Goal: Task Accomplishment & Management: Use online tool/utility

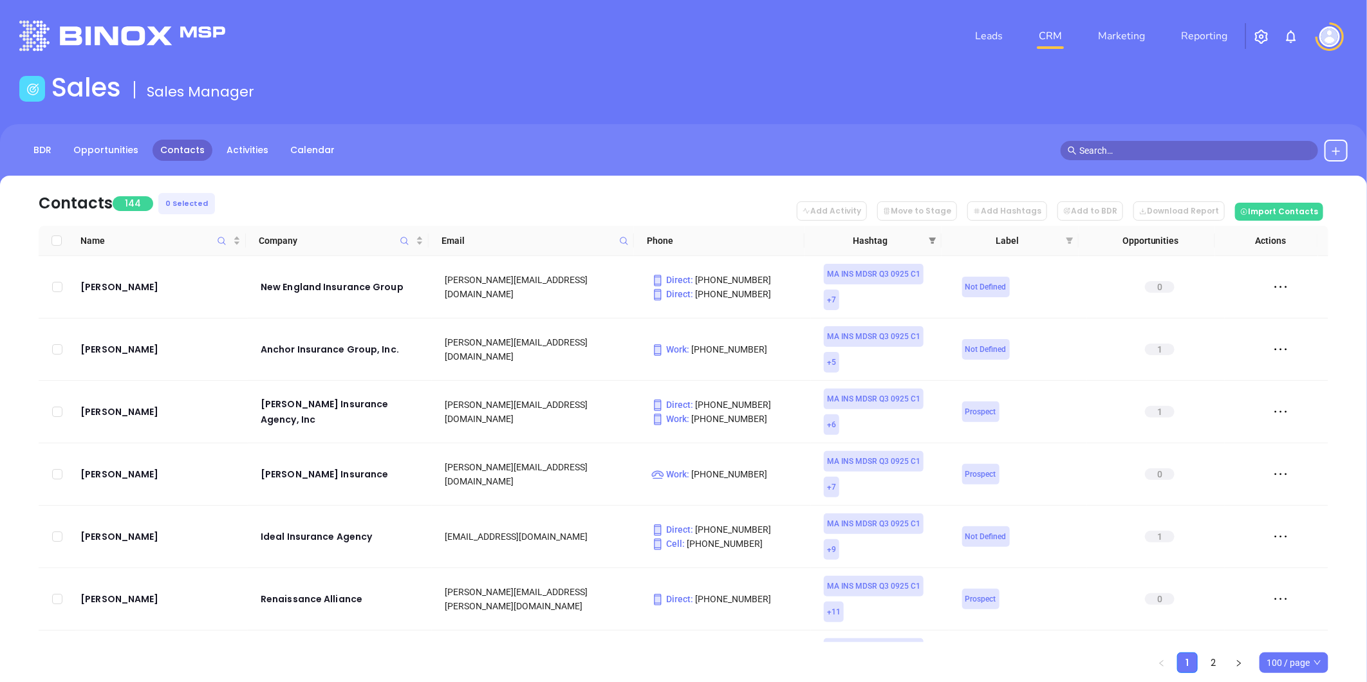
click at [930, 236] on span at bounding box center [932, 240] width 13 height 19
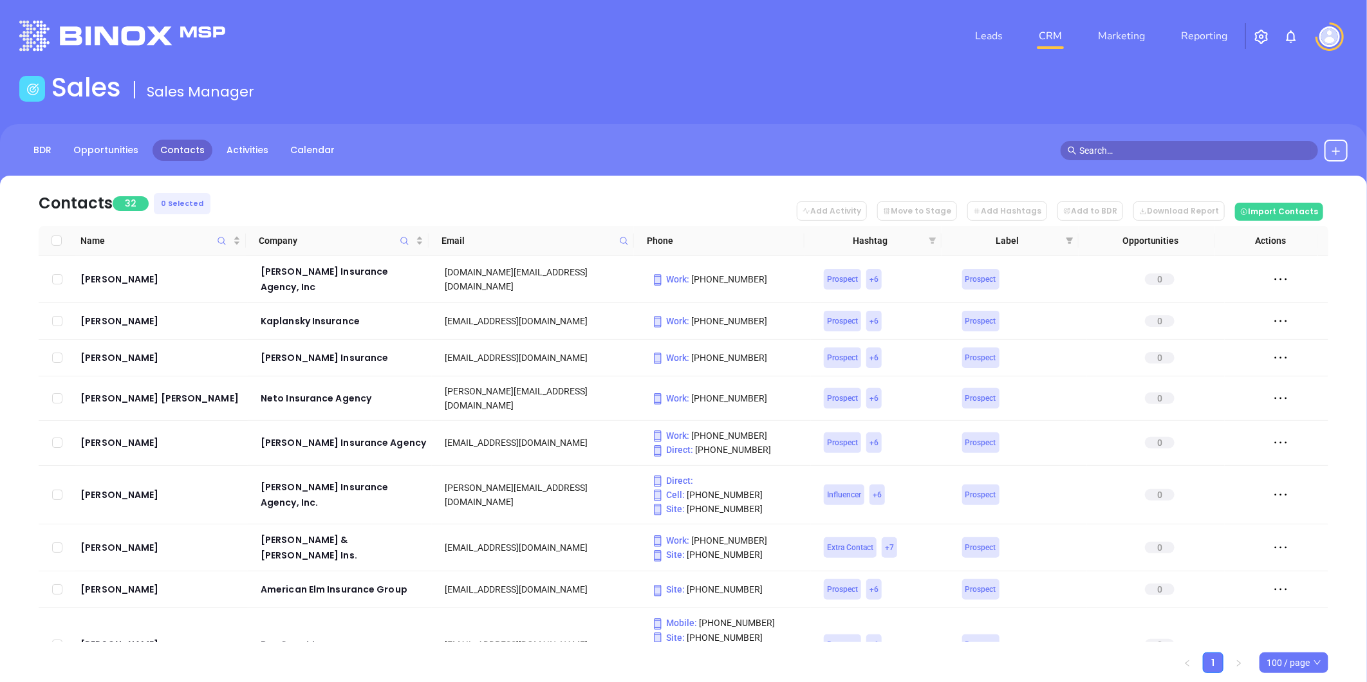
click at [932, 238] on icon "filter" at bounding box center [932, 240] width 7 height 6
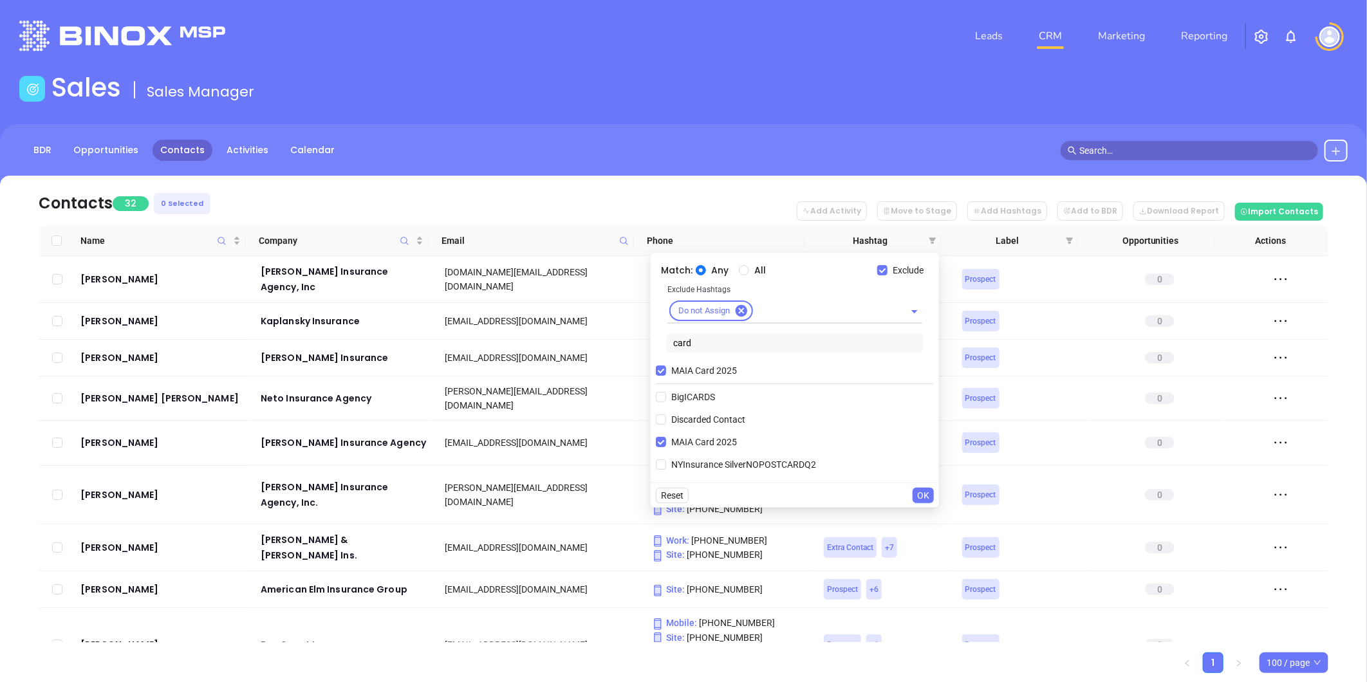
click at [929, 494] on span "OK" at bounding box center [923, 495] width 12 height 14
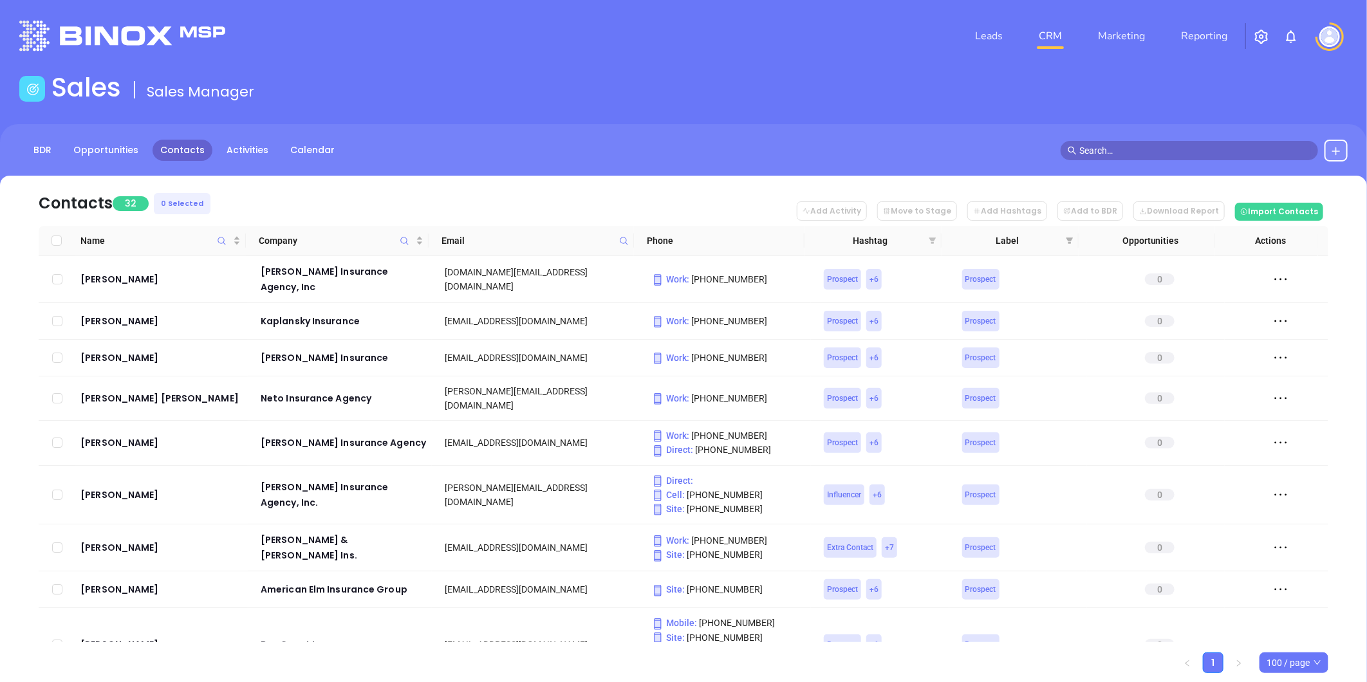
click at [931, 238] on icon "filter" at bounding box center [932, 240] width 7 height 6
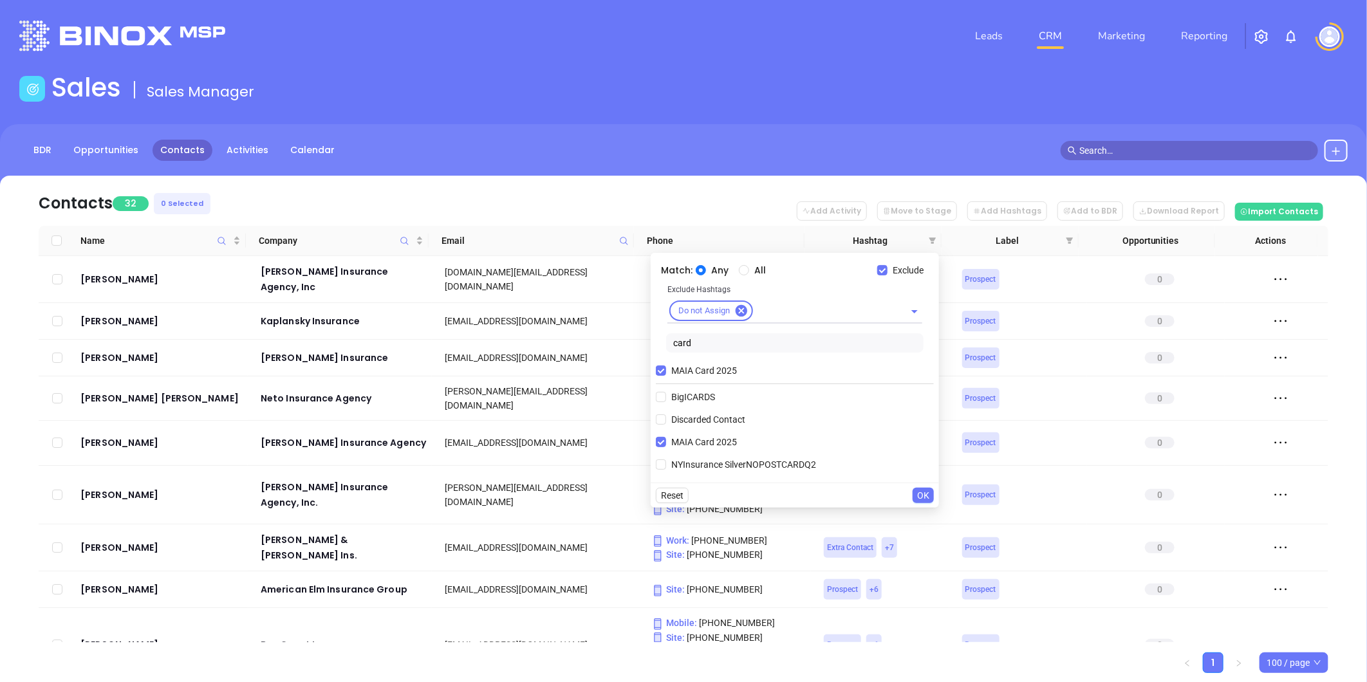
click at [704, 347] on input "card" at bounding box center [794, 342] width 257 height 19
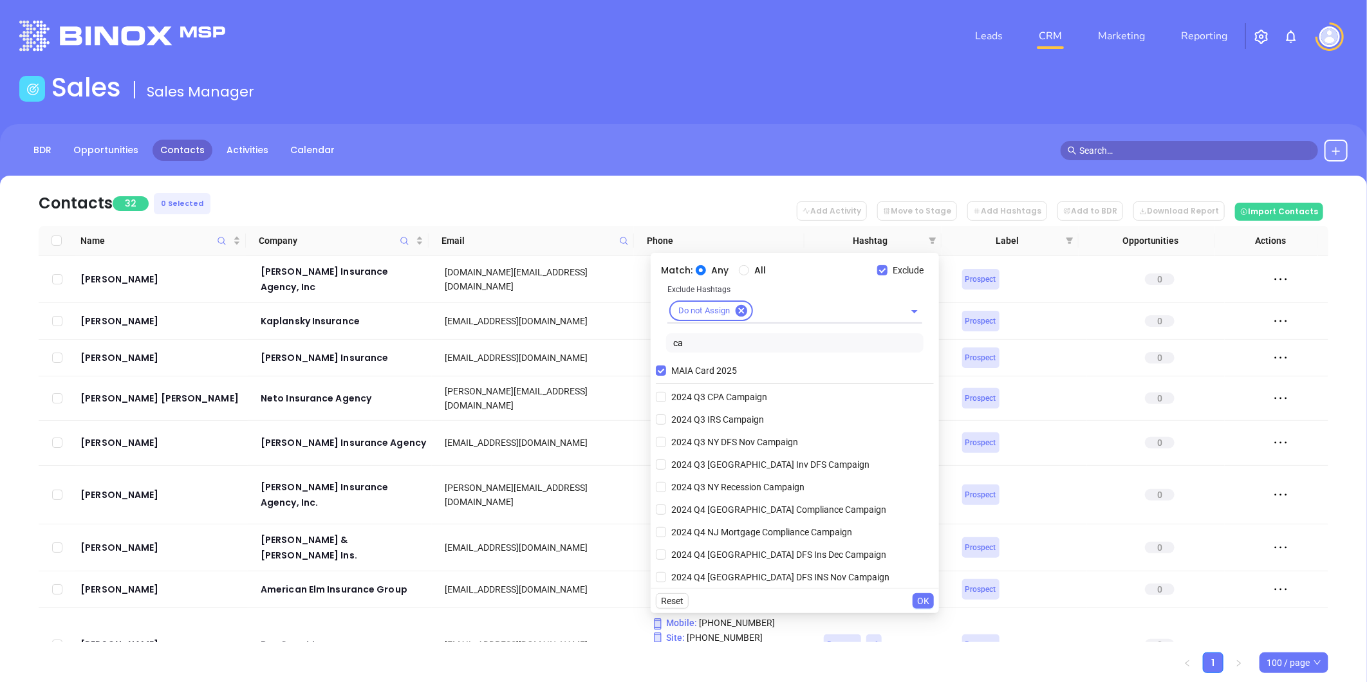
type input "c"
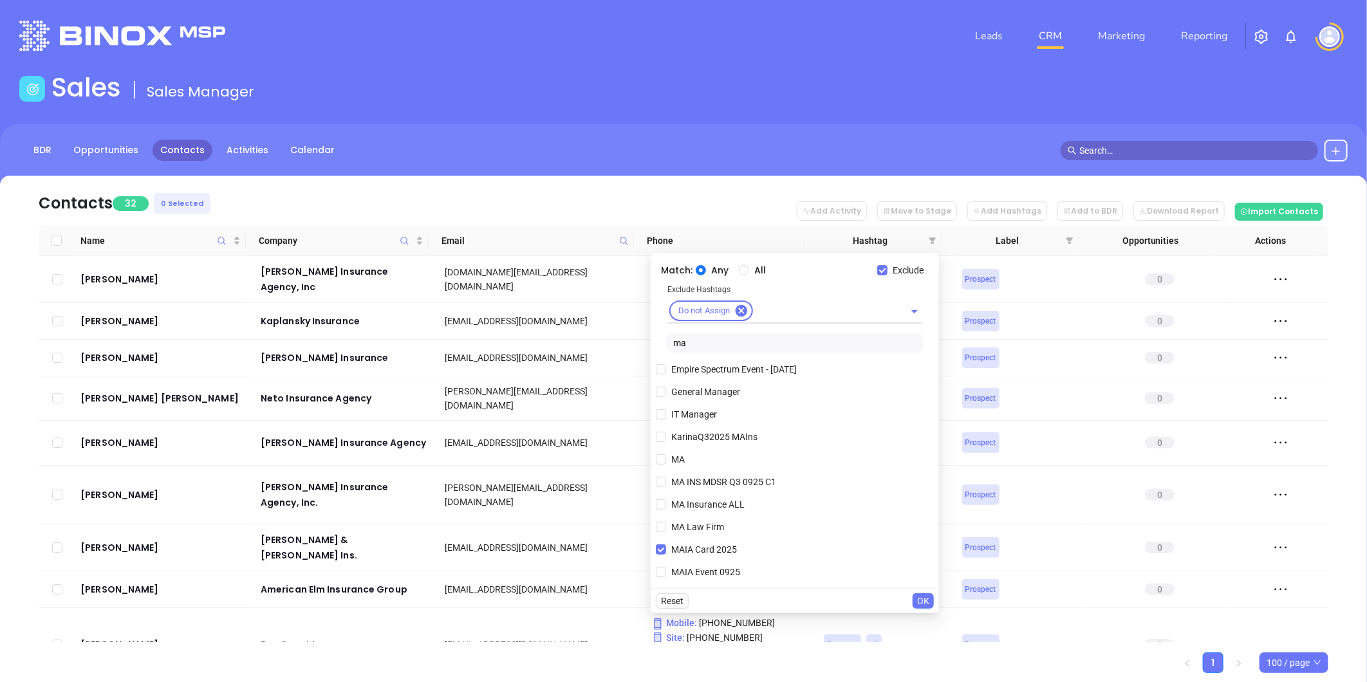
scroll to position [286, 0]
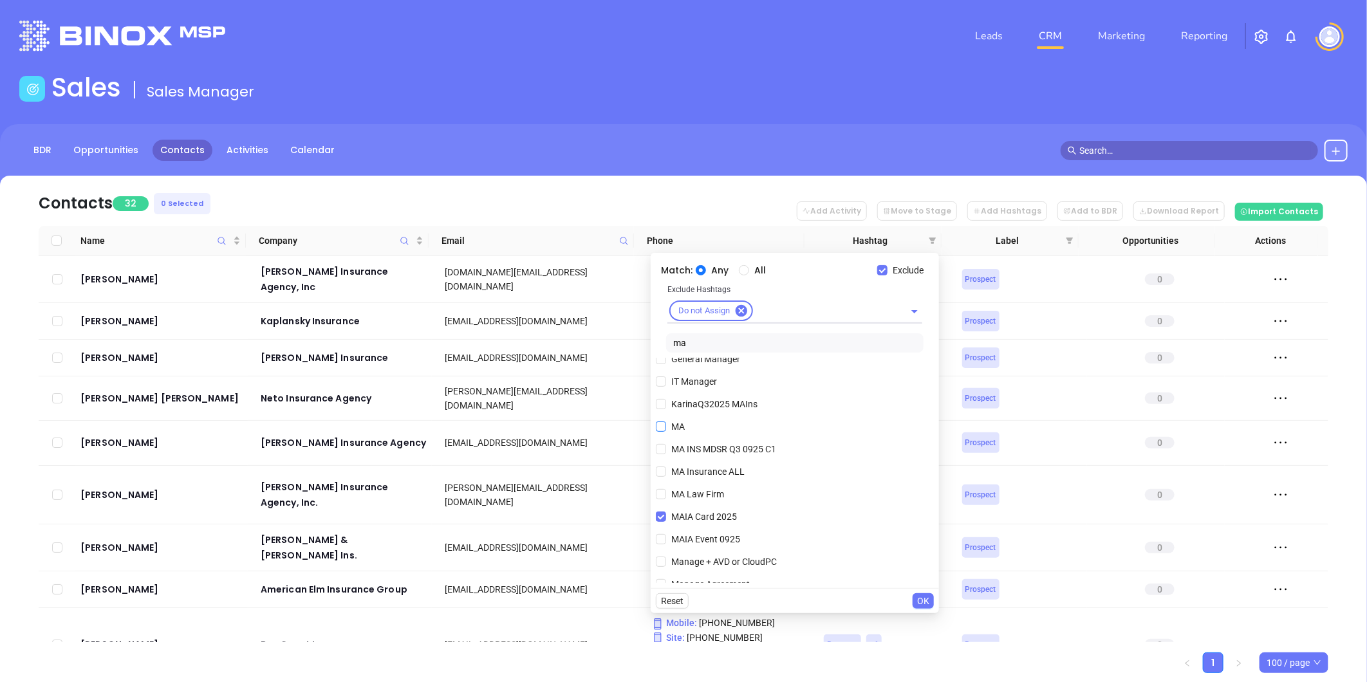
type input "ma"
click at [660, 429] on input "MA" at bounding box center [661, 427] width 10 height 10
checkbox input "true"
click at [914, 599] on button "OK" at bounding box center [923, 600] width 21 height 15
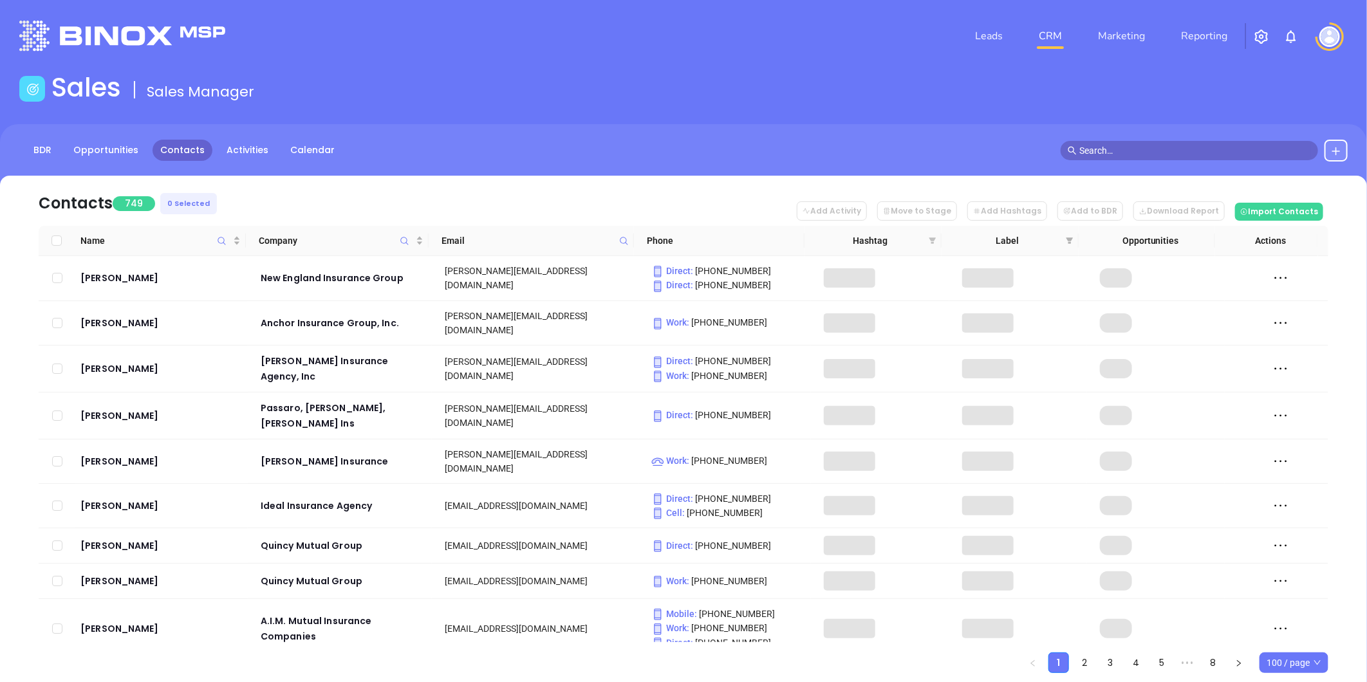
click at [931, 242] on icon "filter" at bounding box center [932, 240] width 7 height 6
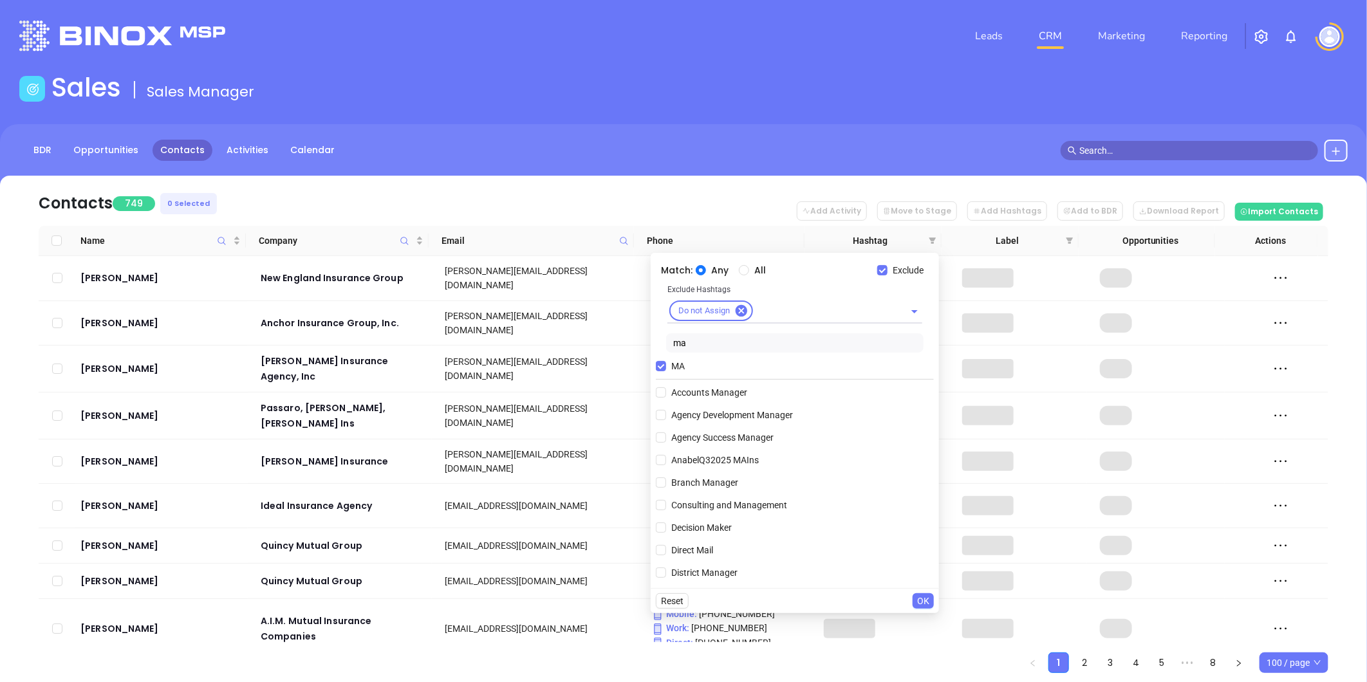
scroll to position [0, 0]
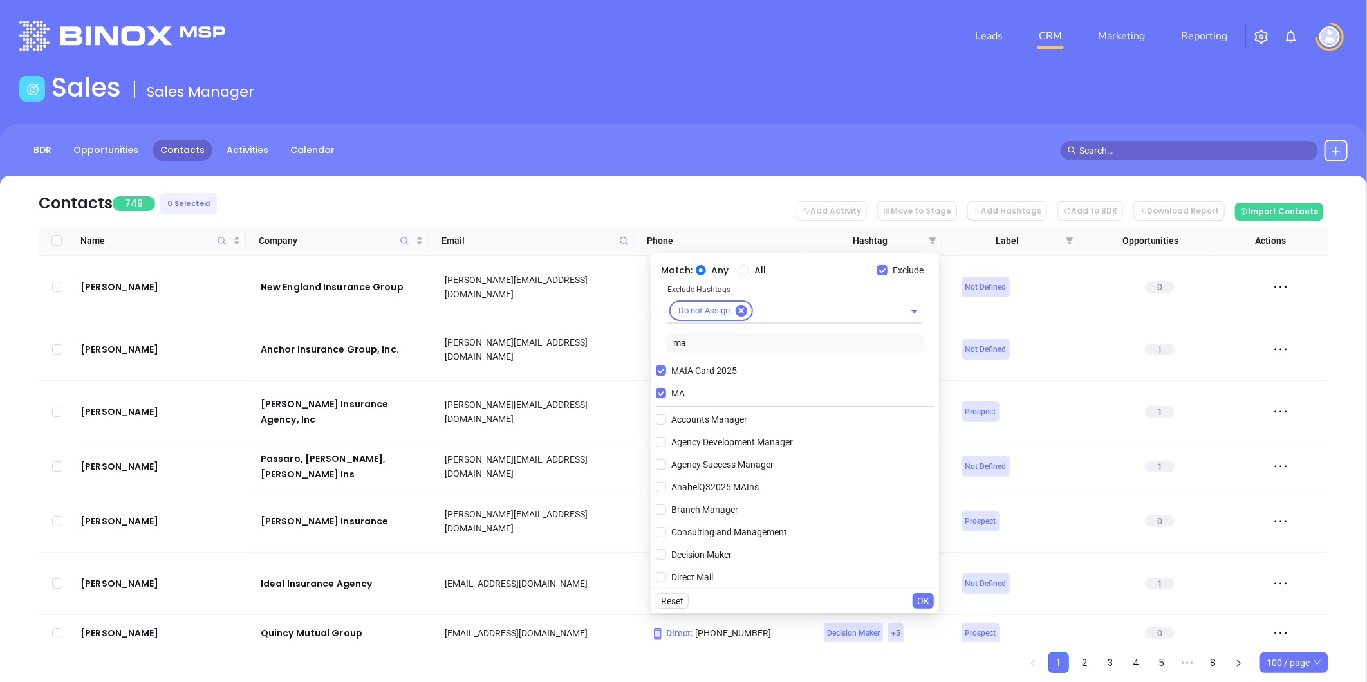
click at [929, 600] on span "OK" at bounding box center [923, 601] width 12 height 14
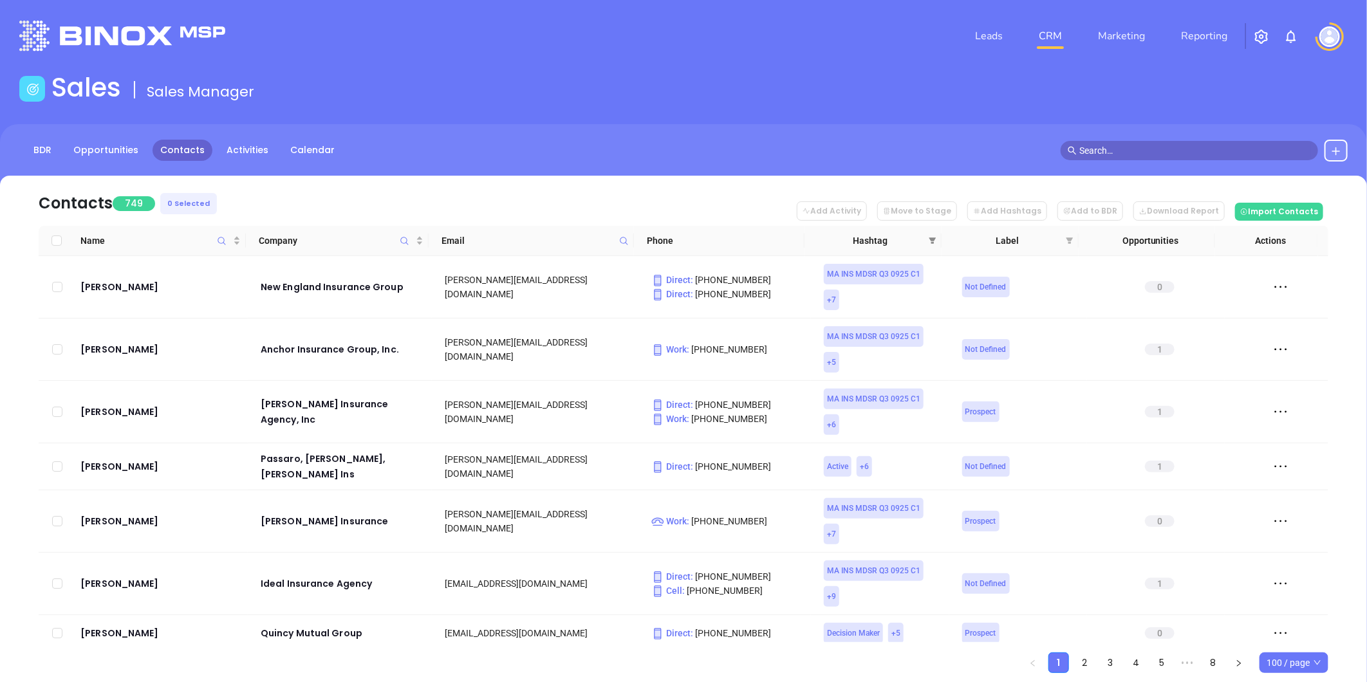
click at [929, 234] on span at bounding box center [932, 240] width 13 height 19
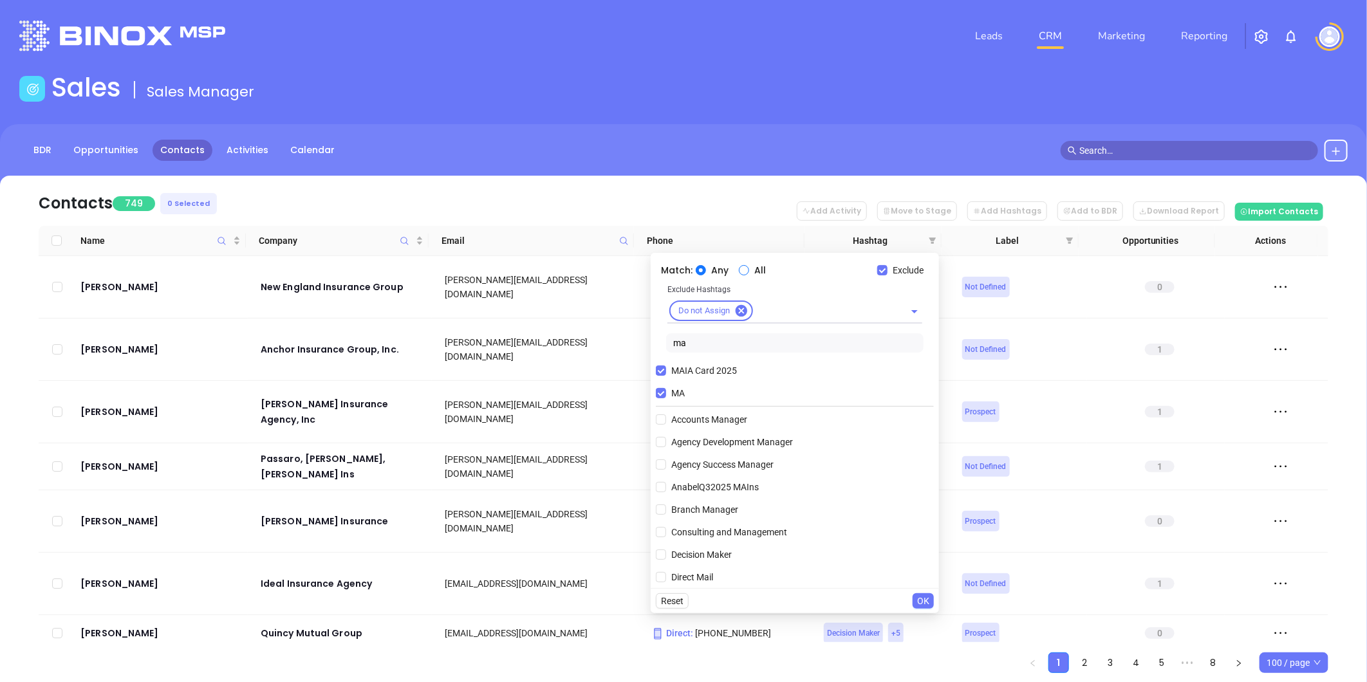
click at [742, 268] on input "All" at bounding box center [744, 270] width 10 height 10
radio input "true"
click at [927, 603] on span "OK" at bounding box center [923, 601] width 12 height 14
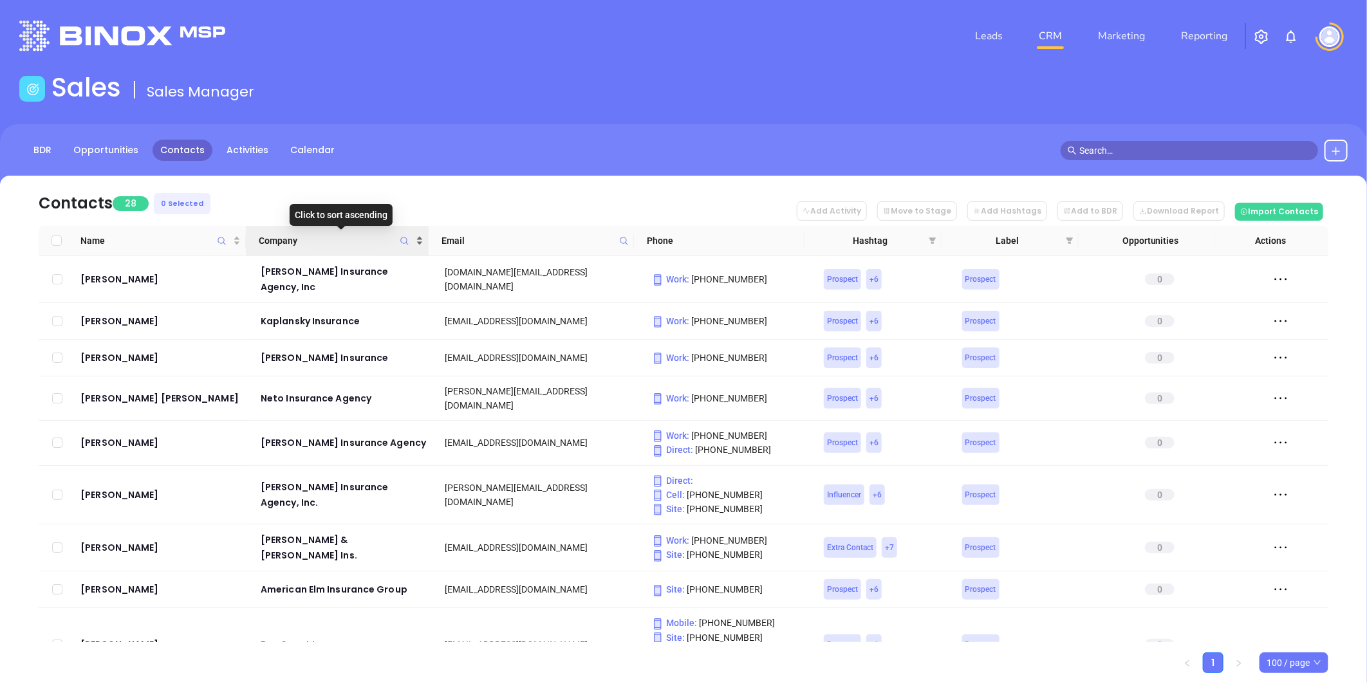
click at [422, 237] on div "Company" at bounding box center [341, 241] width 164 height 14
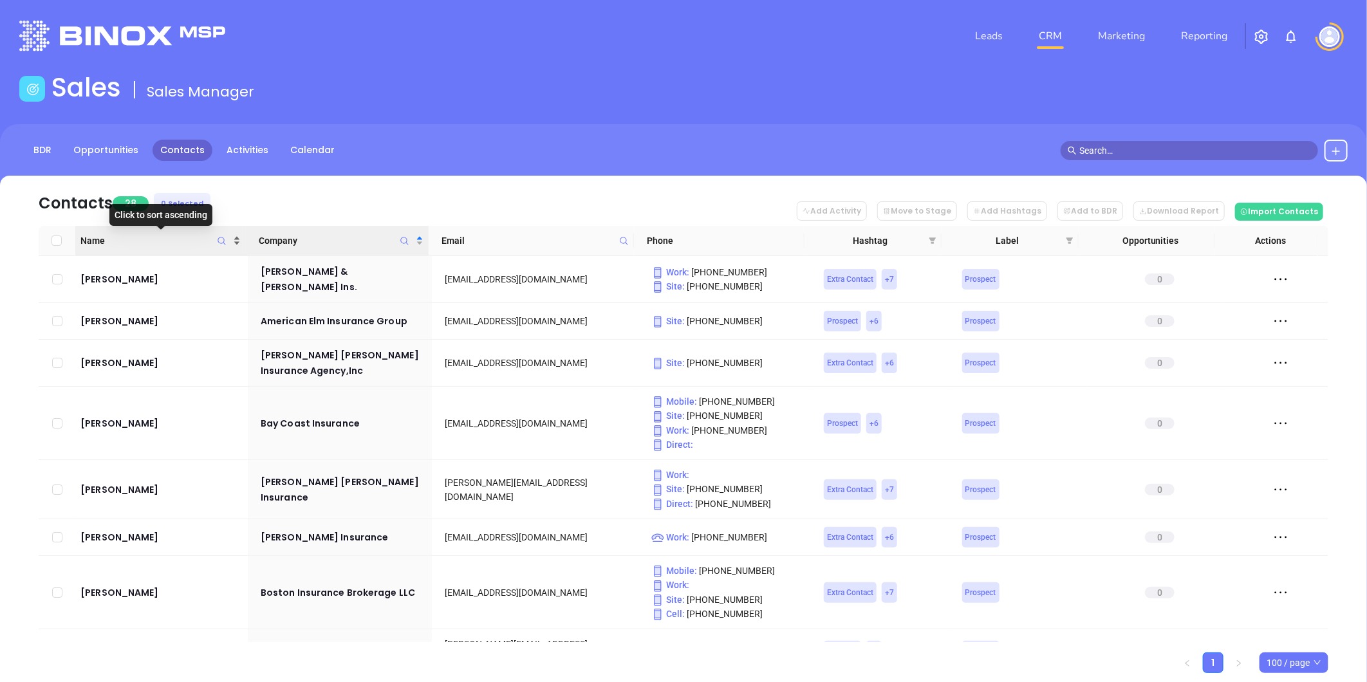
click at [235, 236] on div "Name" at bounding box center [160, 241] width 161 height 14
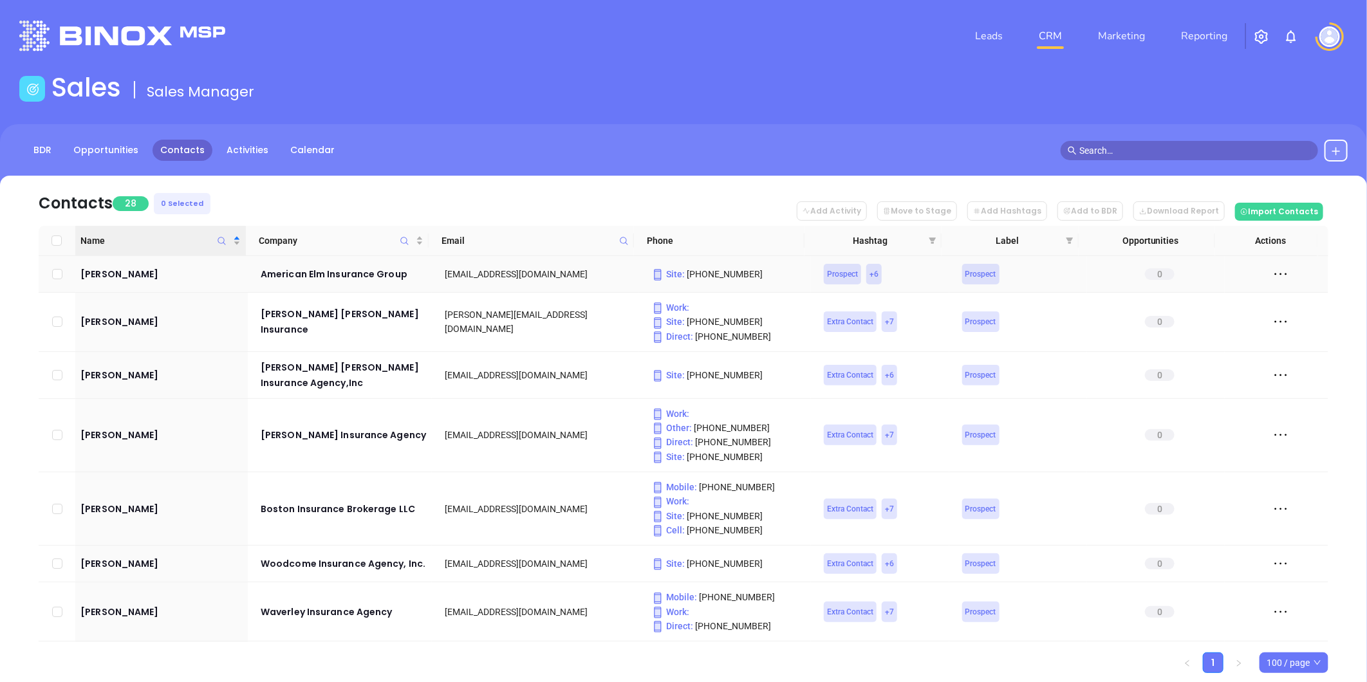
drag, startPoint x: 55, startPoint y: 273, endPoint x: 55, endPoint y: 299, distance: 26.4
click at [55, 273] on input "checkbox" at bounding box center [57, 274] width 10 height 10
checkbox input "true"
click at [56, 320] on input "checkbox" at bounding box center [57, 322] width 10 height 10
checkbox input "true"
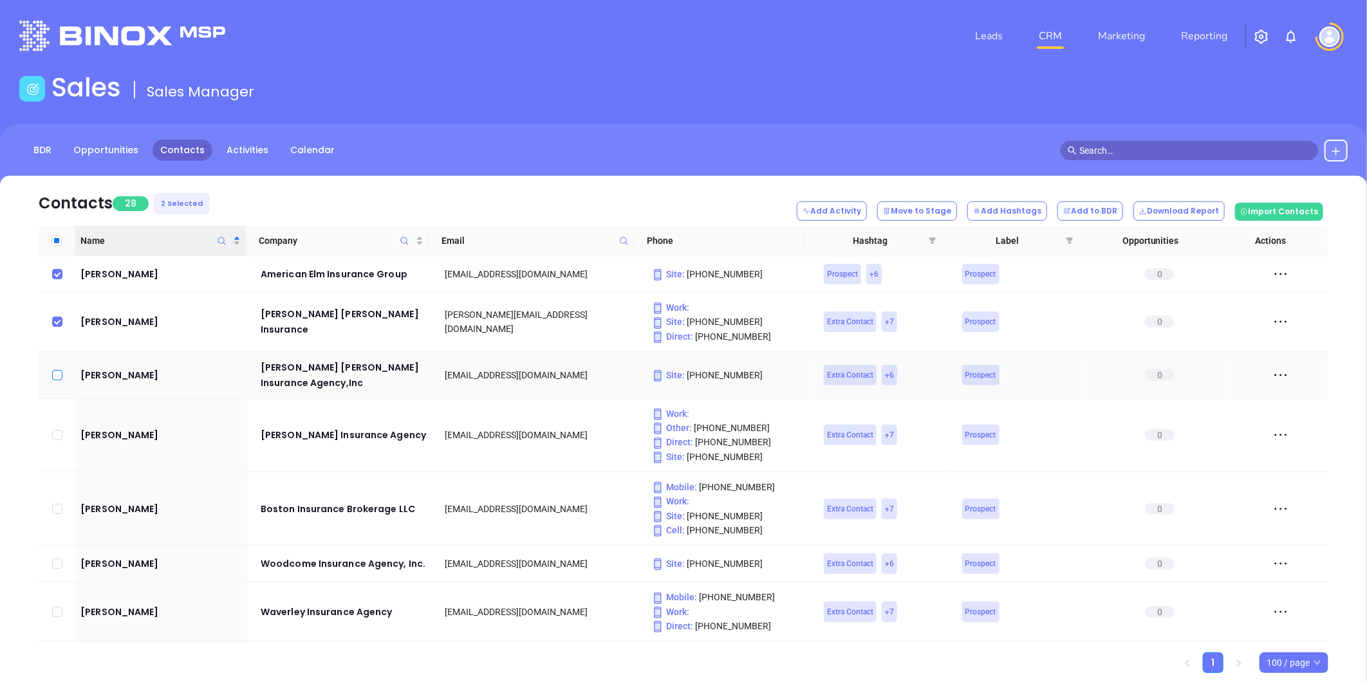
click at [59, 370] on input "checkbox" at bounding box center [57, 375] width 10 height 10
checkbox input "true"
click at [55, 430] on input "checkbox" at bounding box center [57, 435] width 10 height 10
checkbox input "true"
click at [55, 504] on input "checkbox" at bounding box center [57, 509] width 10 height 10
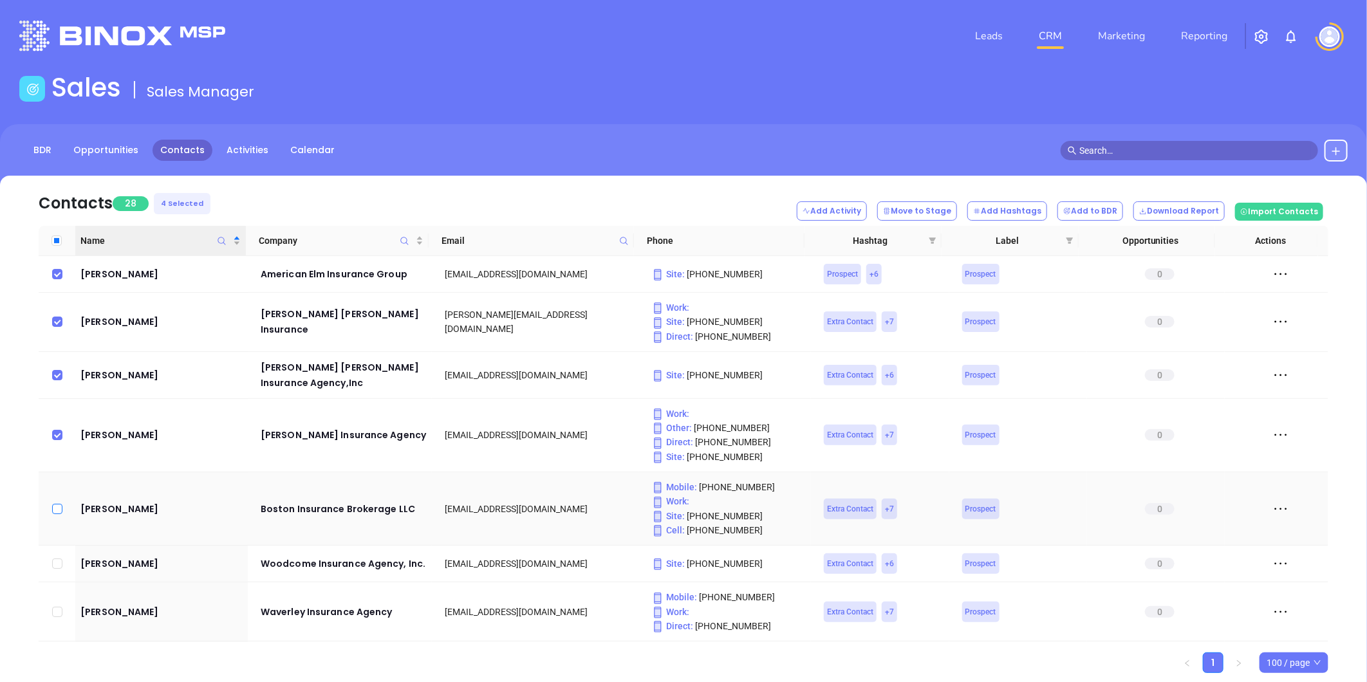
checkbox input "true"
click at [55, 560] on input "checkbox" at bounding box center [57, 564] width 10 height 10
checkbox input "true"
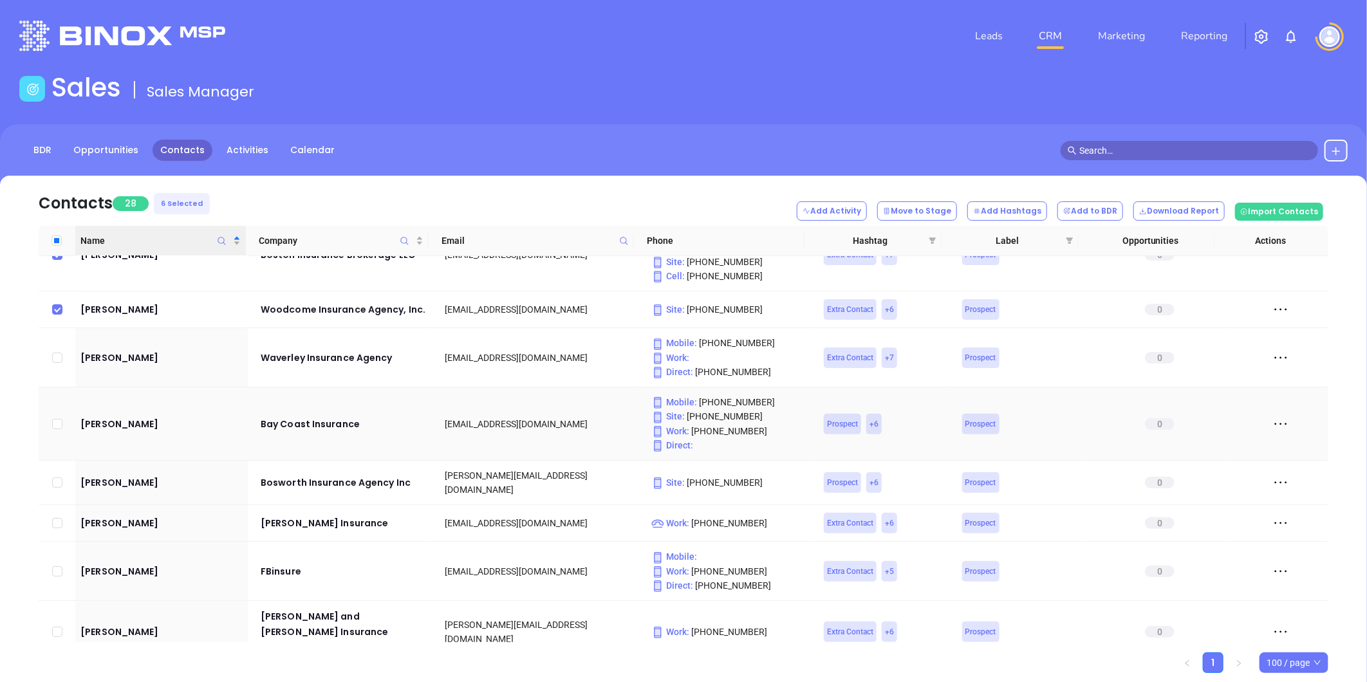
scroll to position [286, 0]
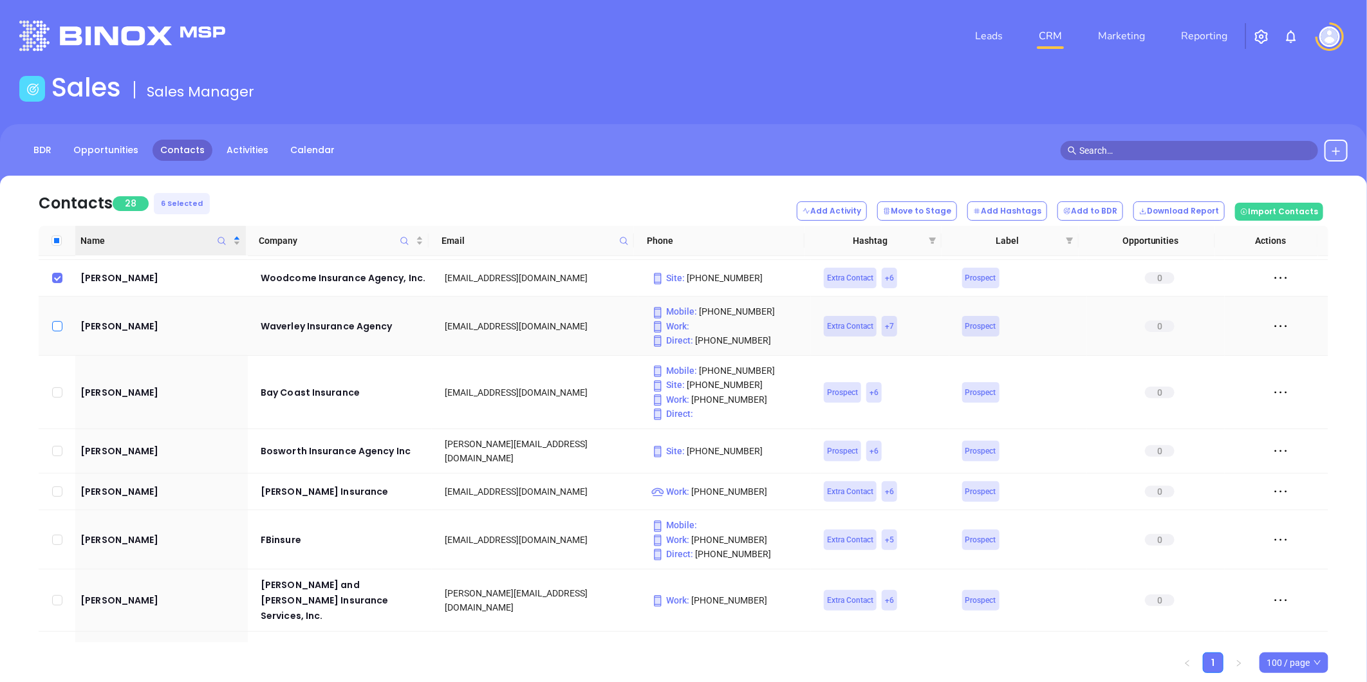
click at [58, 321] on input "checkbox" at bounding box center [57, 326] width 10 height 10
checkbox input "true"
click at [58, 390] on input "checkbox" at bounding box center [57, 392] width 10 height 10
checkbox input "true"
click at [54, 448] on input "checkbox" at bounding box center [57, 451] width 10 height 10
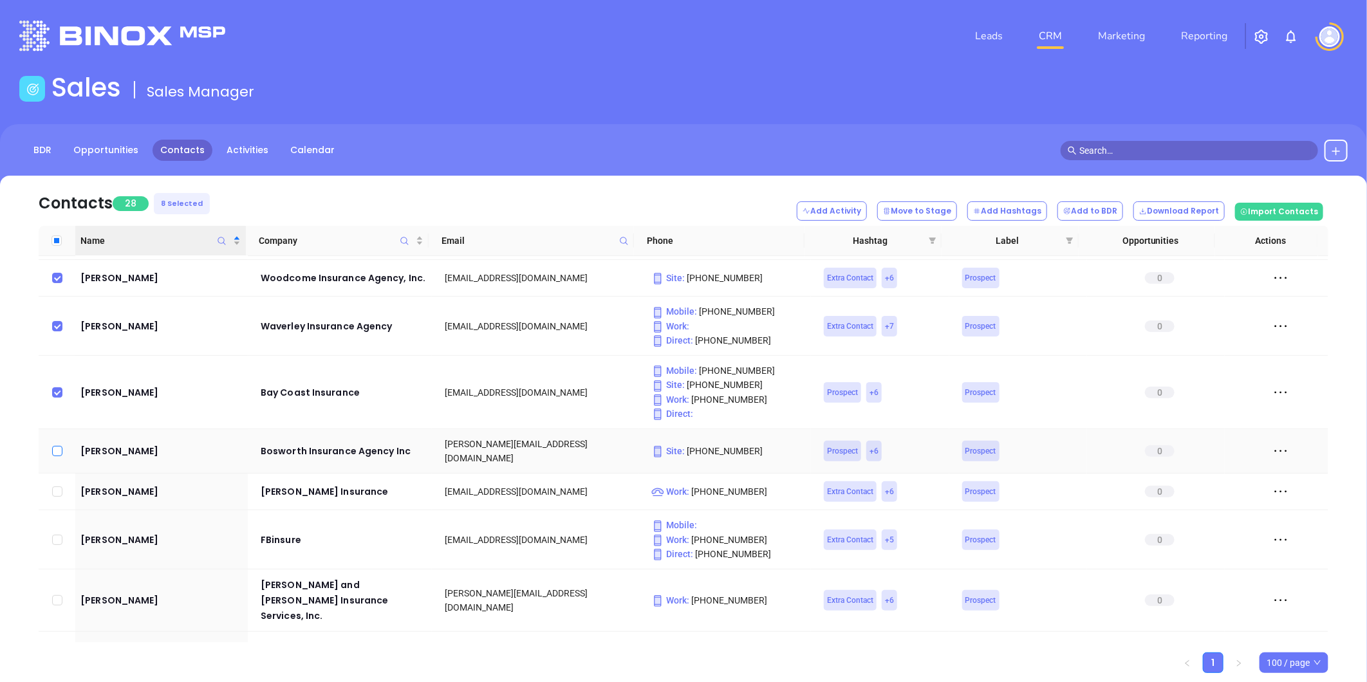
checkbox input "true"
click at [55, 486] on input "checkbox" at bounding box center [57, 491] width 10 height 10
checkbox input "true"
drag, startPoint x: 55, startPoint y: 530, endPoint x: 60, endPoint y: 539, distance: 10.1
click at [55, 535] on input "checkbox" at bounding box center [57, 540] width 10 height 10
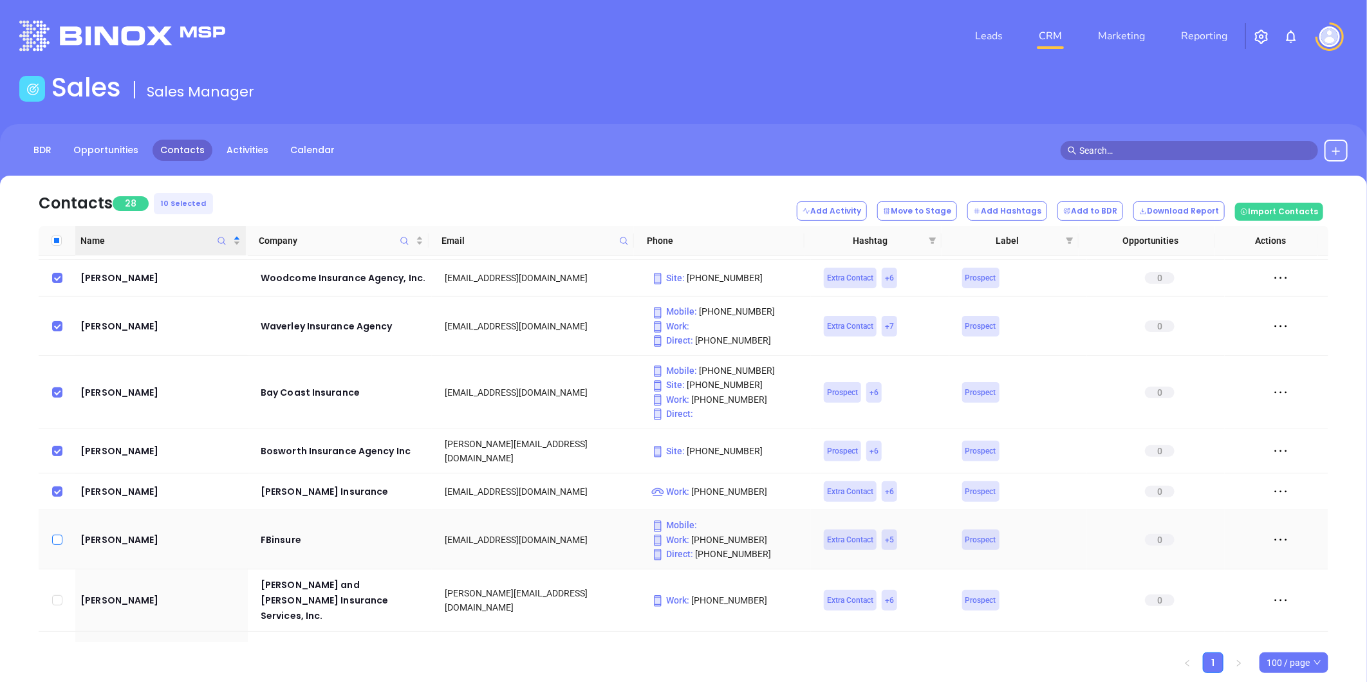
checkbox input "true"
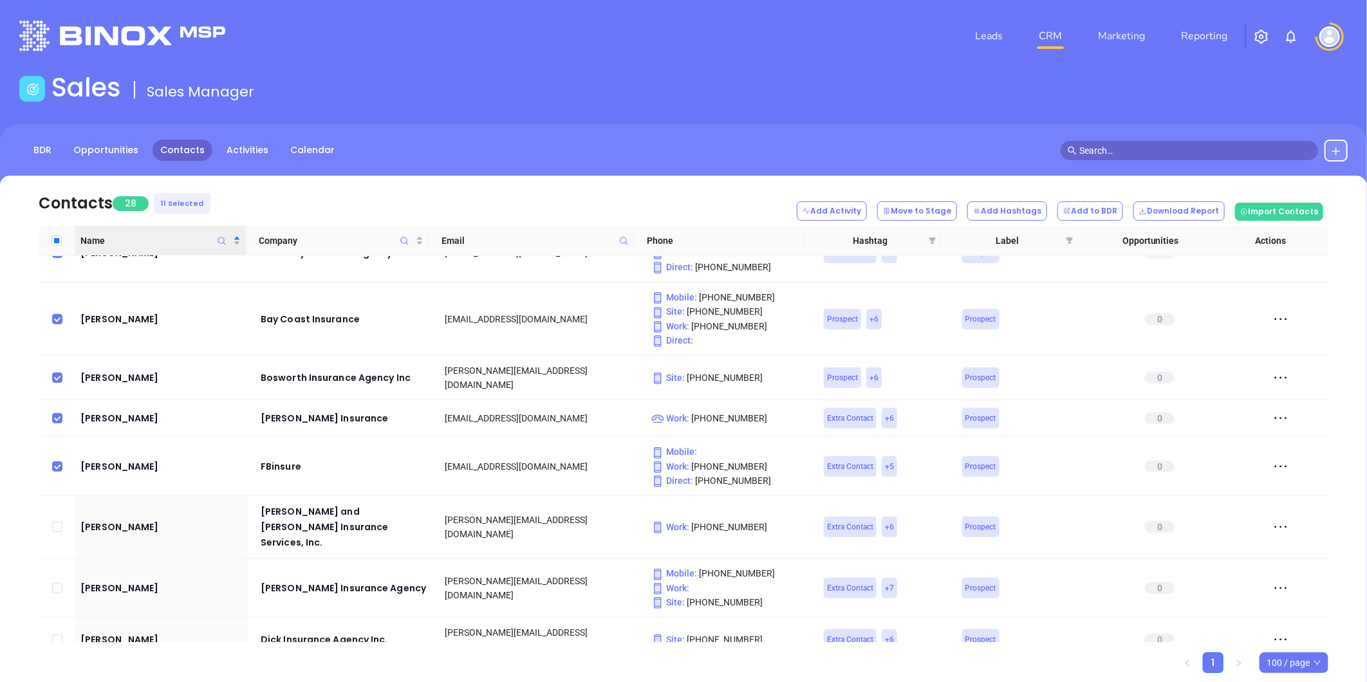
scroll to position [500, 0]
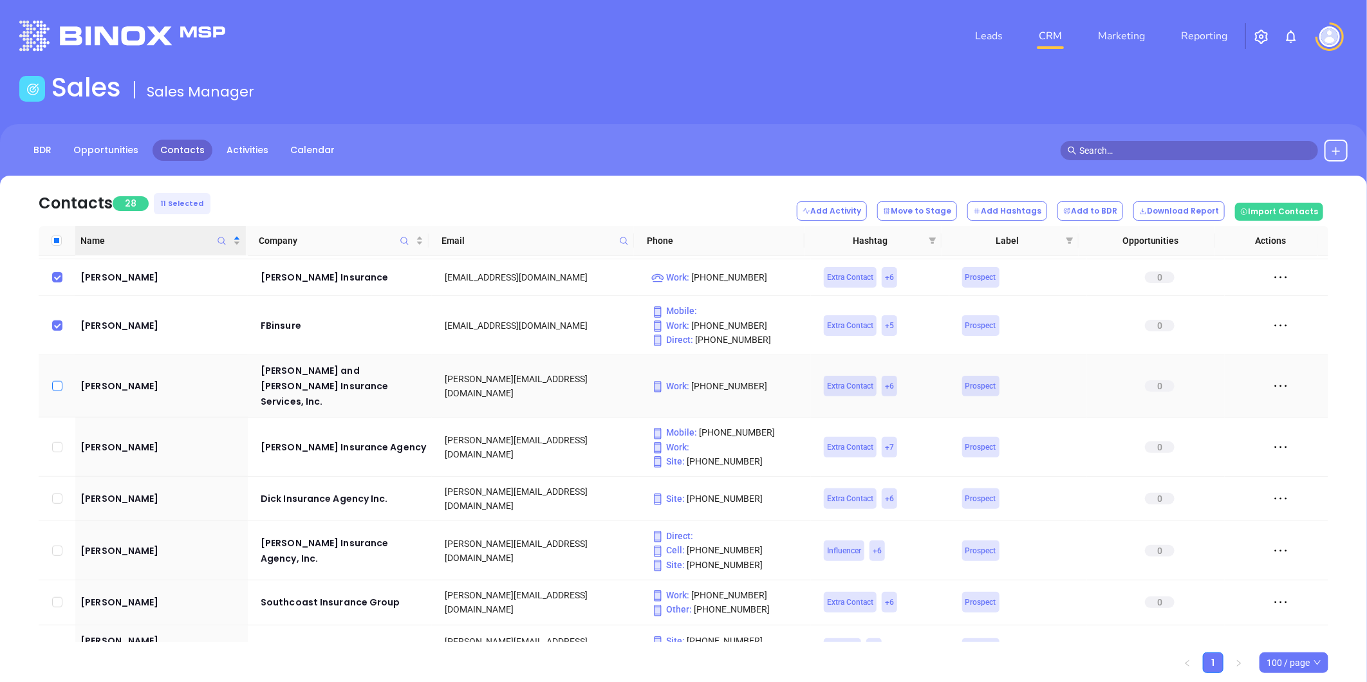
click at [55, 381] on input "checkbox" at bounding box center [57, 386] width 10 height 10
checkbox input "true"
drag, startPoint x: 54, startPoint y: 428, endPoint x: 50, endPoint y: 464, distance: 36.3
click at [54, 442] on input "checkbox" at bounding box center [57, 447] width 10 height 10
checkbox input "true"
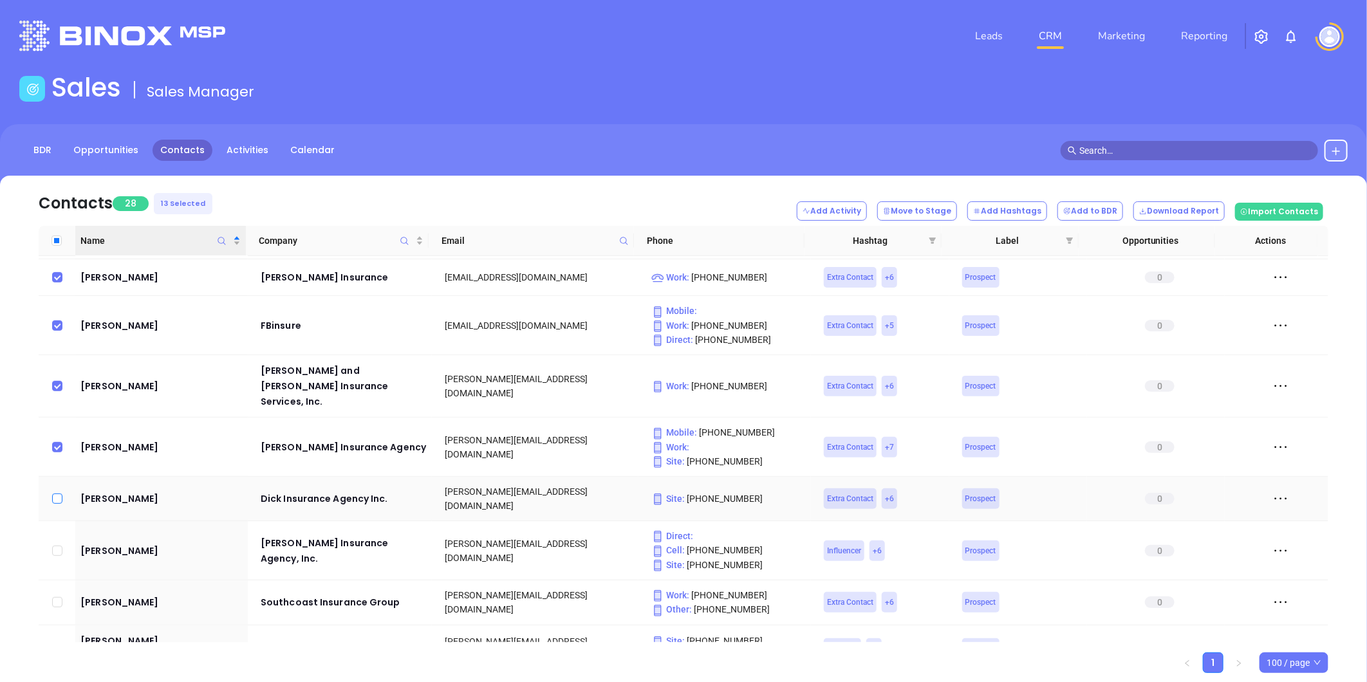
click at [58, 494] on input "checkbox" at bounding box center [57, 499] width 10 height 10
checkbox input "true"
click at [1024, 214] on button "Add Hashtags" at bounding box center [1007, 210] width 80 height 19
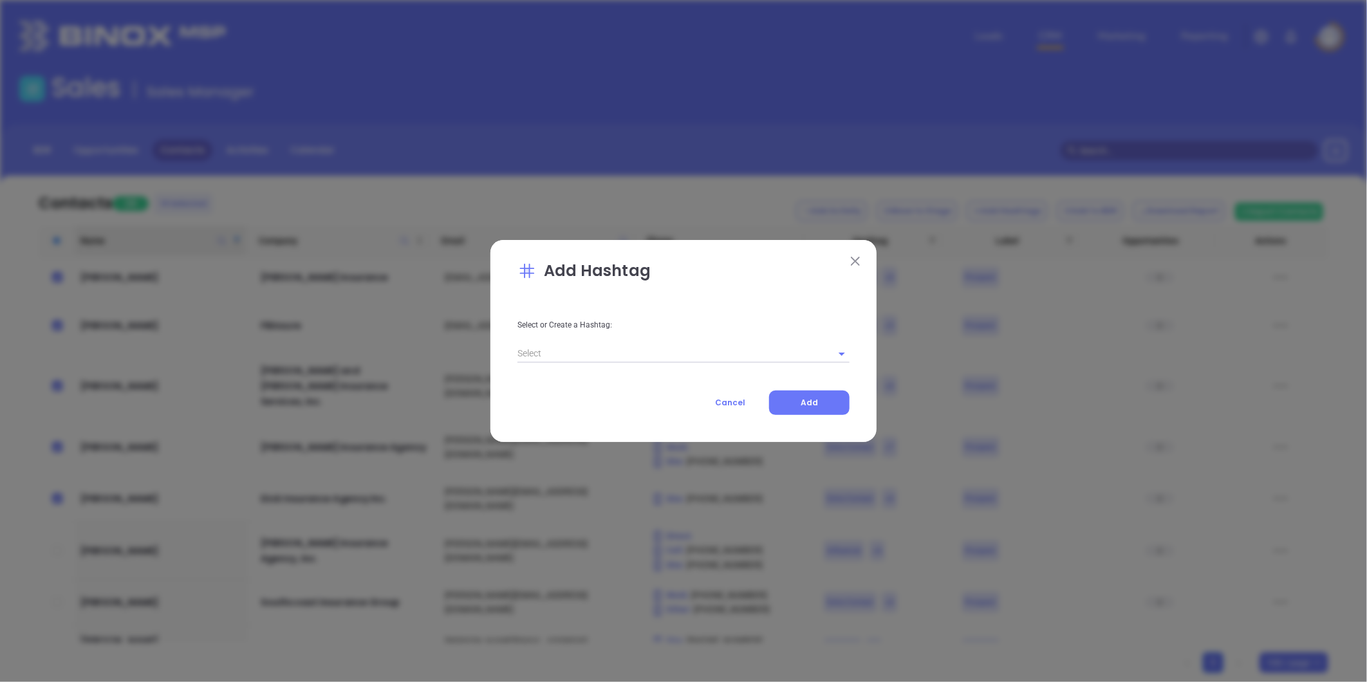
click at [623, 352] on input "text" at bounding box center [665, 353] width 296 height 19
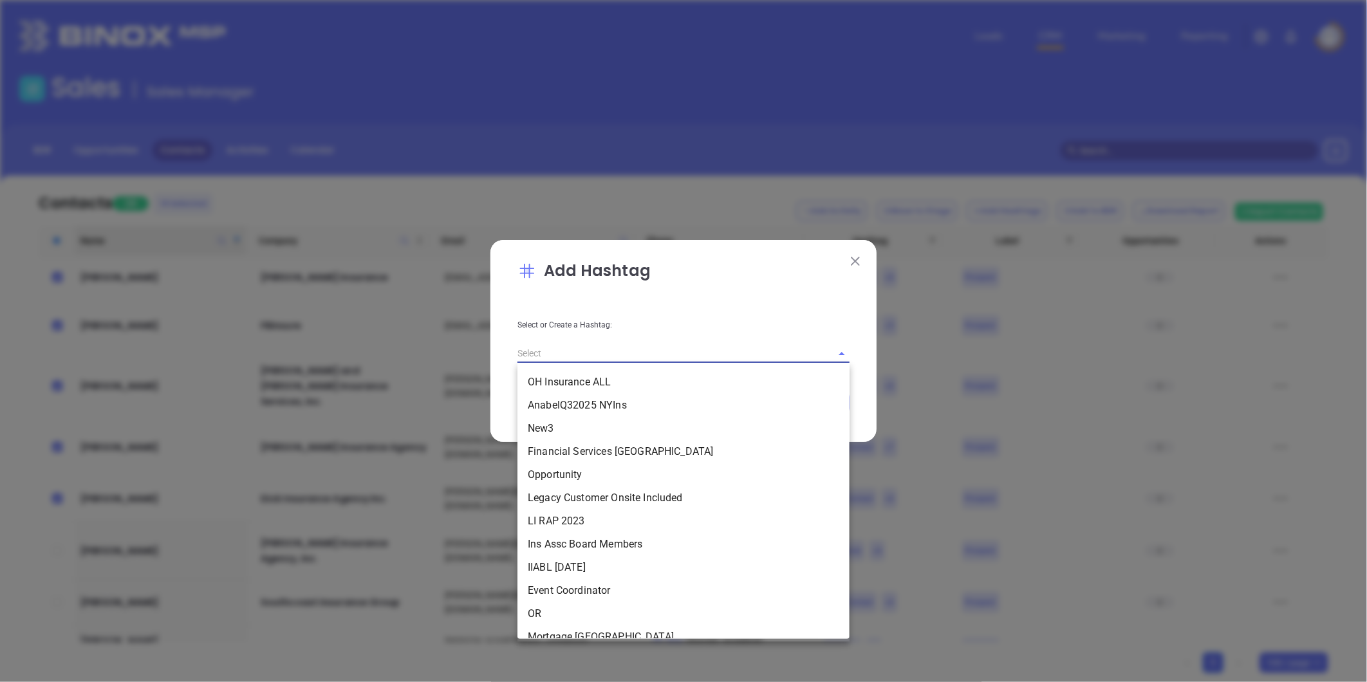
paste input "Karina MAIA-Cards092025"
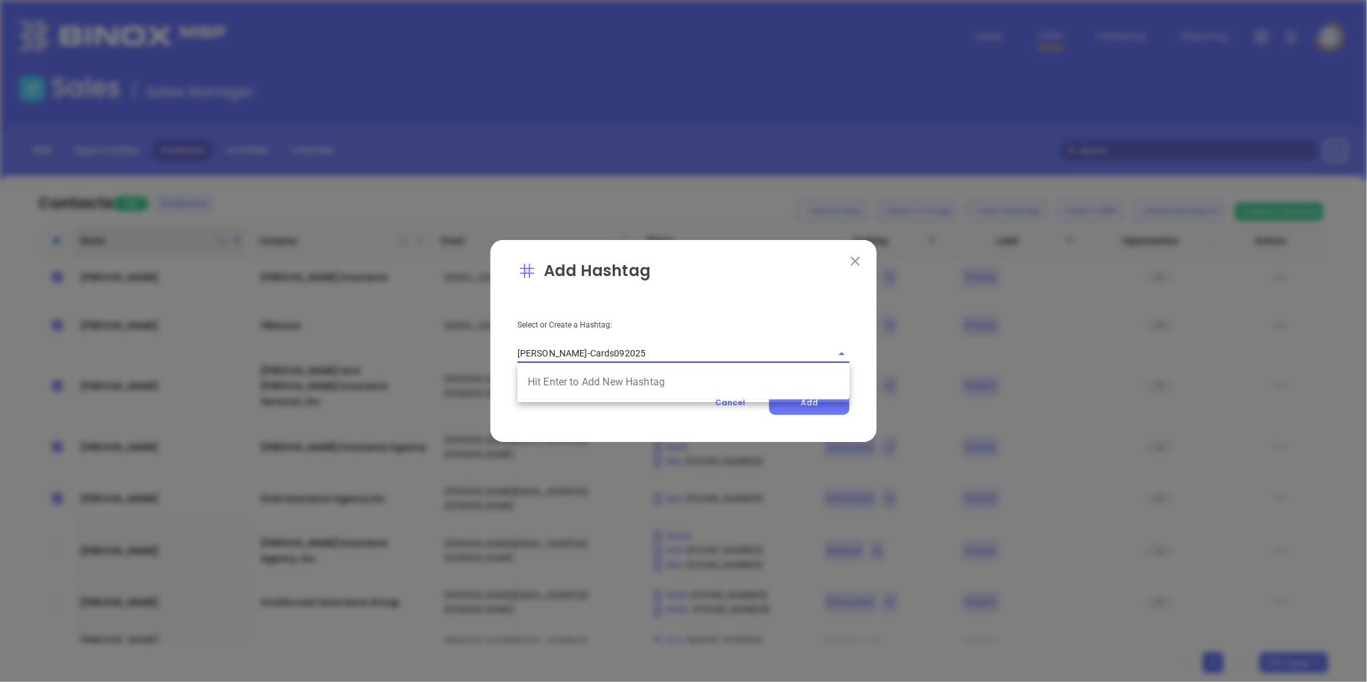
type input "Karina MAIA-Cards092025"
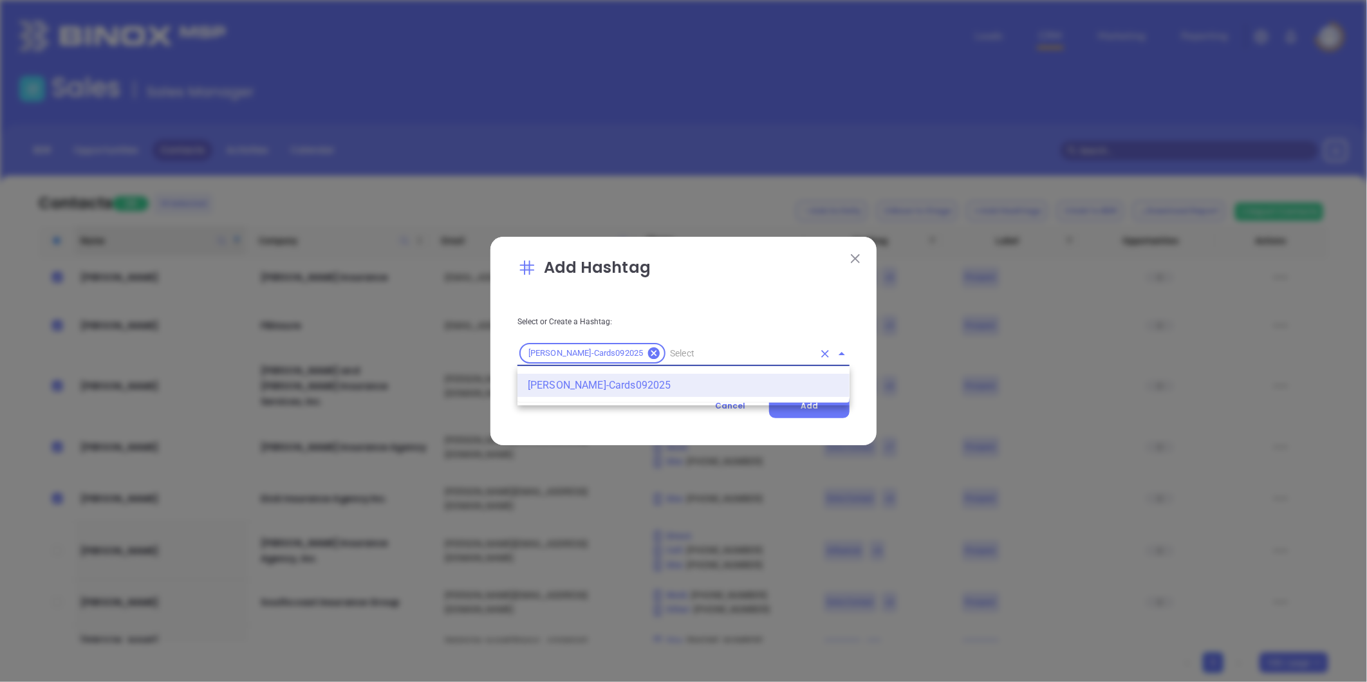
click at [592, 378] on li "Karina MAIA-Cards092025" at bounding box center [683, 385] width 332 height 23
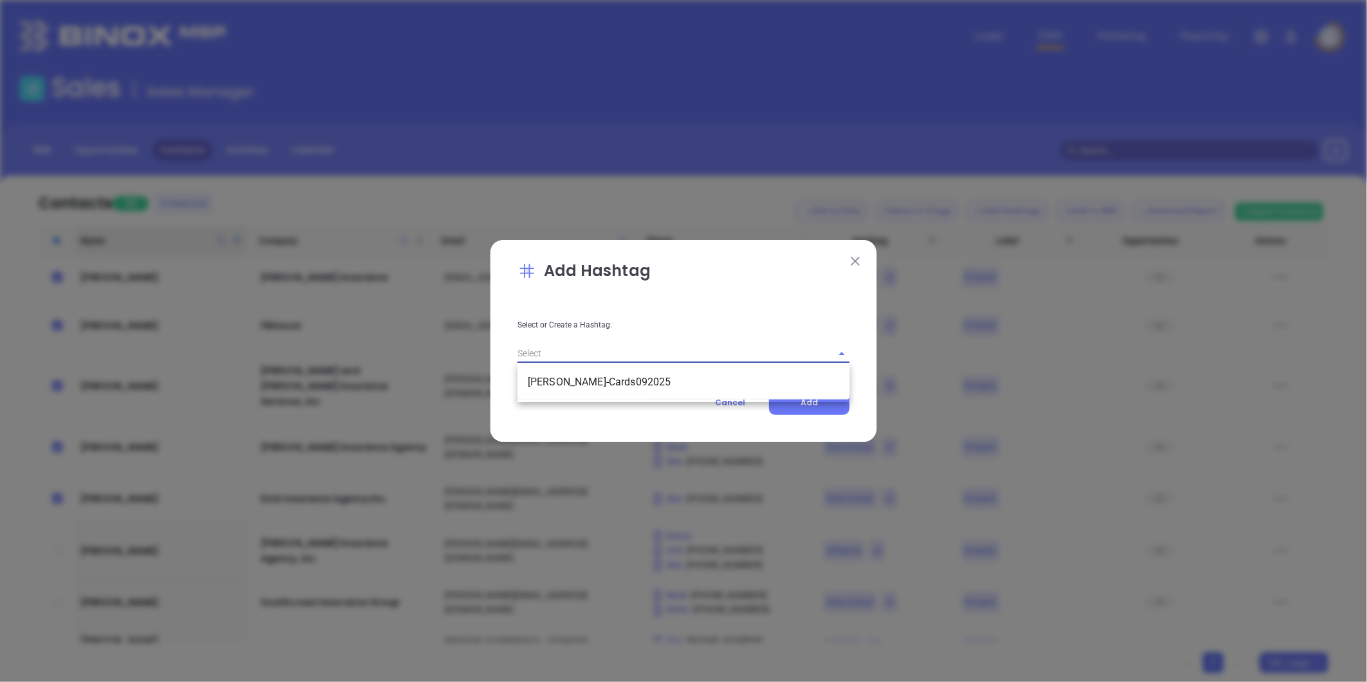
click at [592, 351] on input "text" at bounding box center [665, 353] width 296 height 19
click at [583, 384] on li "Karina MAIA-Cards092025" at bounding box center [683, 382] width 332 height 23
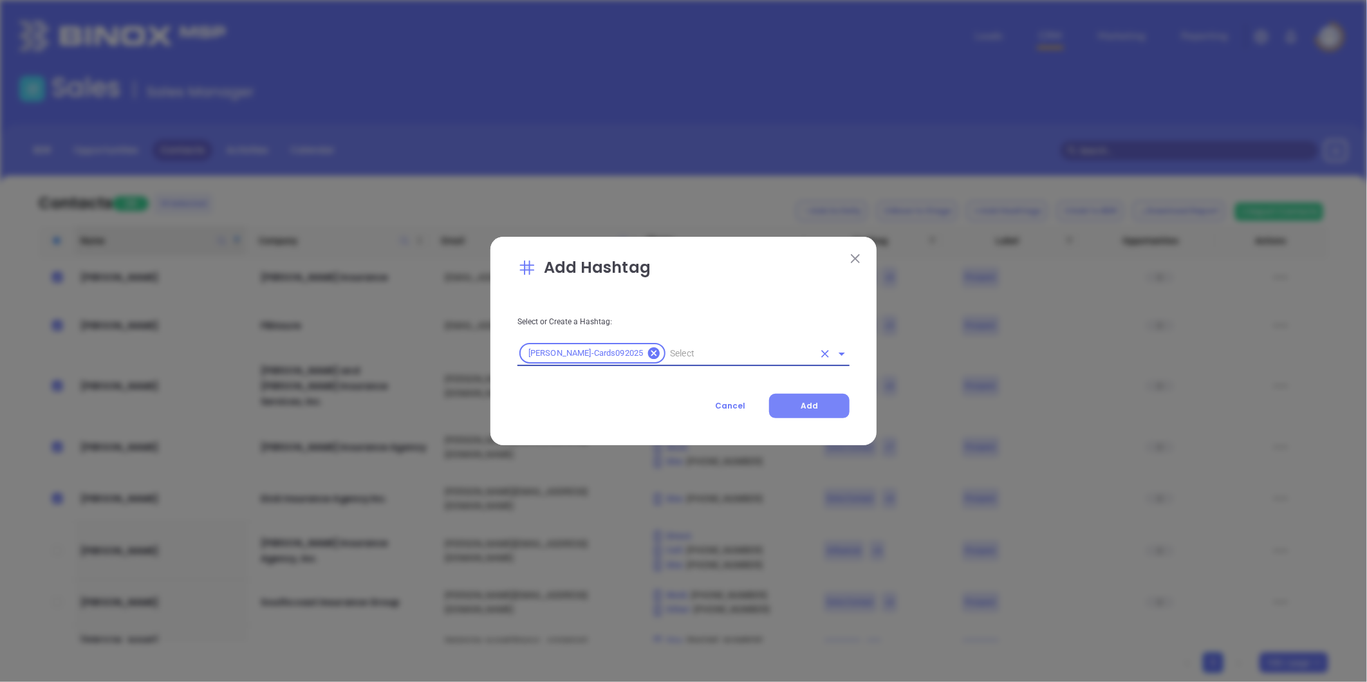
click at [806, 403] on span "Add" at bounding box center [809, 405] width 17 height 11
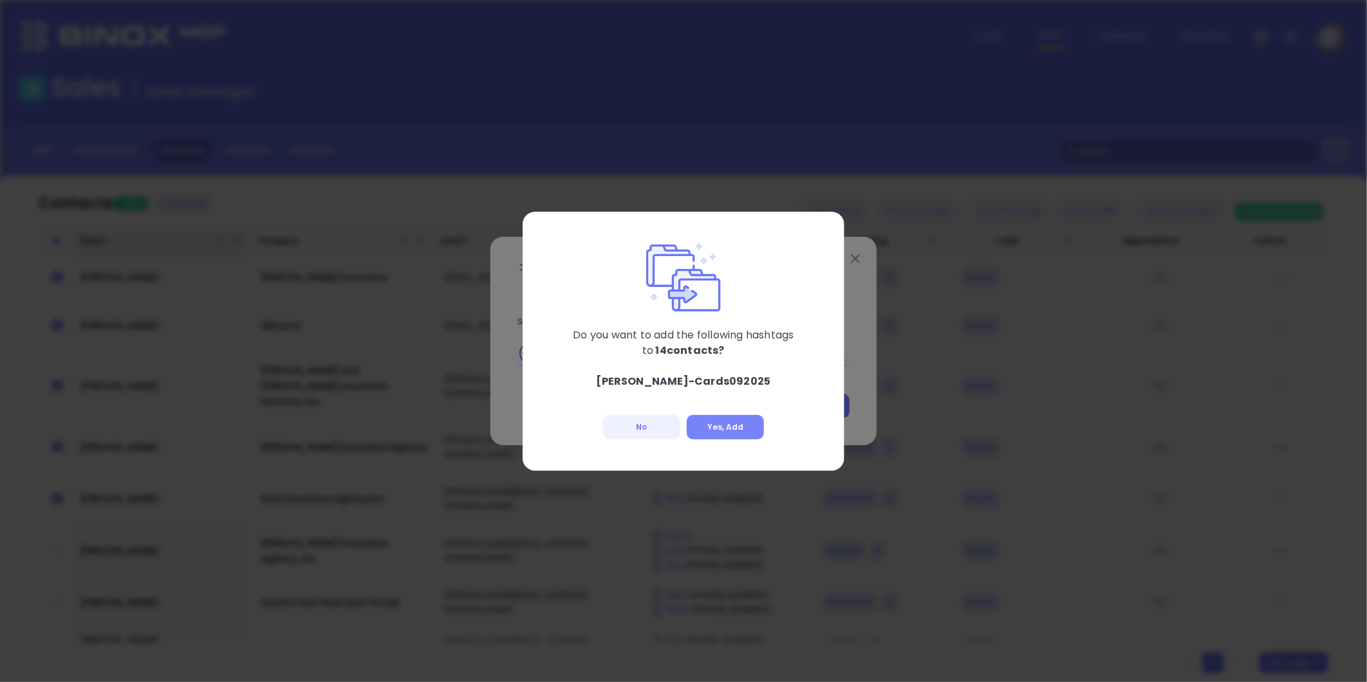
click at [734, 427] on button "Yes, Add" at bounding box center [725, 427] width 77 height 24
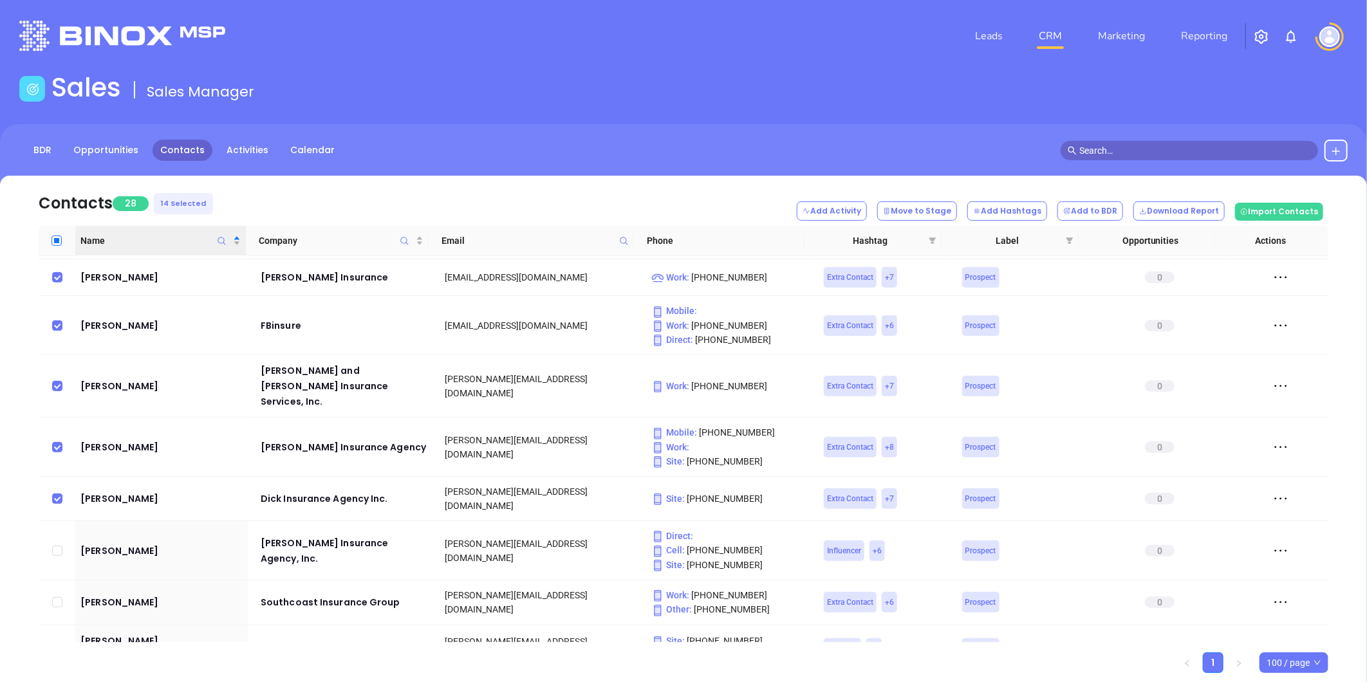
click at [59, 239] on input "Select all" at bounding box center [56, 241] width 10 height 10
checkbox input "true"
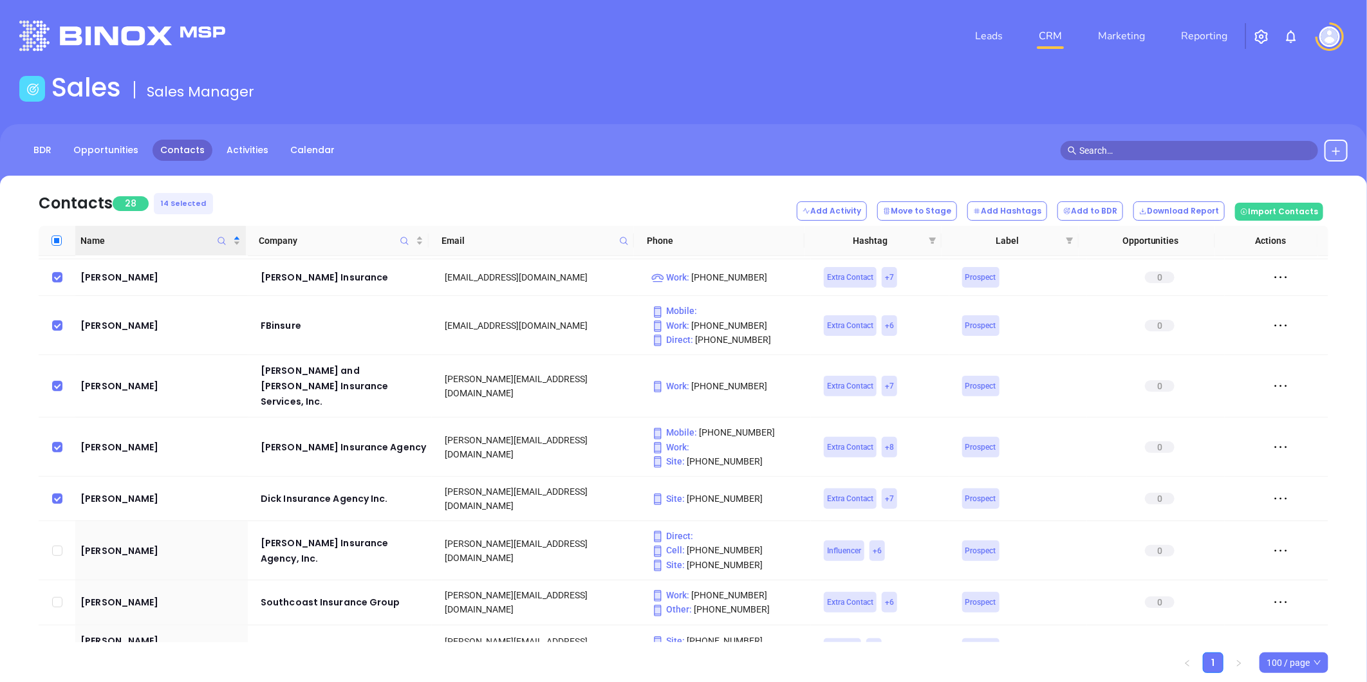
checkbox input "true"
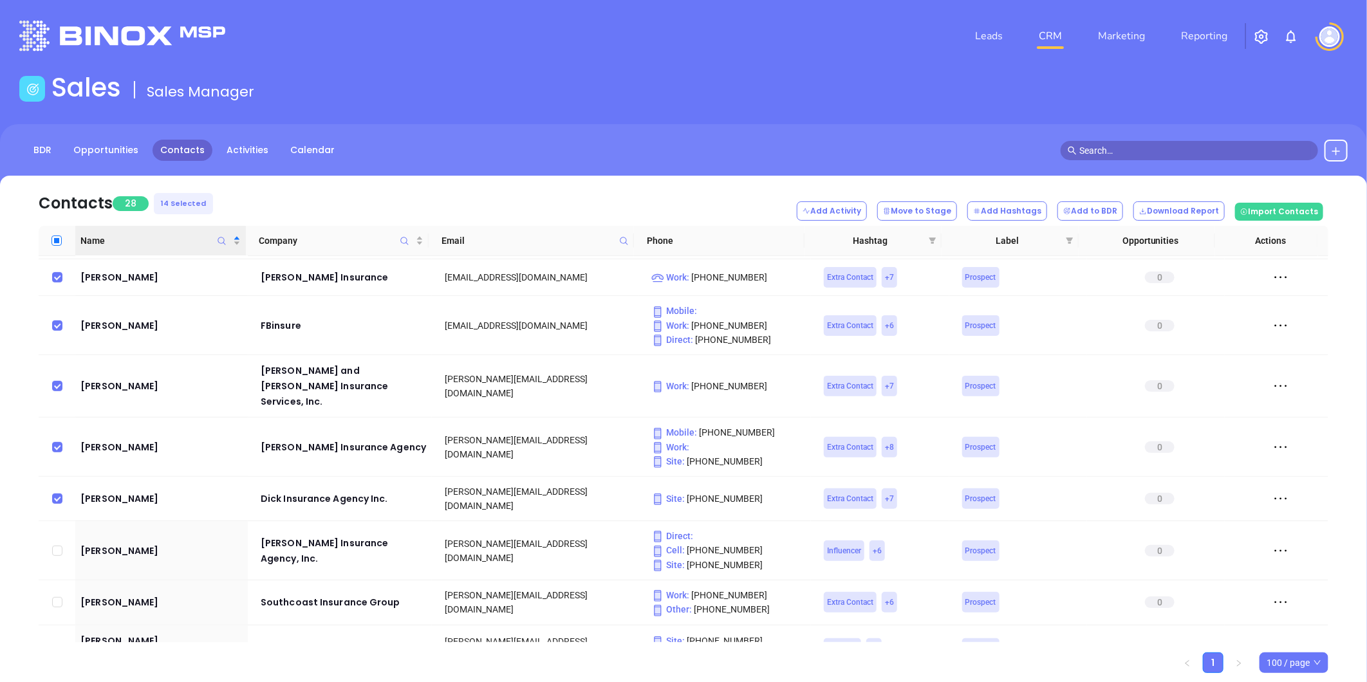
checkbox input "true"
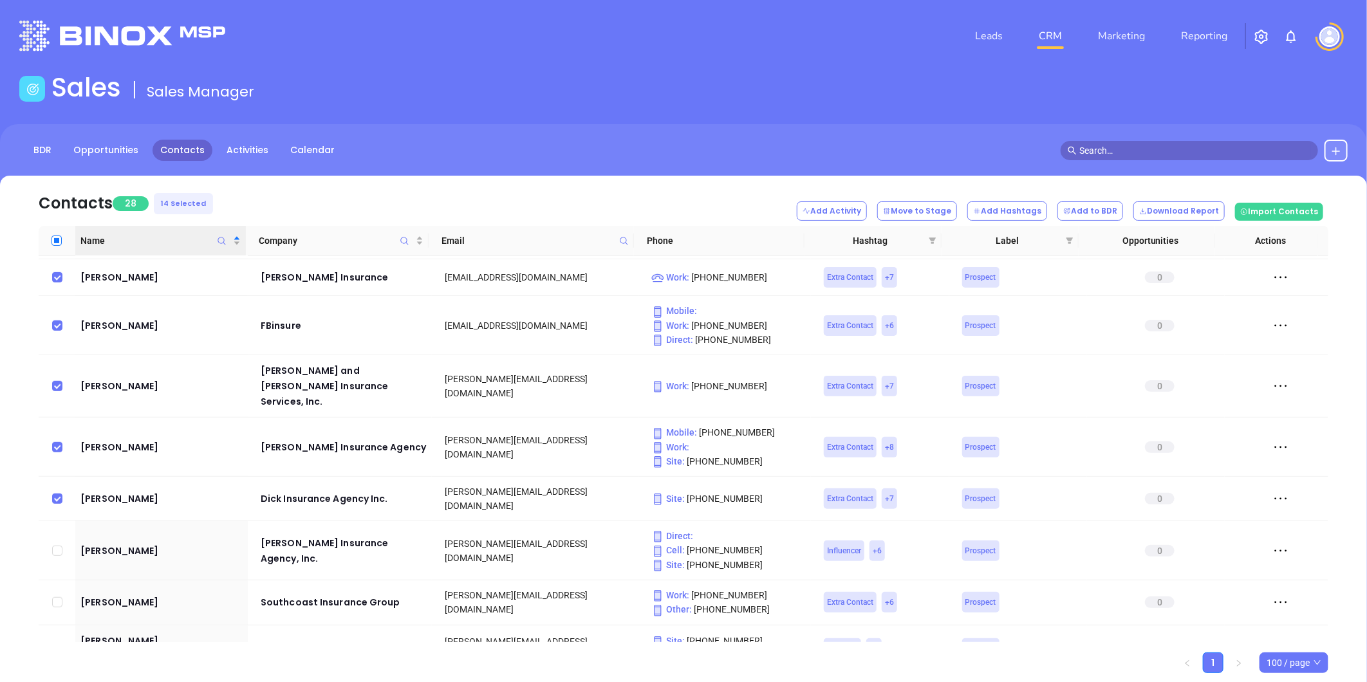
checkbox input "true"
click at [59, 239] on input "Select all" at bounding box center [56, 241] width 10 height 10
checkbox input "false"
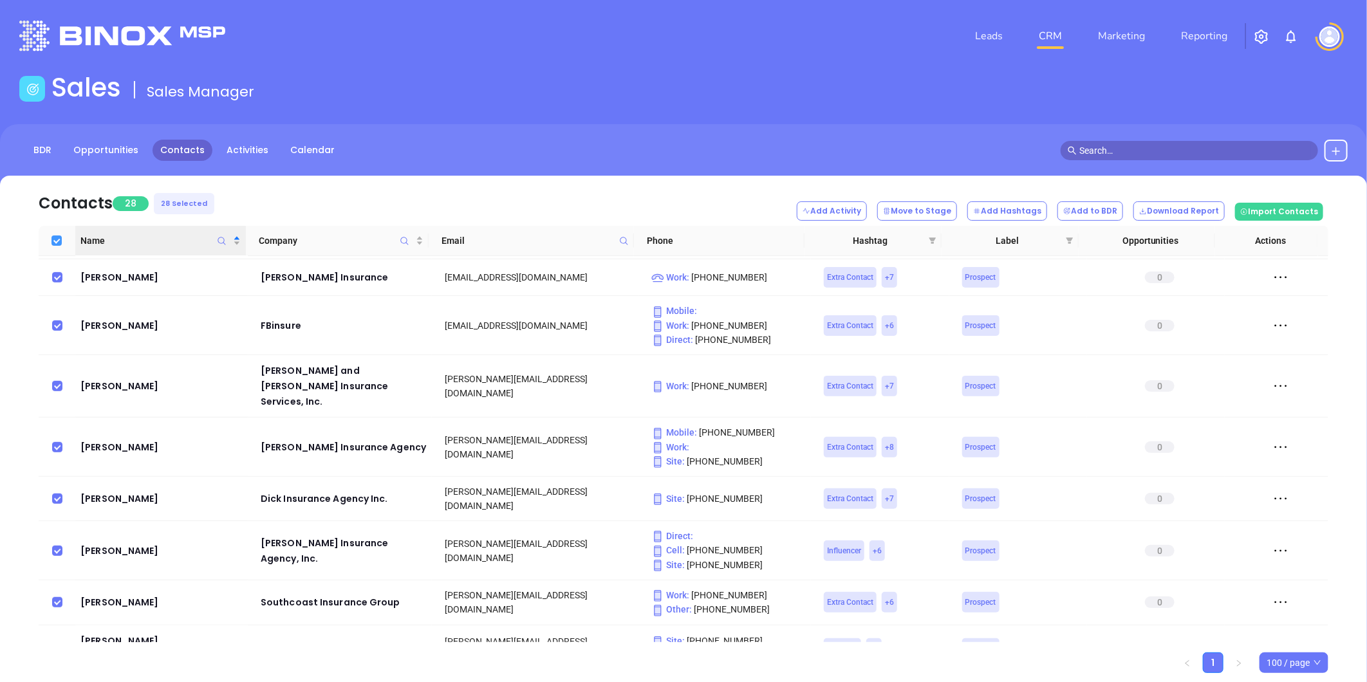
checkbox input "false"
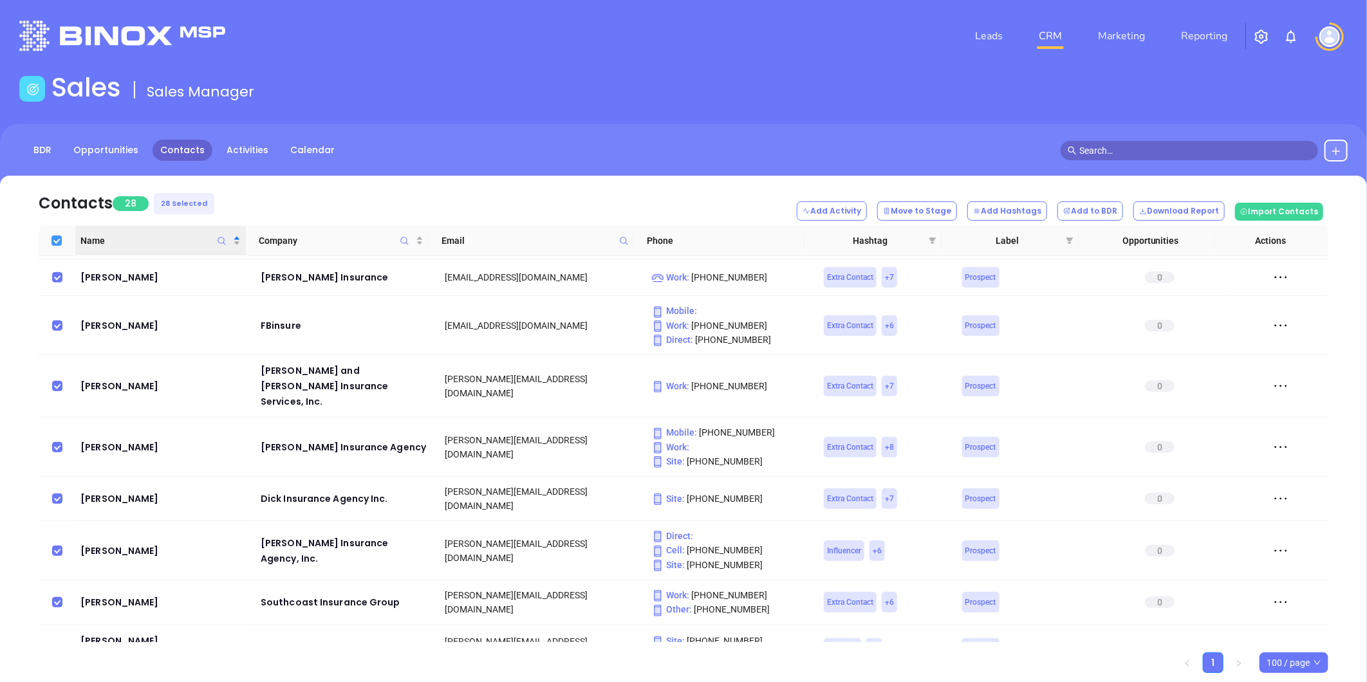
checkbox input "false"
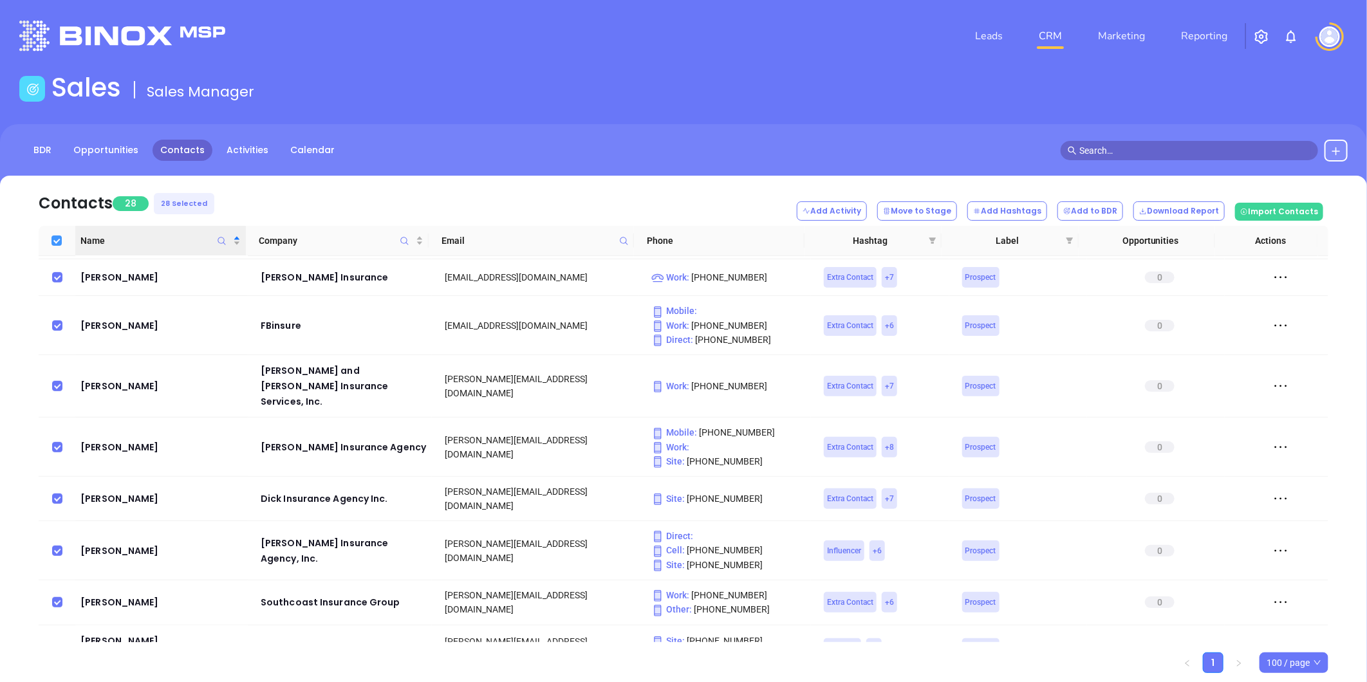
checkbox input "false"
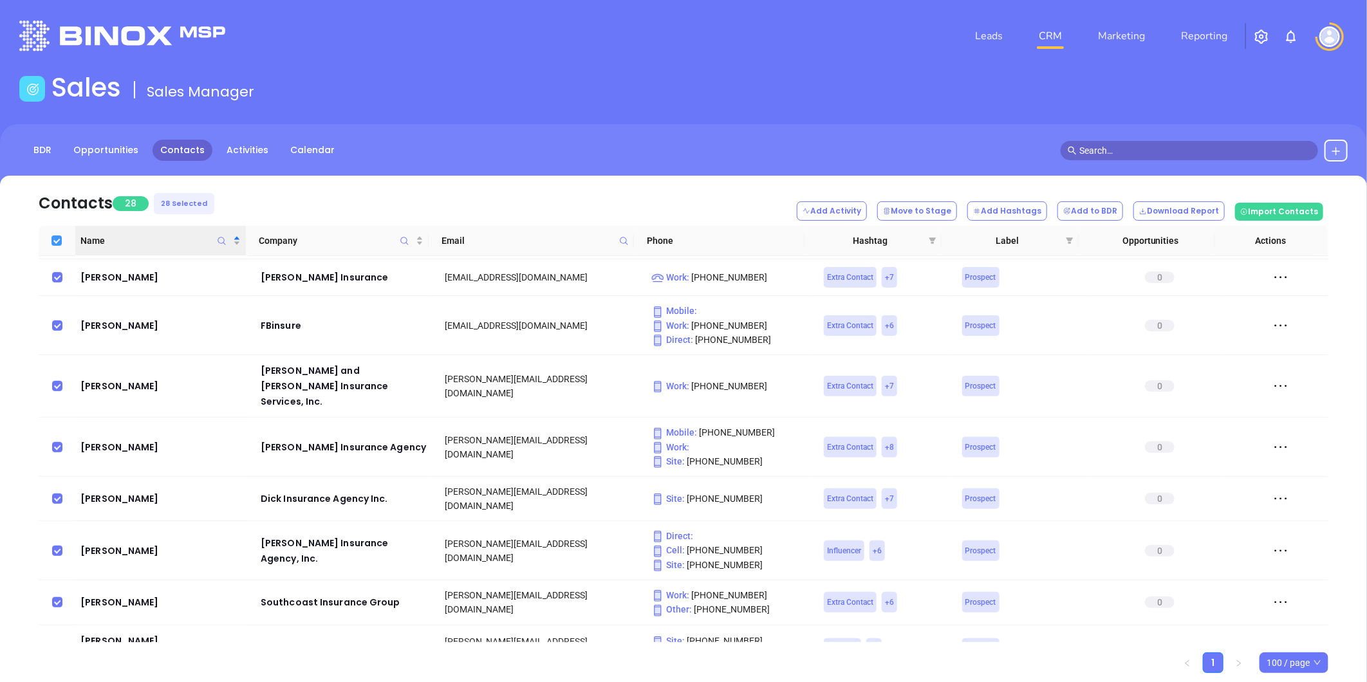
checkbox input "false"
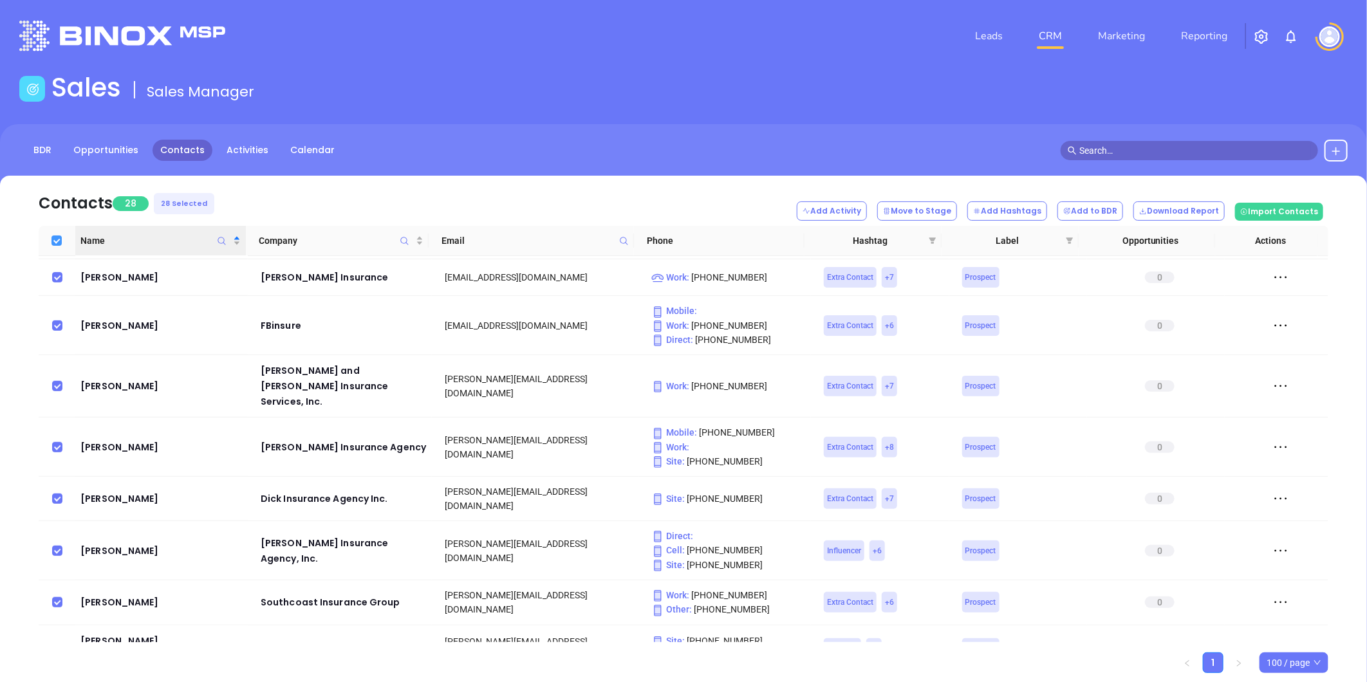
checkbox input "false"
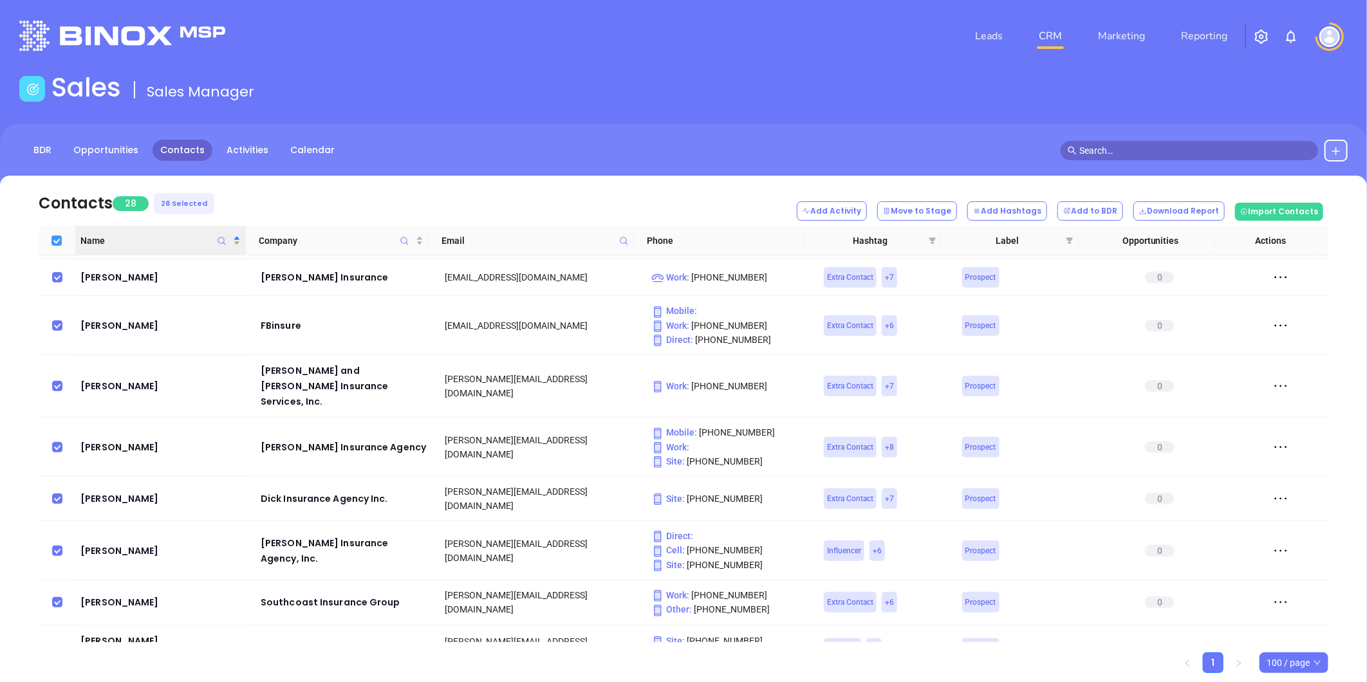
checkbox input "false"
click at [54, 546] on input "checkbox" at bounding box center [57, 551] width 10 height 10
checkbox input "true"
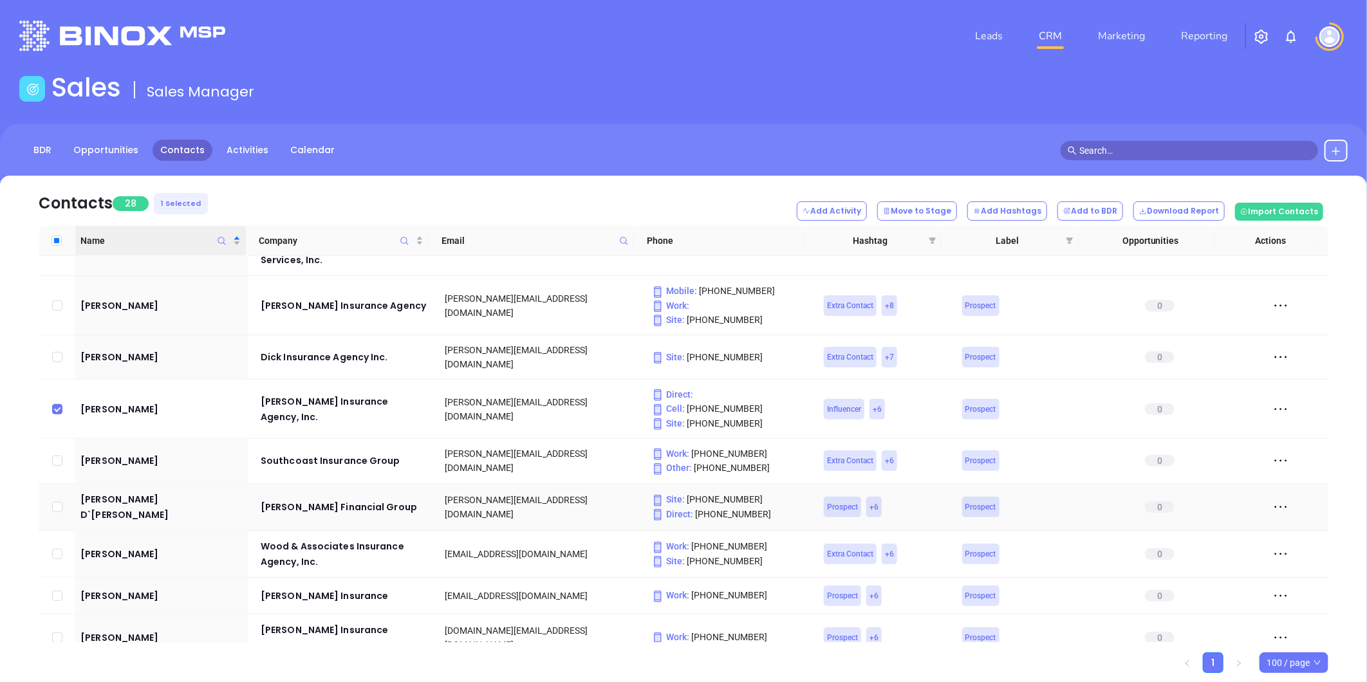
scroll to position [644, 0]
click at [53, 454] on input "checkbox" at bounding box center [57, 459] width 10 height 10
checkbox input "true"
click at [57, 500] on input "checkbox" at bounding box center [57, 505] width 10 height 10
checkbox input "true"
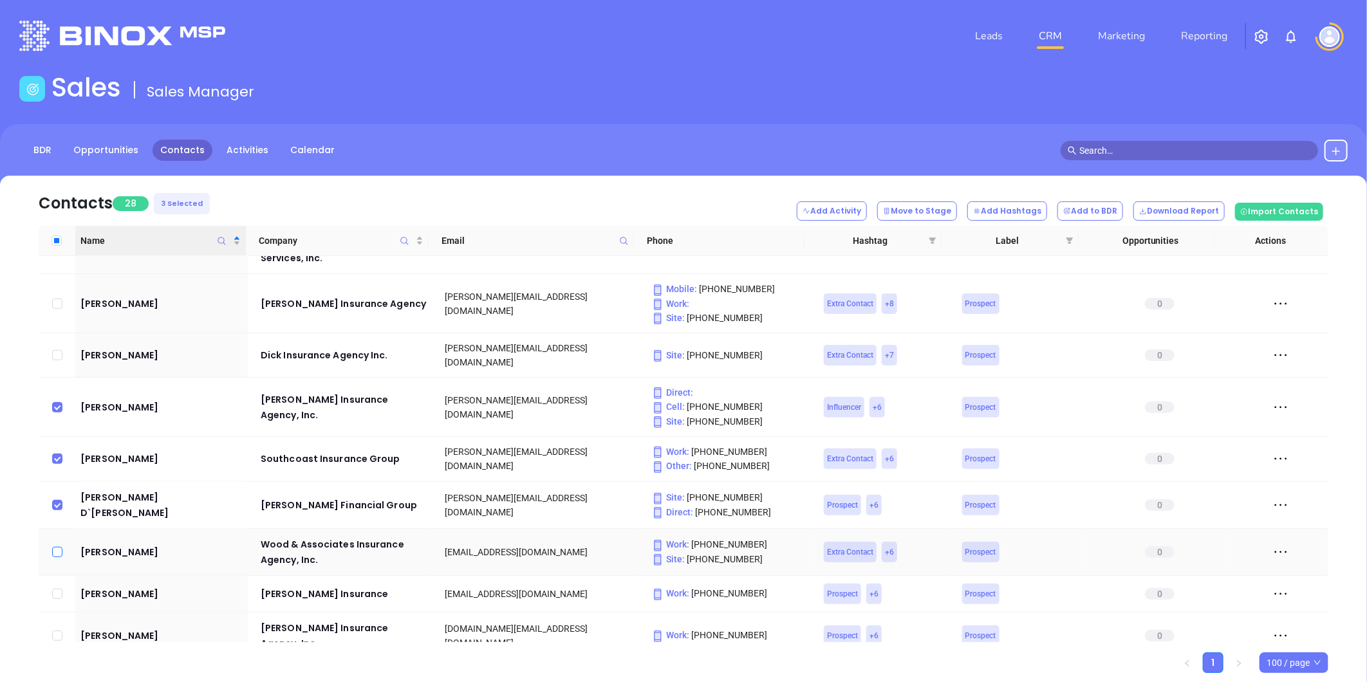
click at [53, 547] on input "checkbox" at bounding box center [57, 552] width 10 height 10
checkbox input "true"
click at [57, 589] on input "checkbox" at bounding box center [57, 594] width 10 height 10
checkbox input "true"
click at [56, 631] on input "checkbox" at bounding box center [57, 636] width 10 height 10
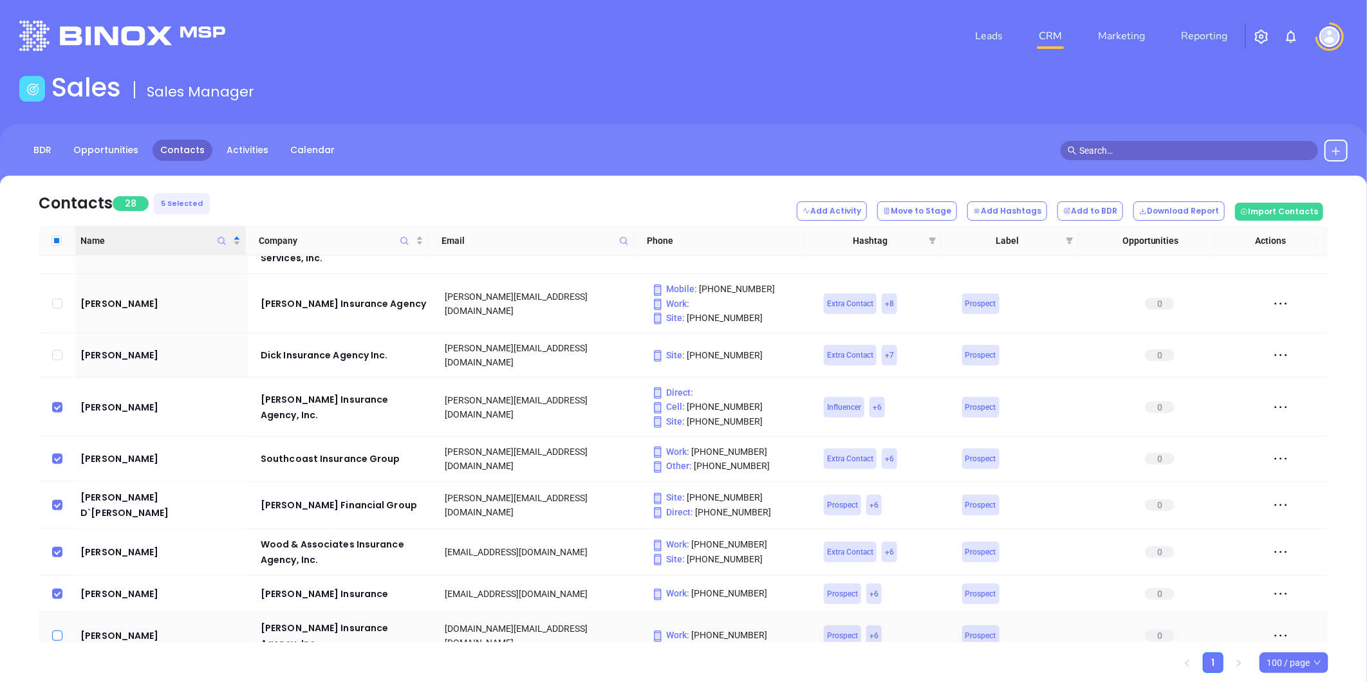
checkbox input "true"
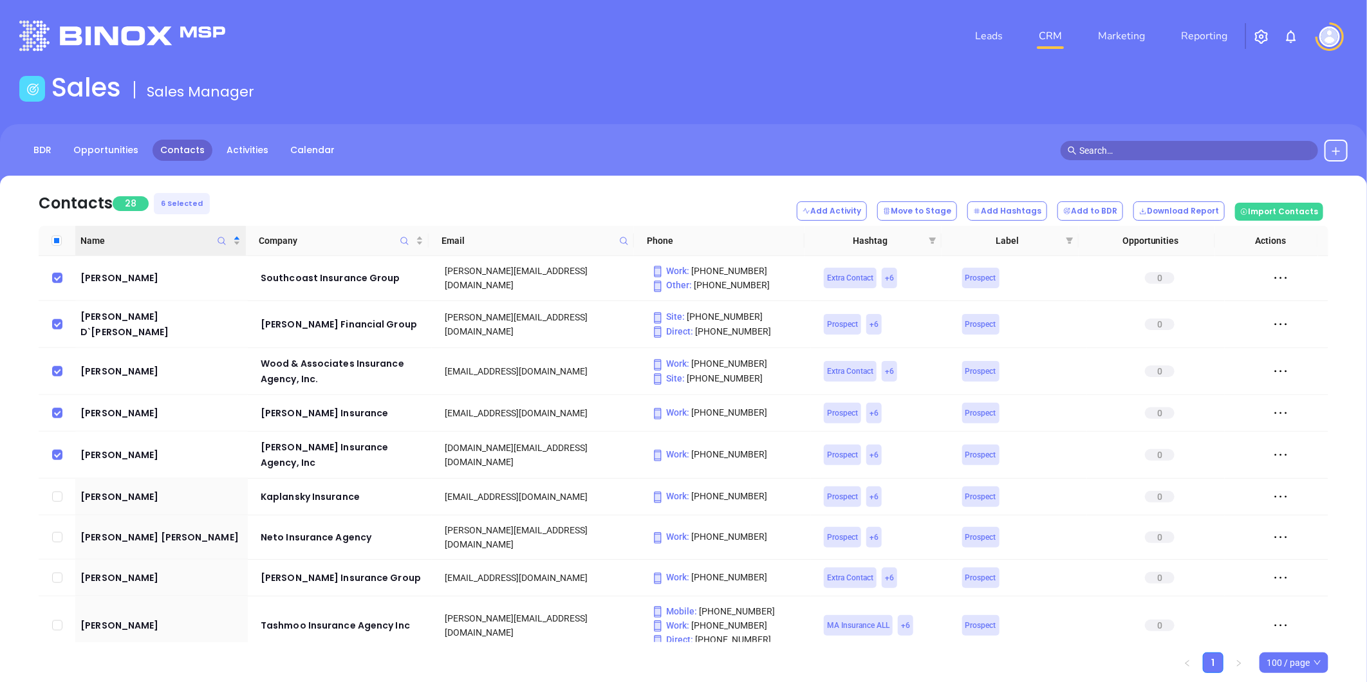
scroll to position [858, 0]
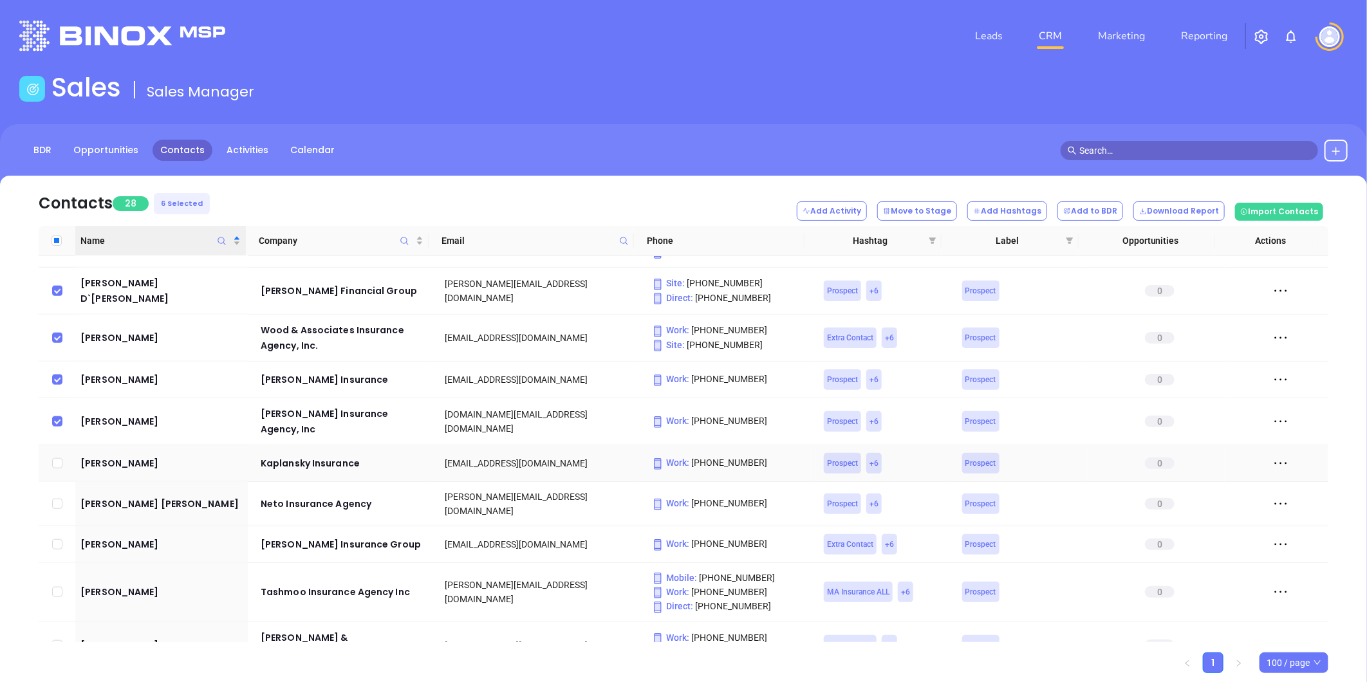
click at [56, 458] on input "checkbox" at bounding box center [57, 463] width 10 height 10
checkbox input "true"
click at [55, 499] on input "checkbox" at bounding box center [57, 504] width 10 height 10
checkbox input "true"
drag, startPoint x: 55, startPoint y: 510, endPoint x: 60, endPoint y: 557, distance: 46.6
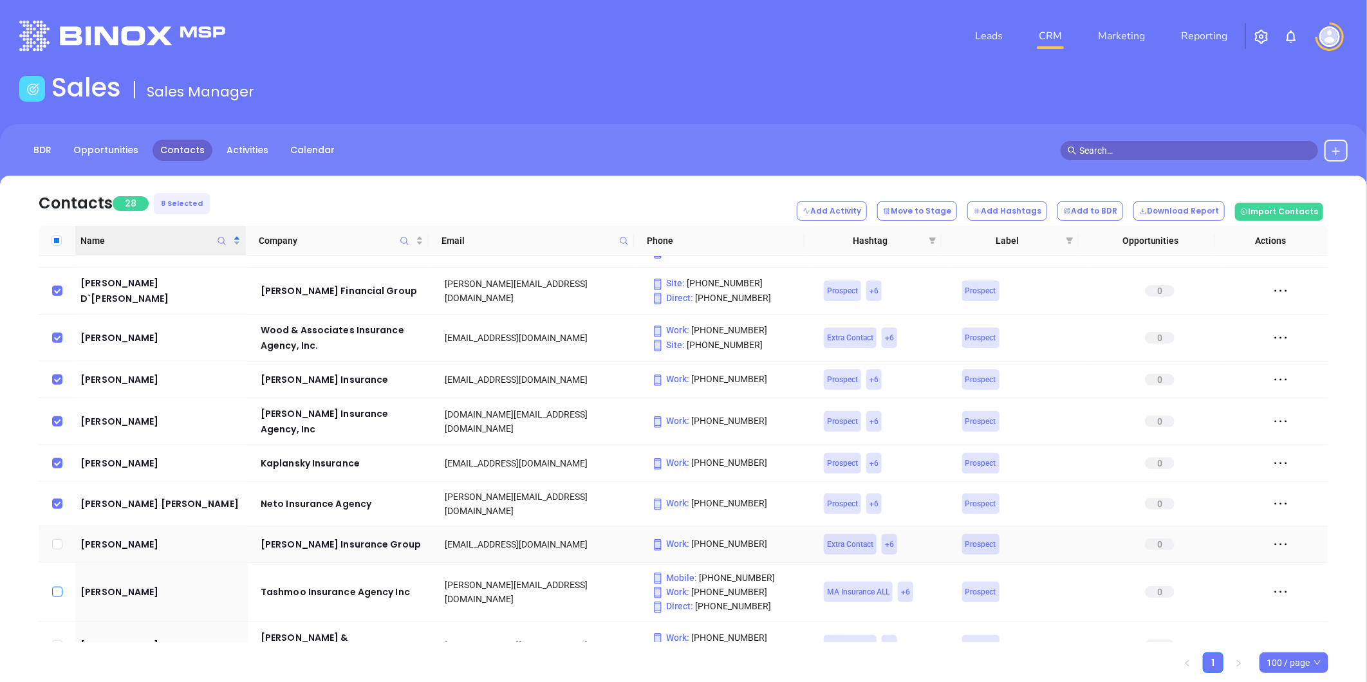
click at [56, 539] on input "checkbox" at bounding box center [57, 544] width 10 height 10
checkbox input "true"
click at [59, 587] on input "checkbox" at bounding box center [57, 592] width 10 height 10
checkbox input "true"
click at [59, 640] on input "checkbox" at bounding box center [57, 645] width 10 height 10
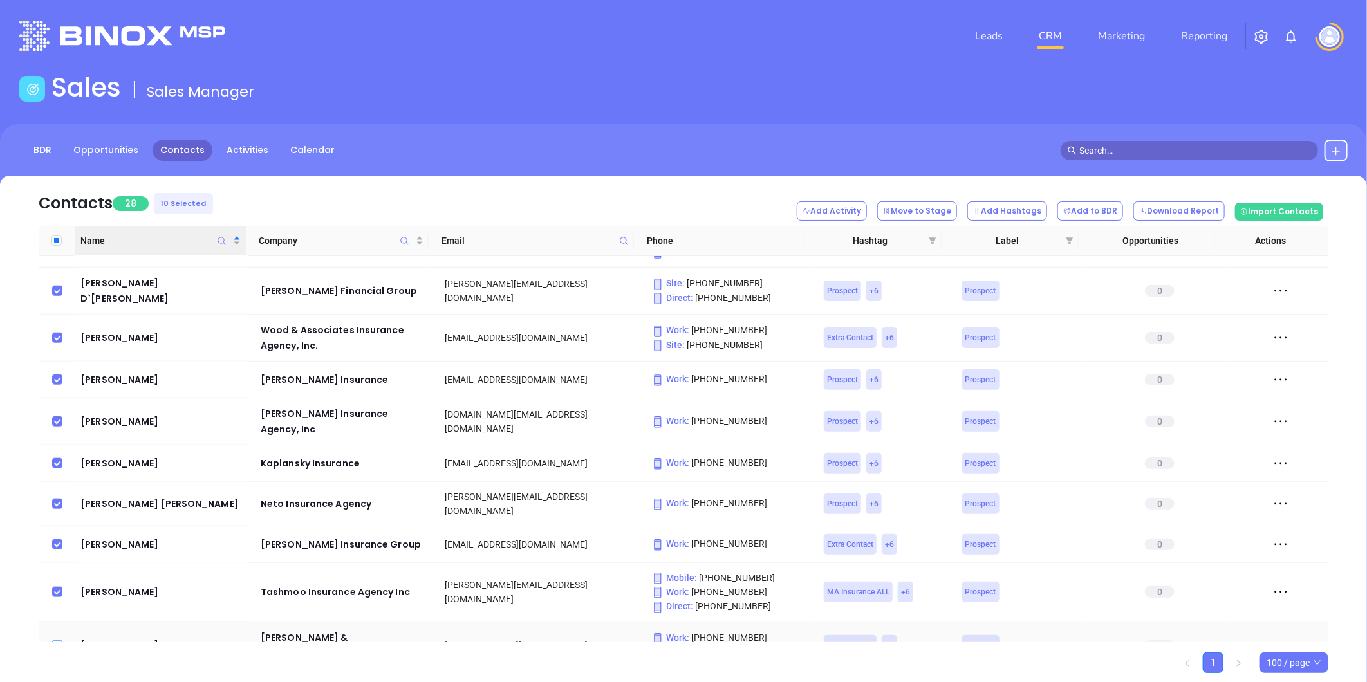
checkbox input "true"
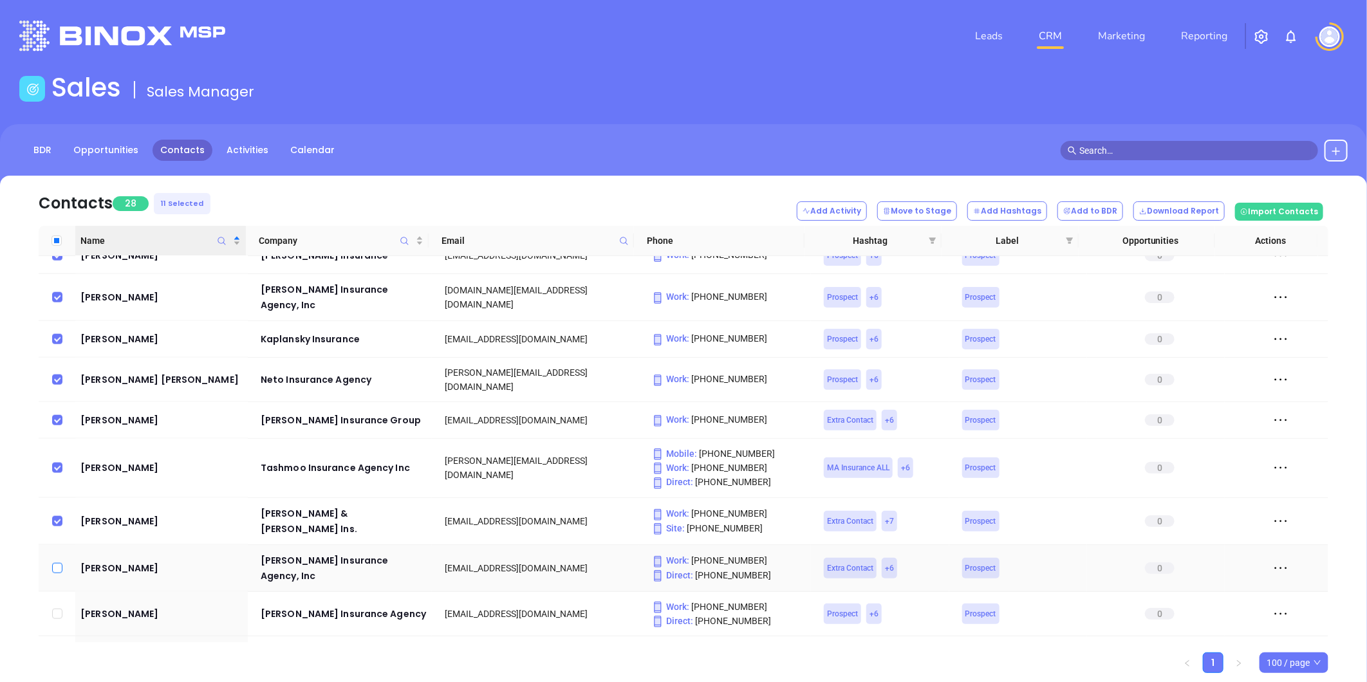
click at [53, 563] on input "checkbox" at bounding box center [57, 568] width 10 height 10
checkbox input "true"
click at [54, 609] on input "checkbox" at bounding box center [57, 614] width 10 height 10
checkbox input "true"
click at [55, 653] on input "checkbox" at bounding box center [57, 658] width 10 height 10
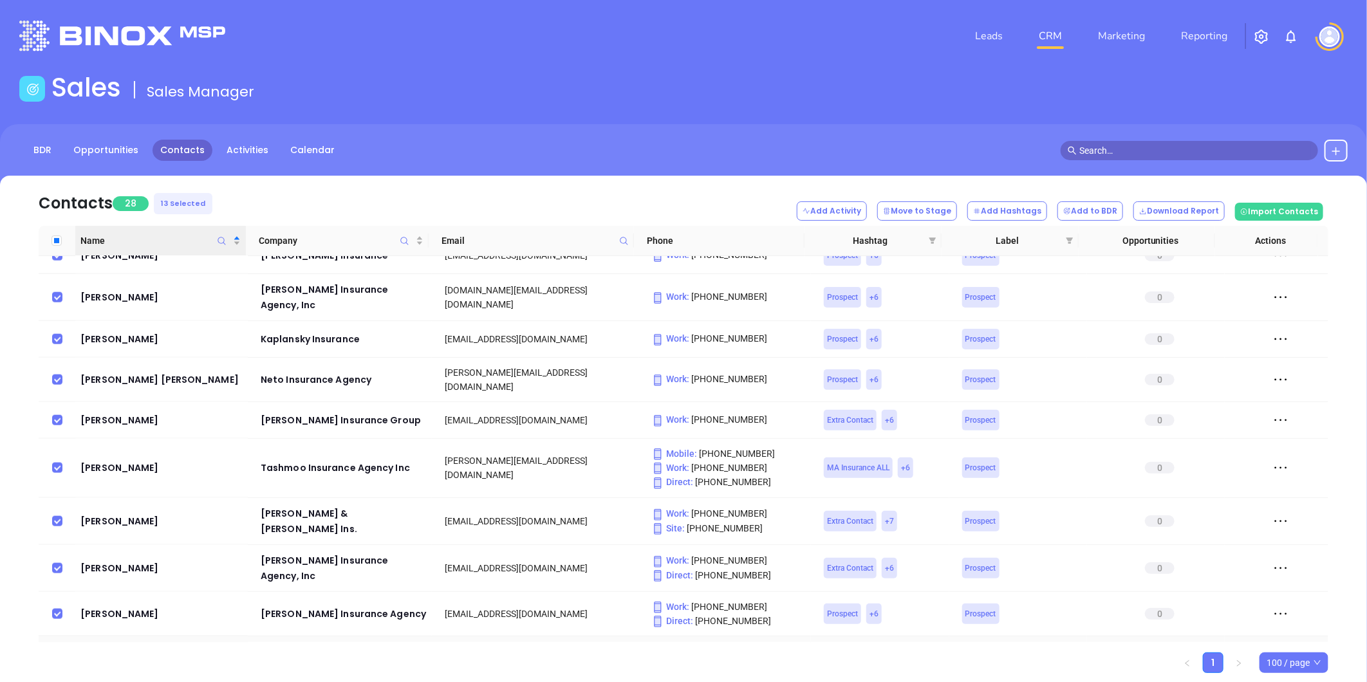
checkbox input "true"
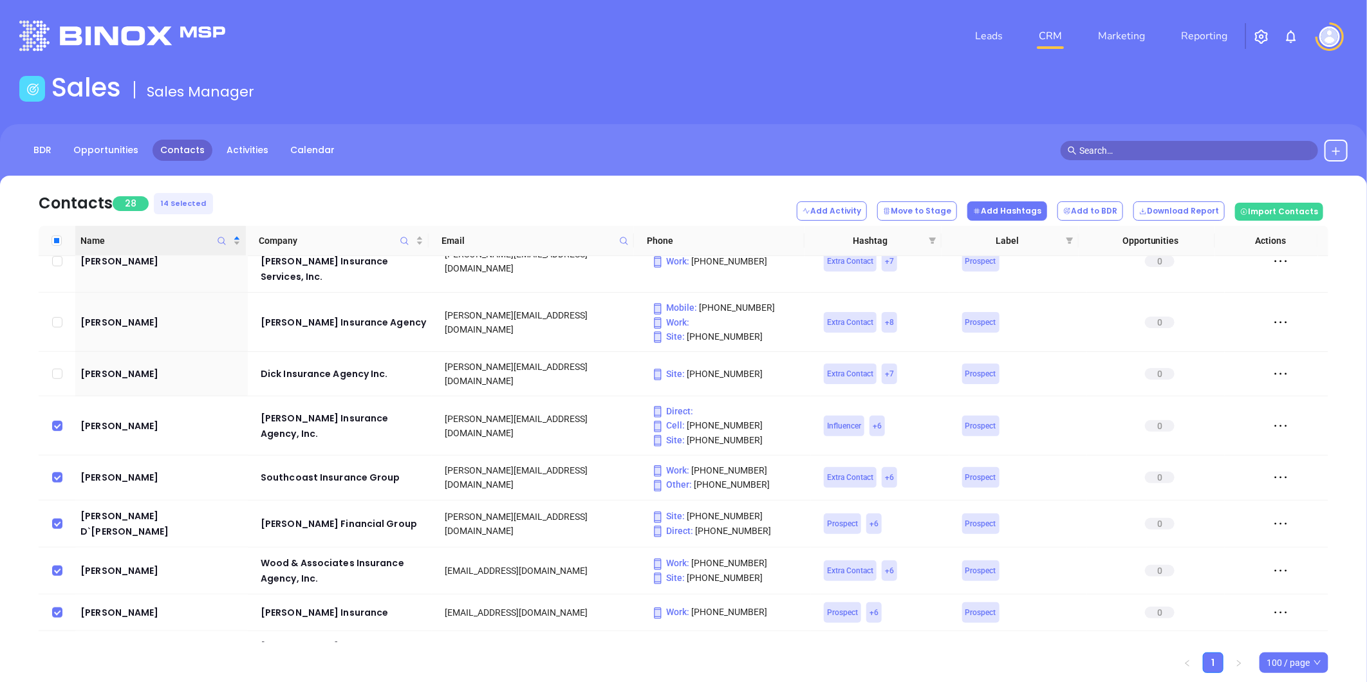
click at [1017, 203] on button "Add Hashtags" at bounding box center [1007, 210] width 80 height 19
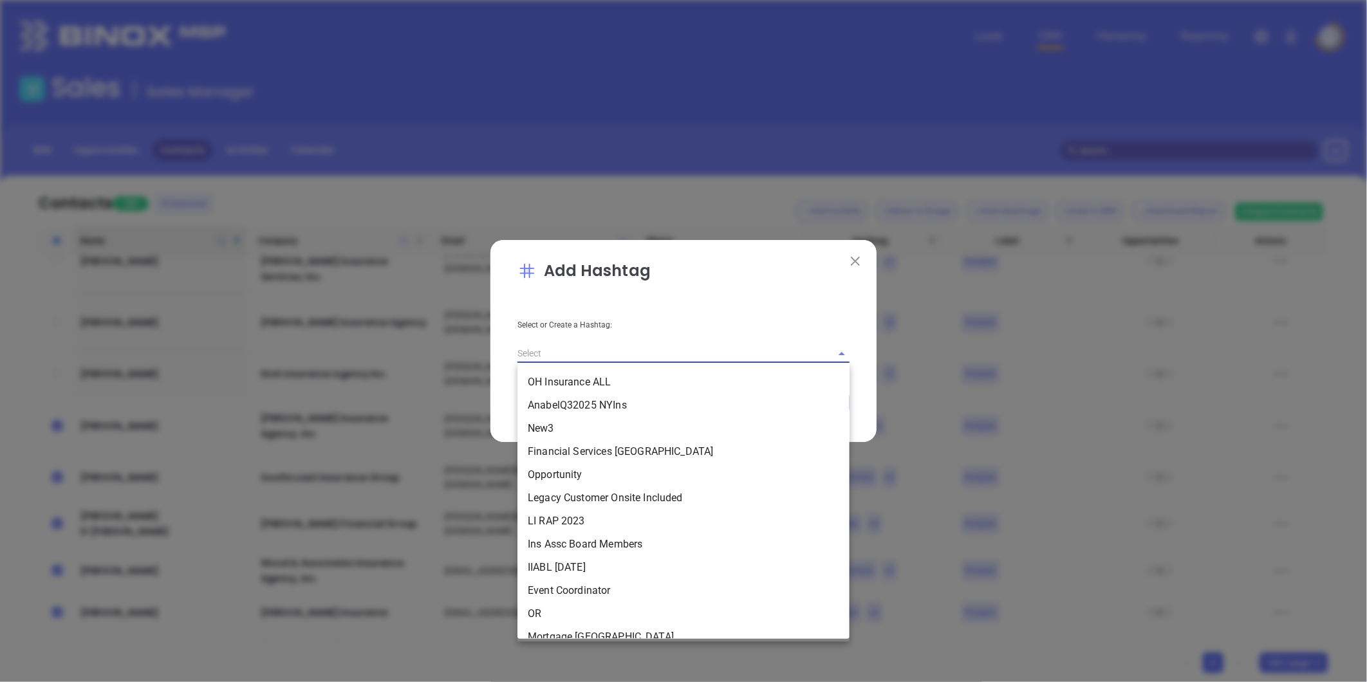
click at [564, 351] on input "text" at bounding box center [665, 353] width 296 height 19
paste input "Vicky MAIA-Cards092025"
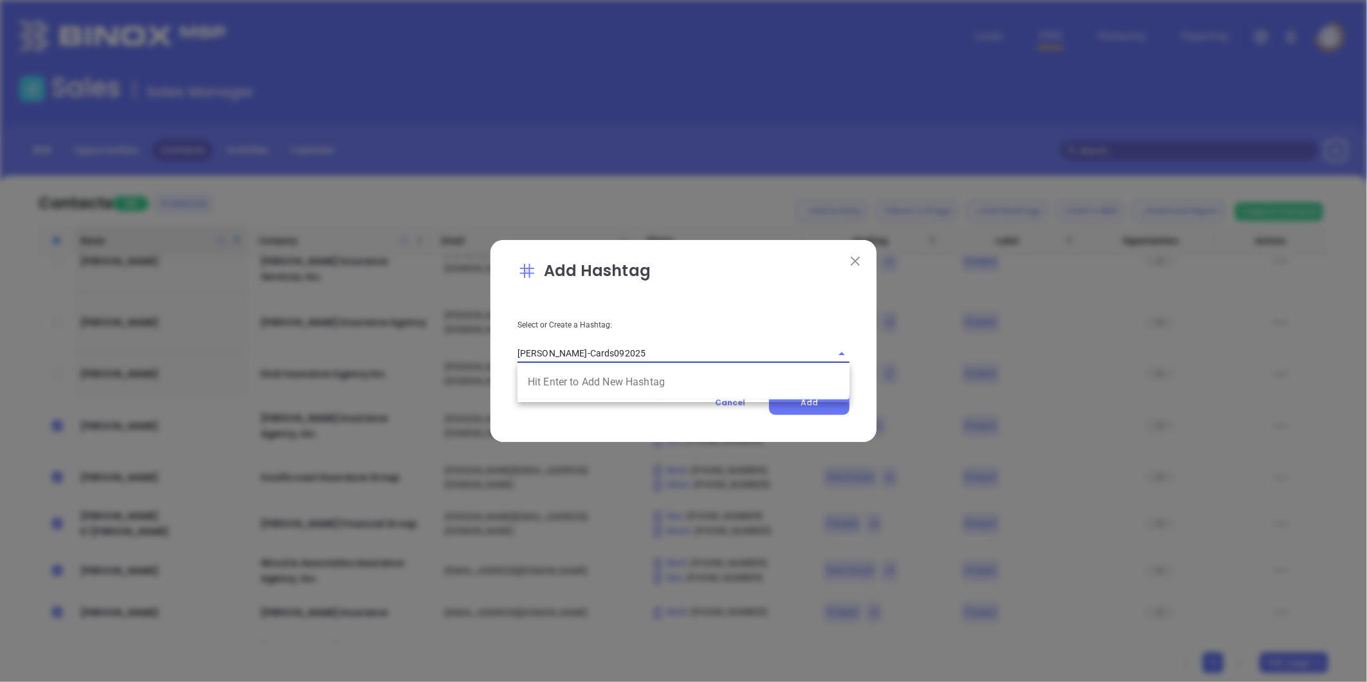
type input "Vicky MAIA-Cards092025"
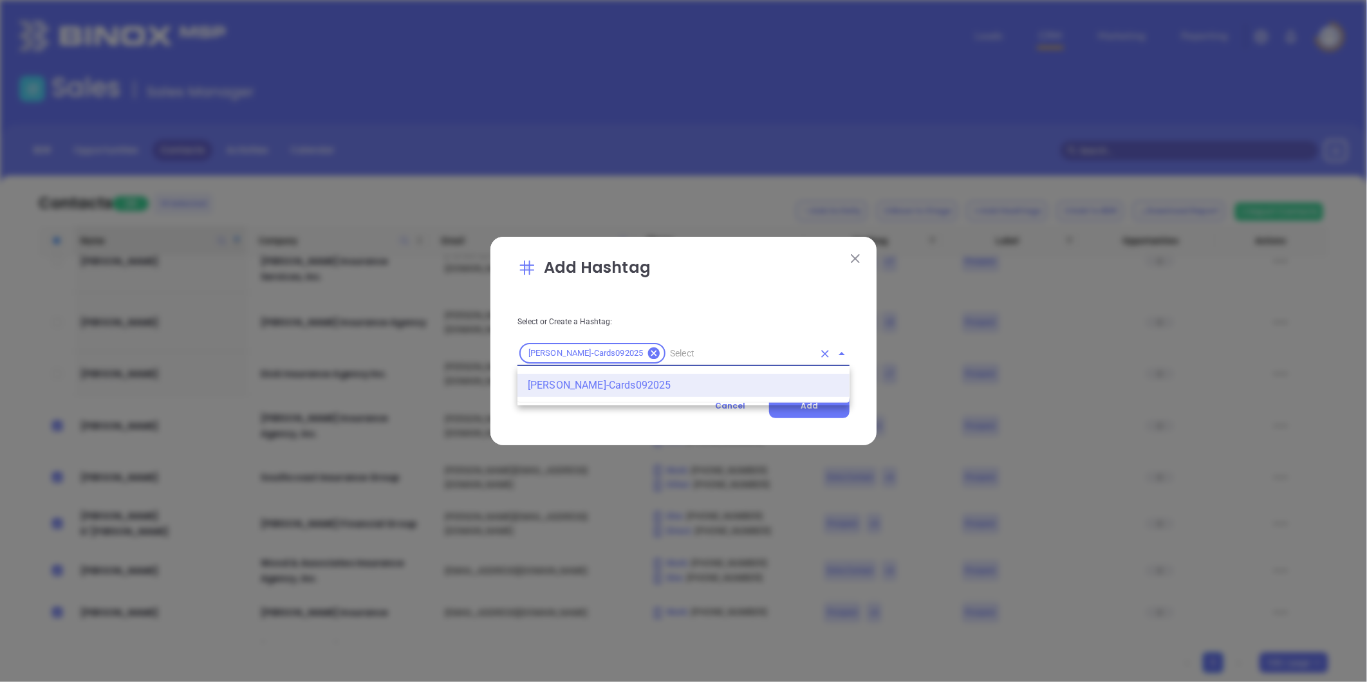
click at [593, 382] on li "Vicky MAIA-Cards092025" at bounding box center [683, 385] width 332 height 23
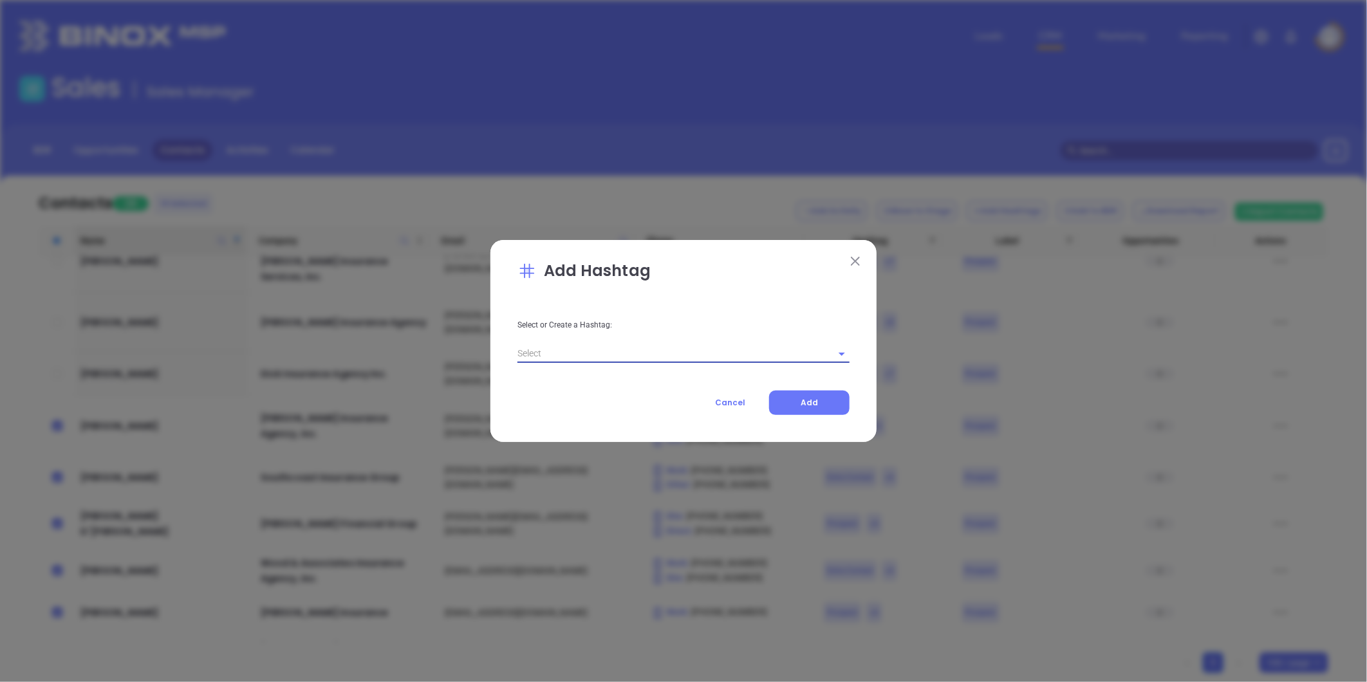
click at [593, 355] on input "text" at bounding box center [665, 353] width 296 height 19
click at [599, 382] on li "Vicky MAIA-Cards092025" at bounding box center [683, 382] width 332 height 23
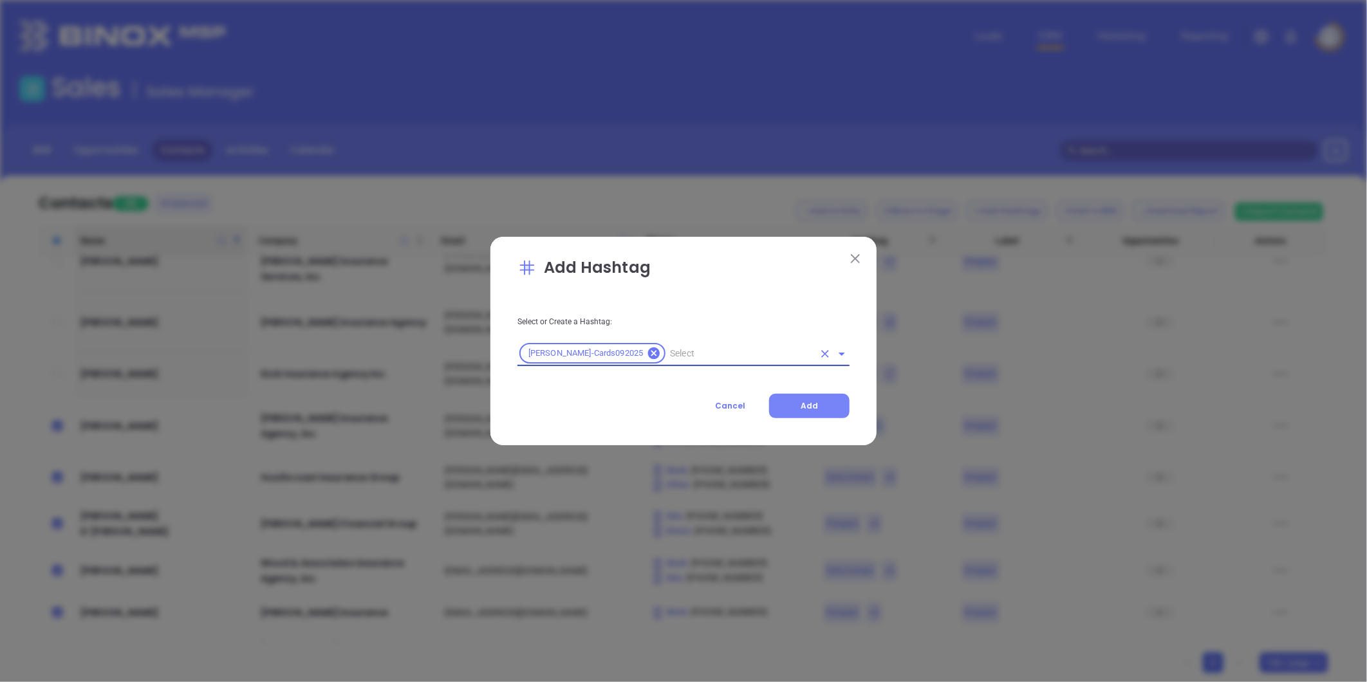
click at [813, 396] on button "Add" at bounding box center [809, 406] width 80 height 24
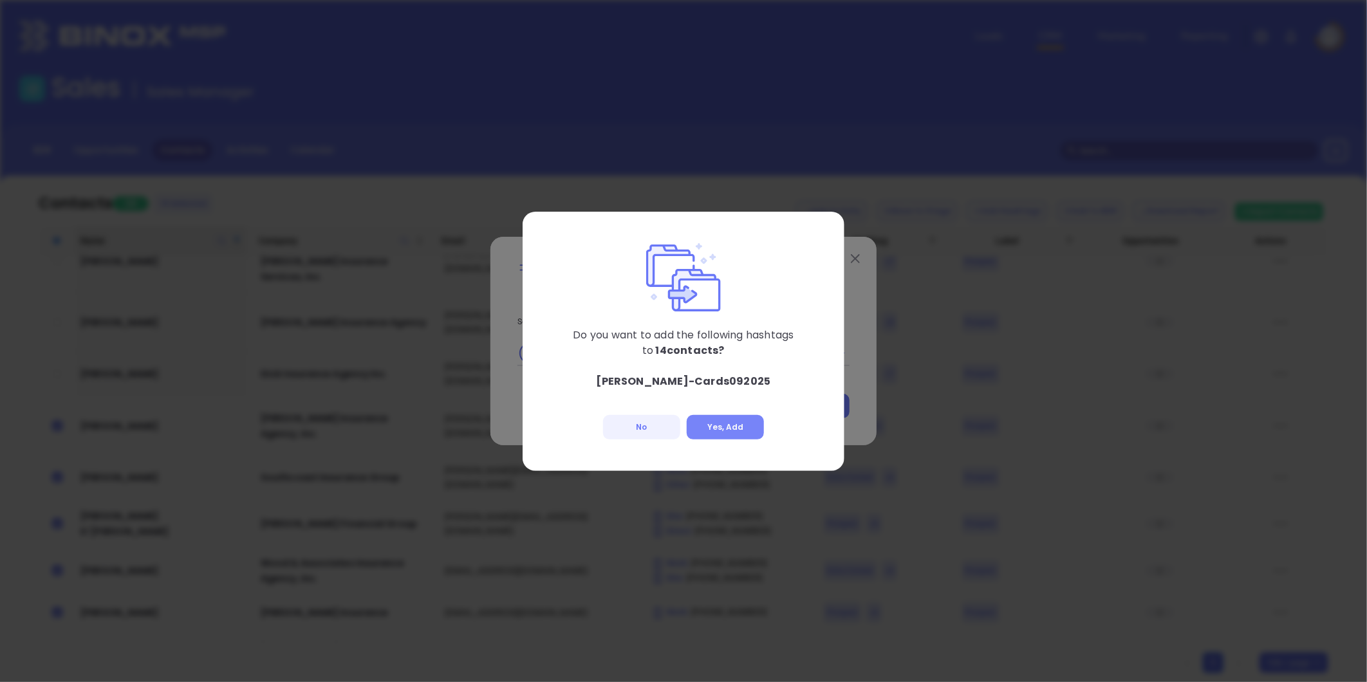
click at [732, 426] on button "Yes, Add" at bounding box center [725, 427] width 77 height 24
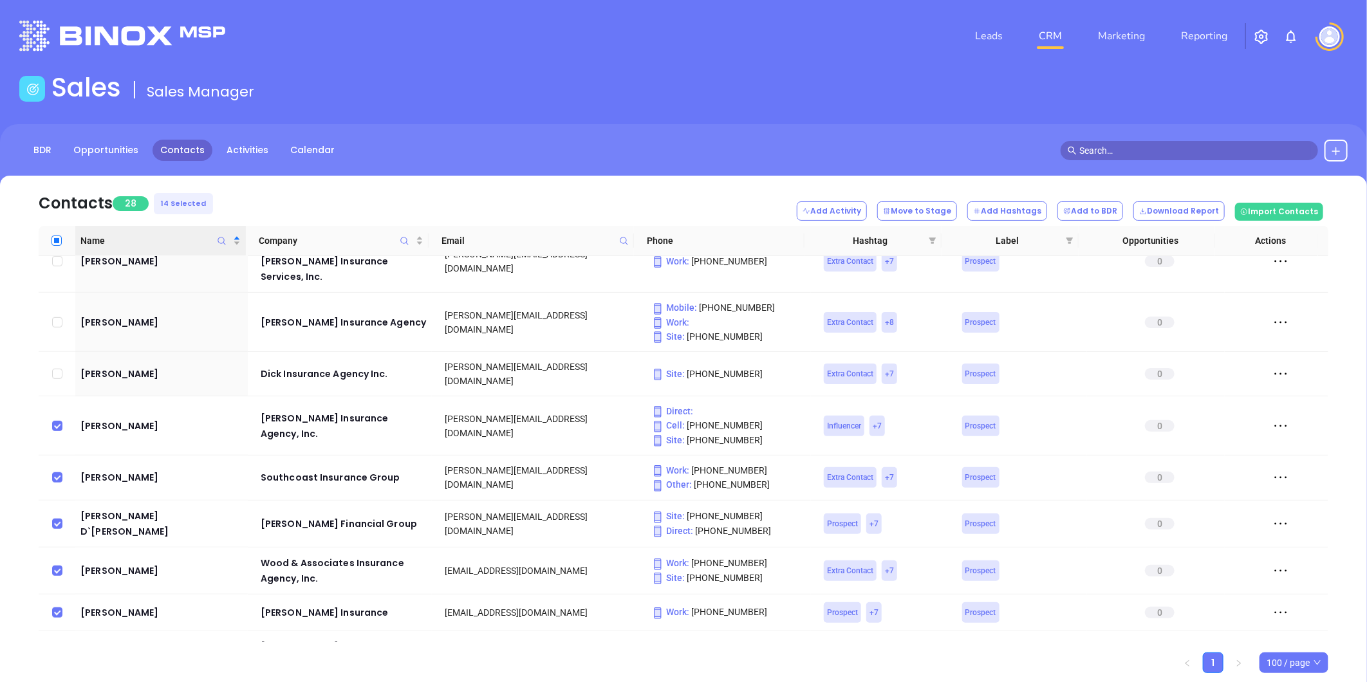
click at [55, 239] on input "Select all" at bounding box center [56, 241] width 10 height 10
checkbox input "true"
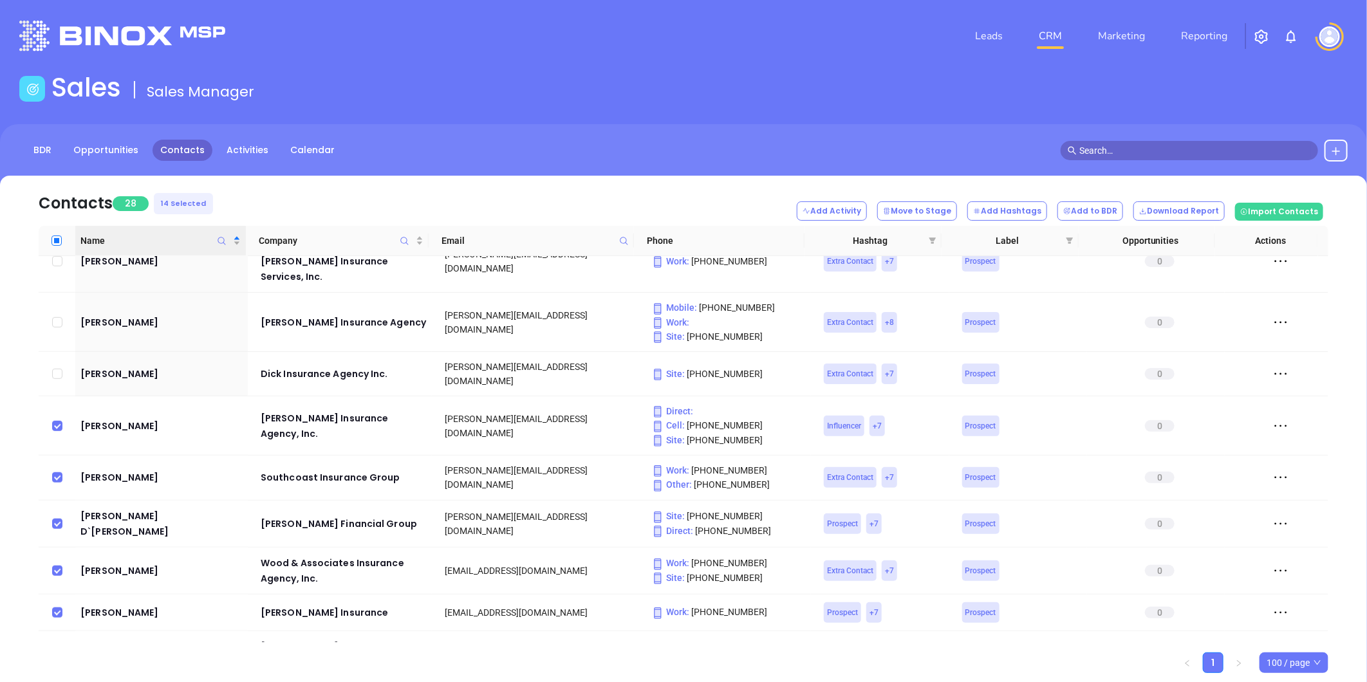
checkbox input "true"
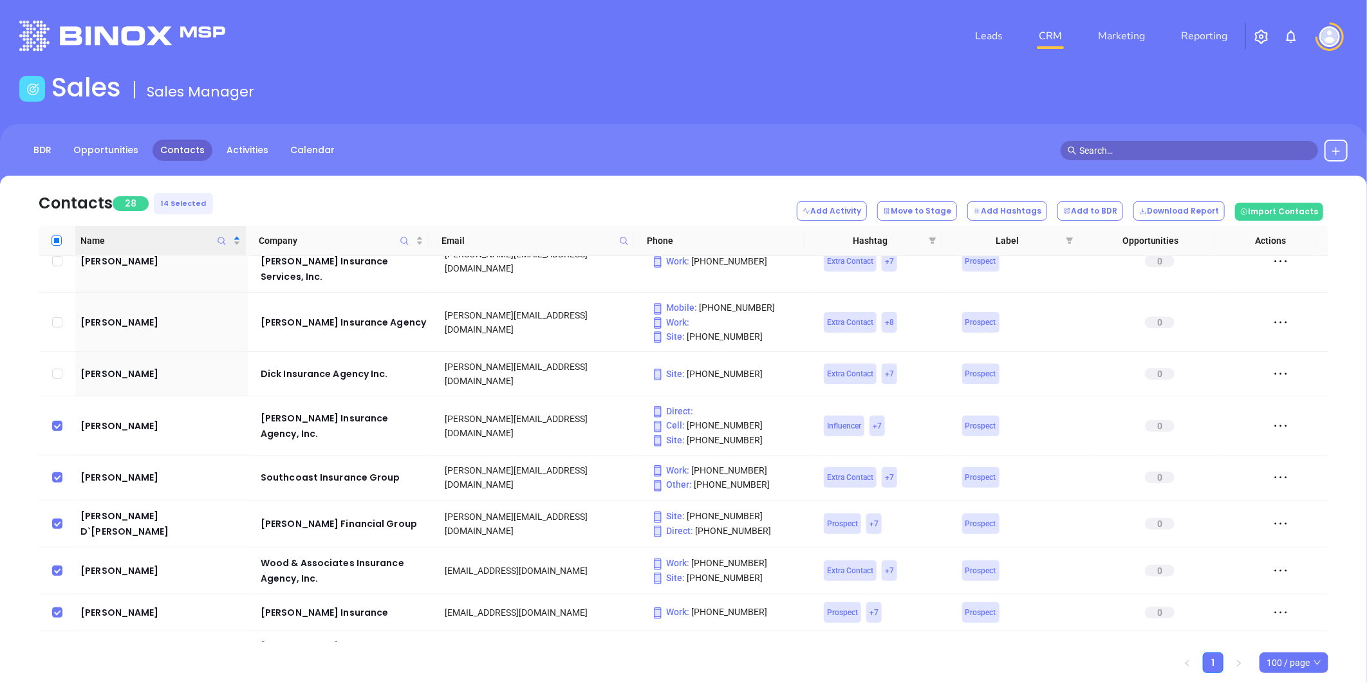
checkbox input "true"
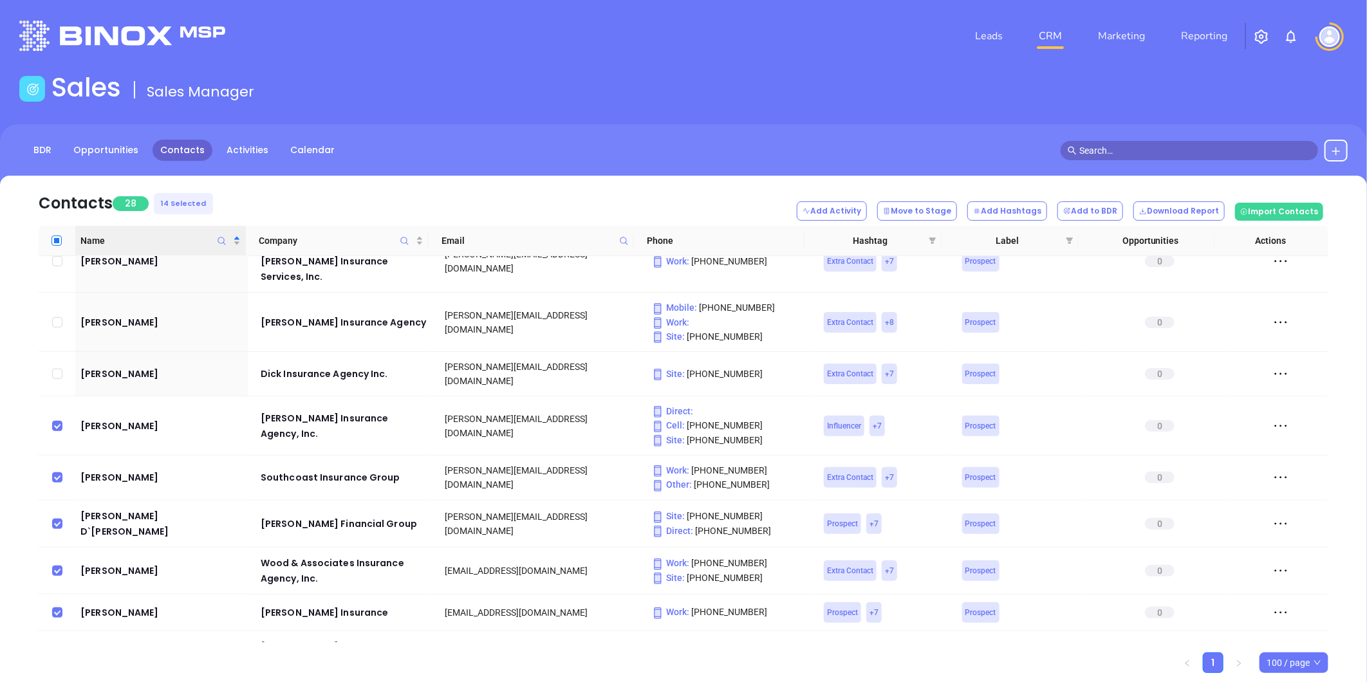
checkbox input "true"
click at [55, 239] on input "Select all" at bounding box center [56, 241] width 10 height 10
checkbox input "false"
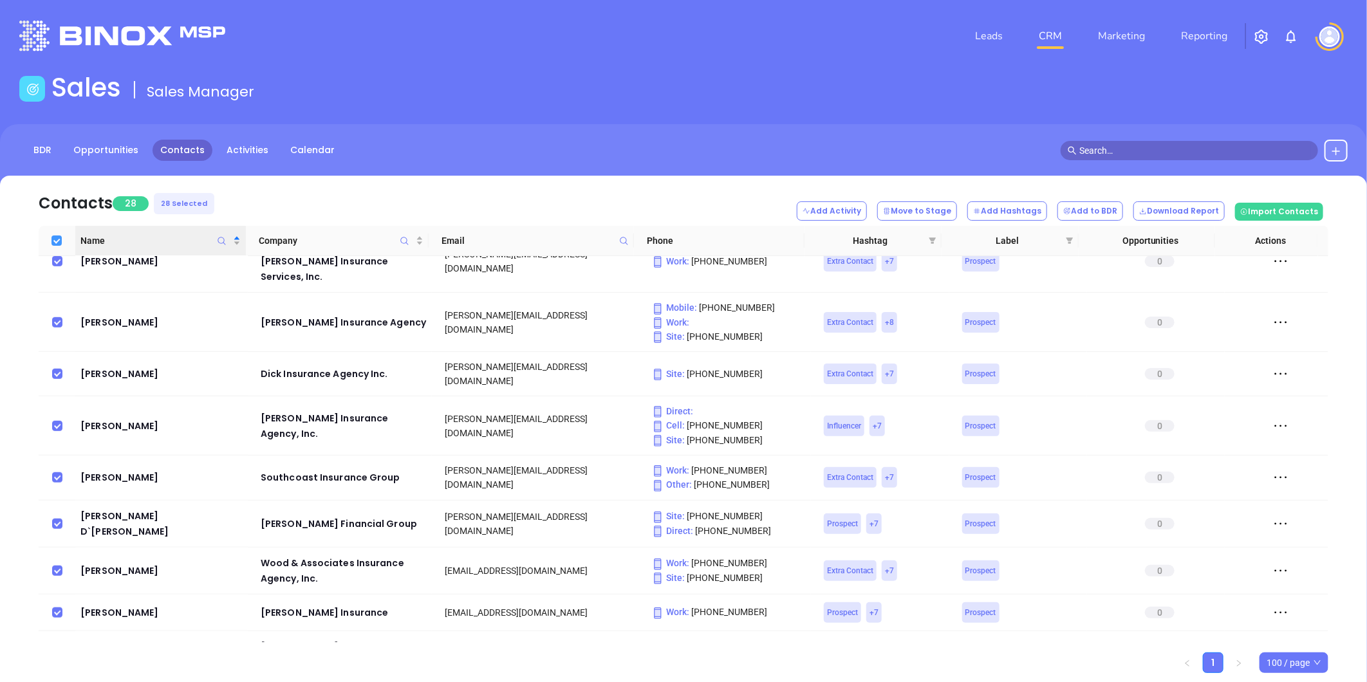
checkbox input "false"
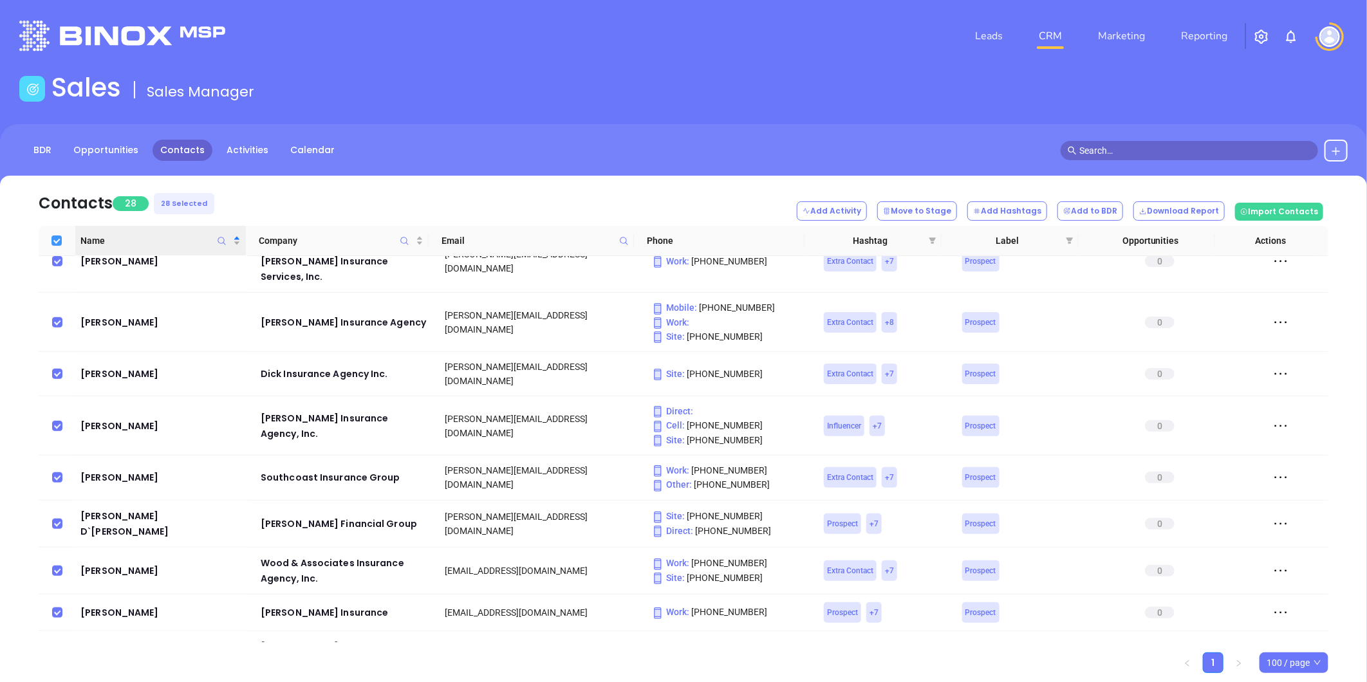
checkbox input "false"
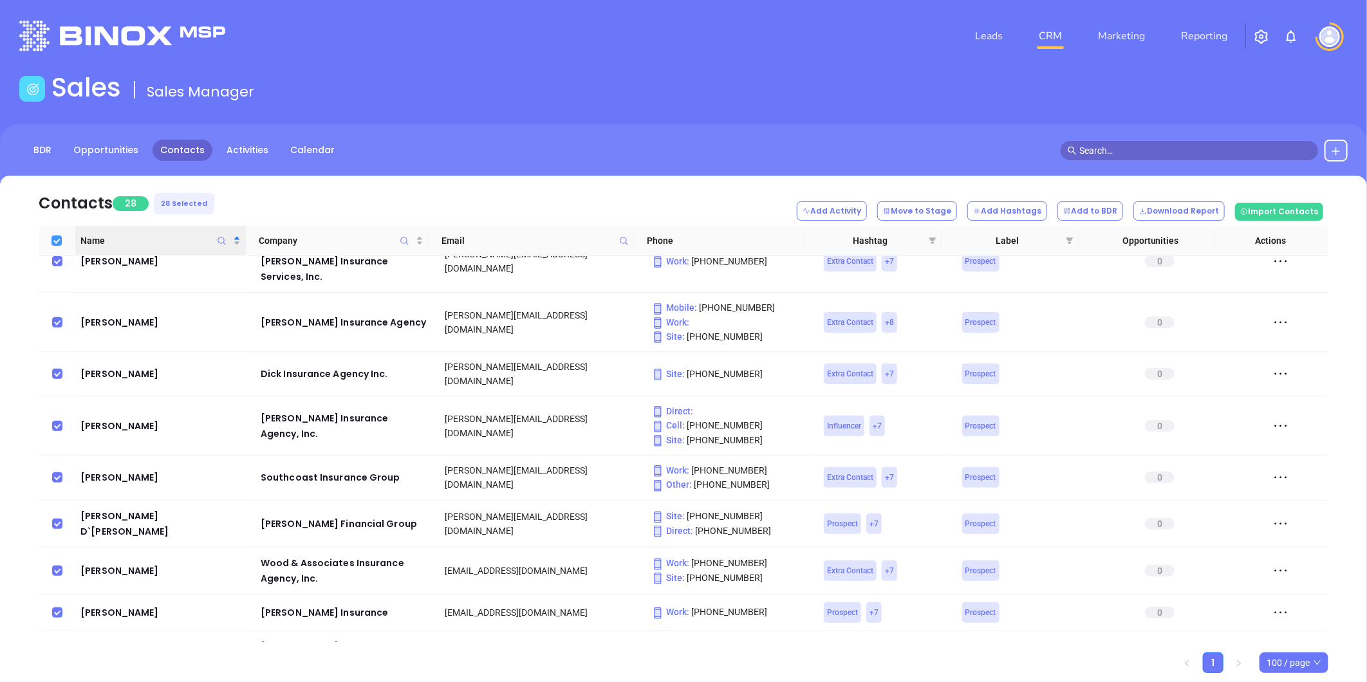
checkbox input "false"
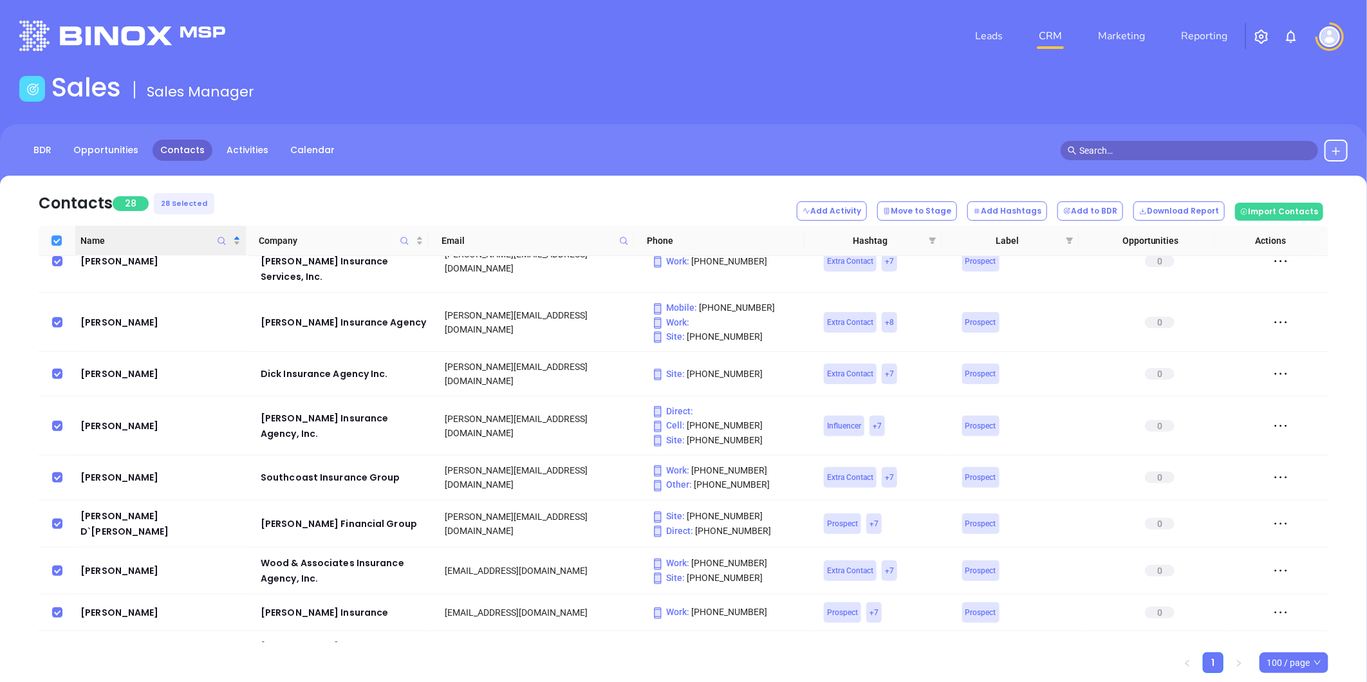
checkbox input "false"
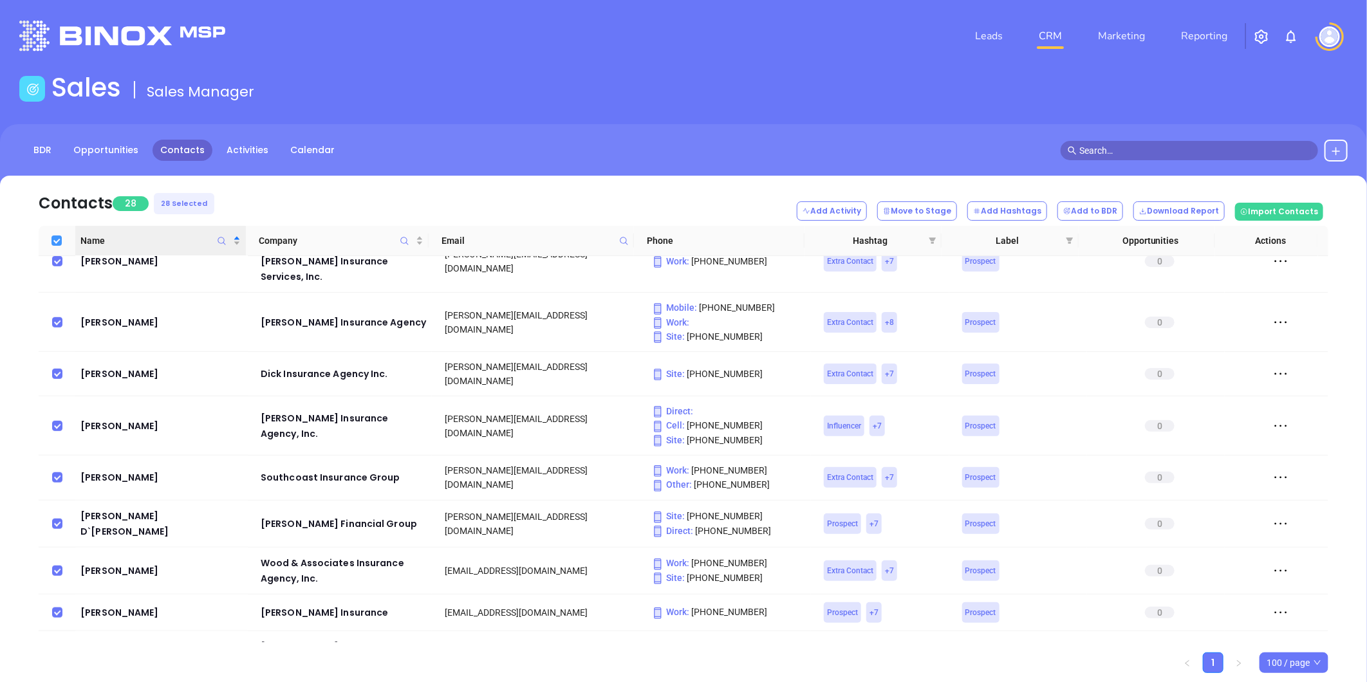
checkbox input "false"
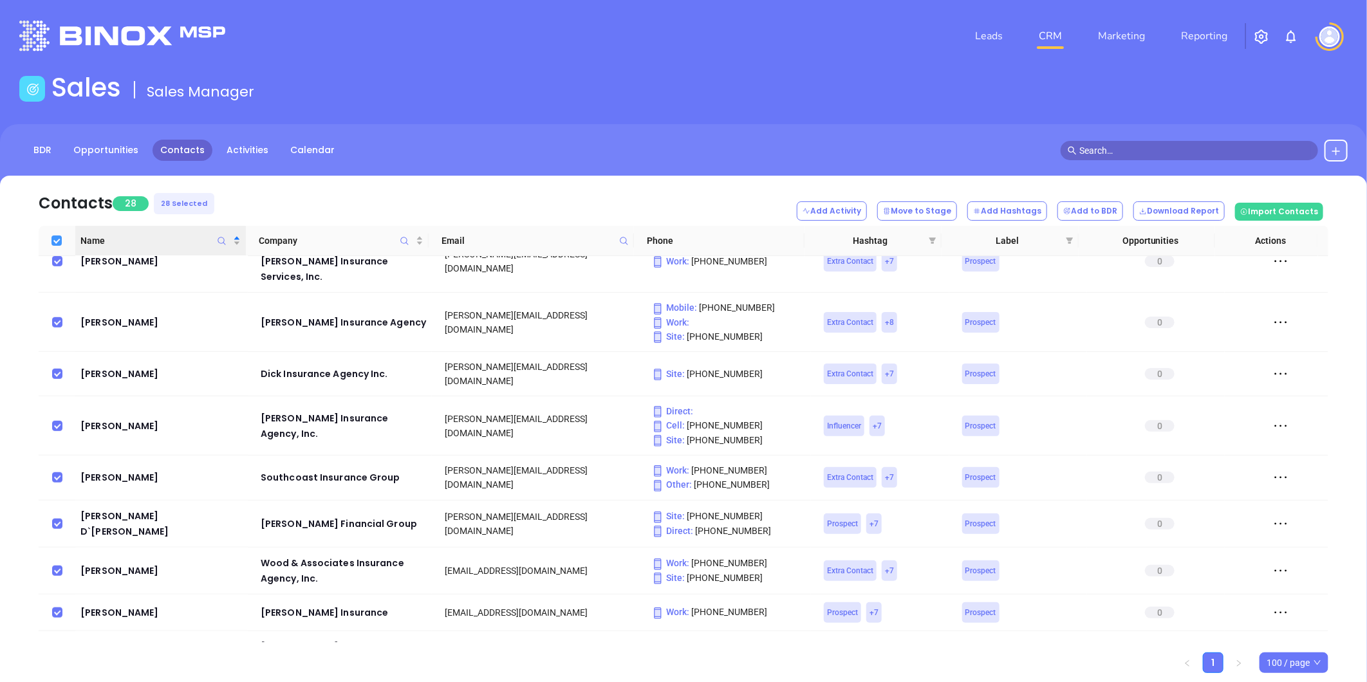
checkbox input "false"
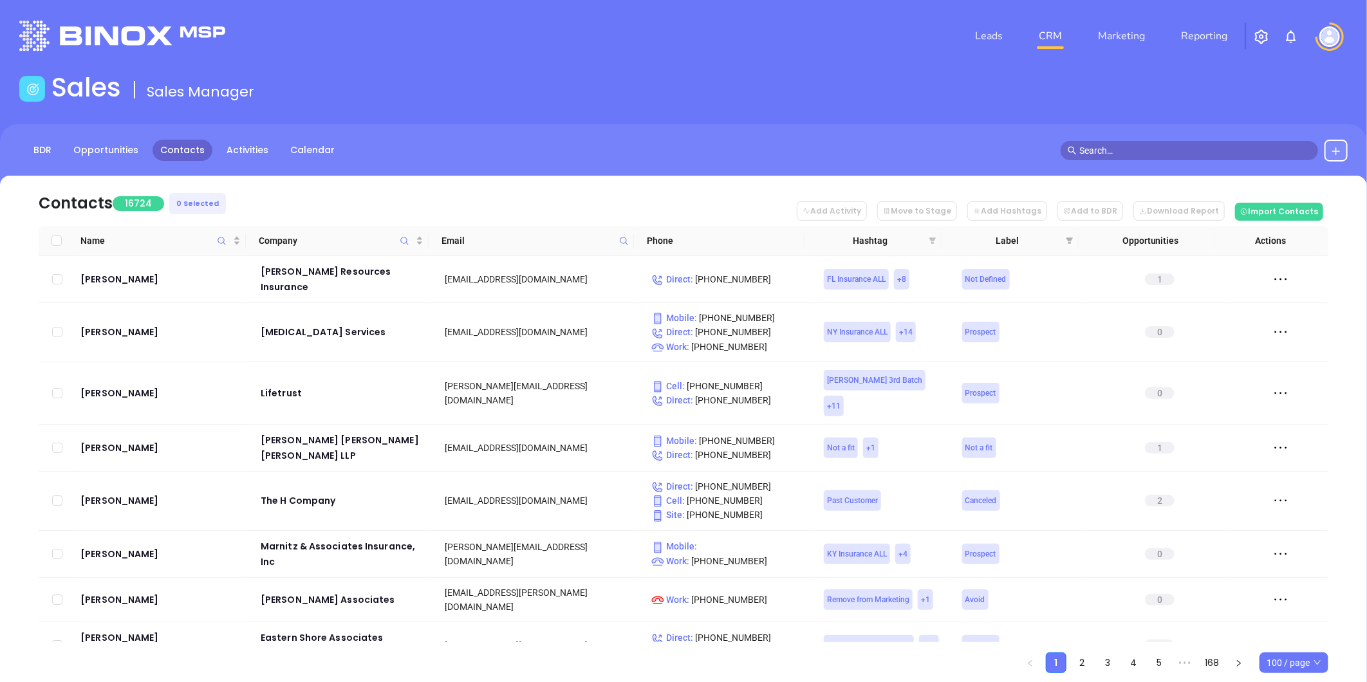
click at [930, 239] on icon "filter" at bounding box center [932, 240] width 7 height 6
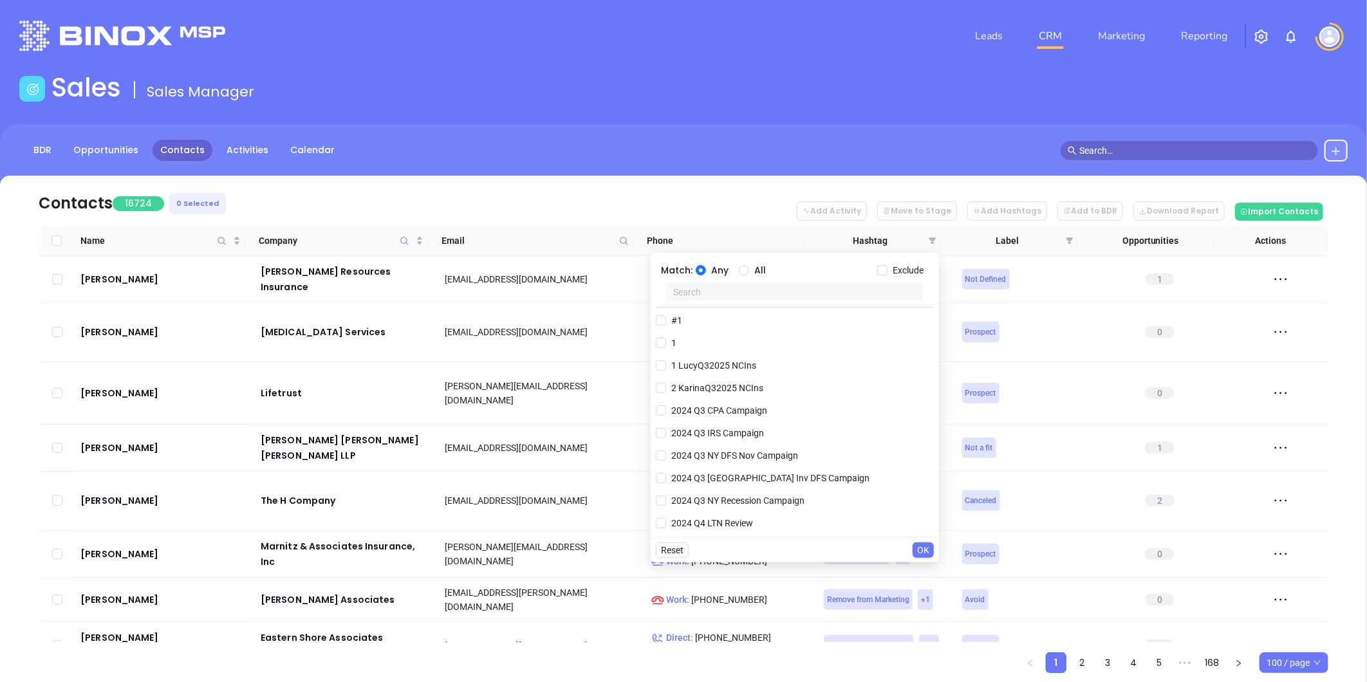
click at [779, 286] on input "text" at bounding box center [794, 292] width 257 height 19
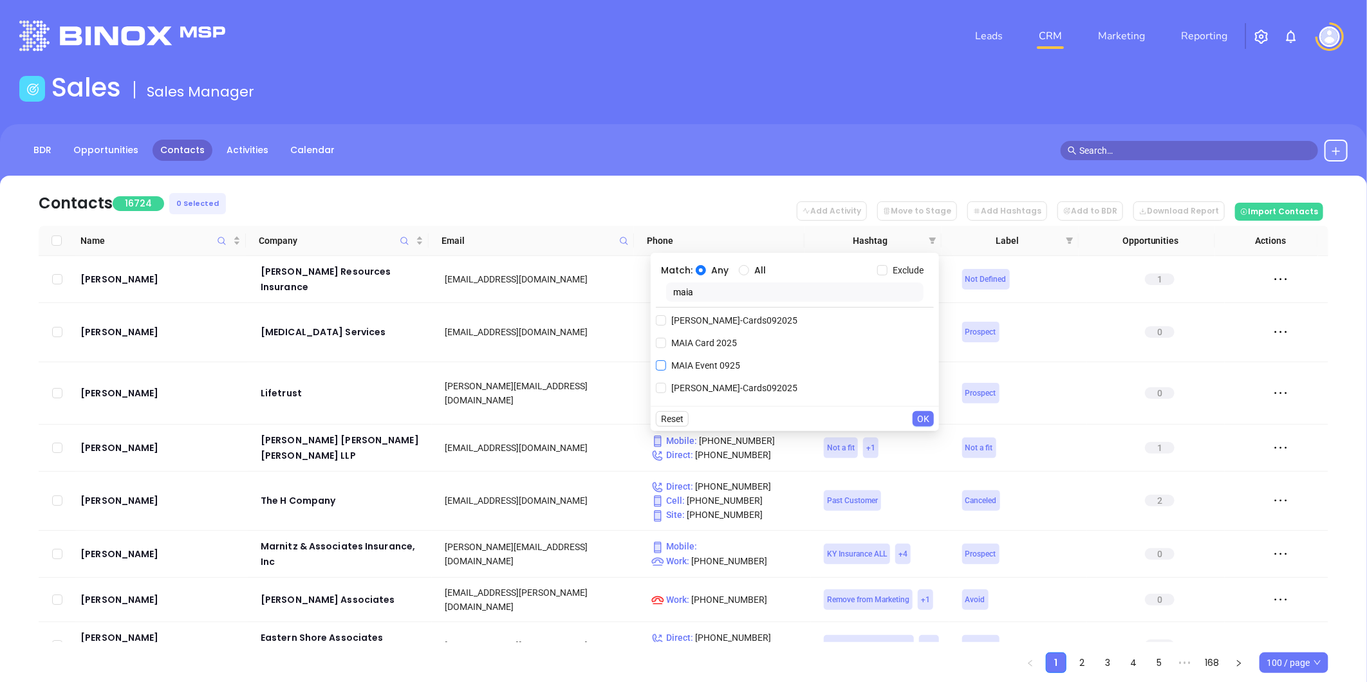
type input "maia"
click at [713, 362] on span "MAIA Event 0925" at bounding box center [705, 365] width 79 height 14
click at [666, 362] on input "MAIA Event 0925" at bounding box center [661, 365] width 10 height 10
checkbox input "true"
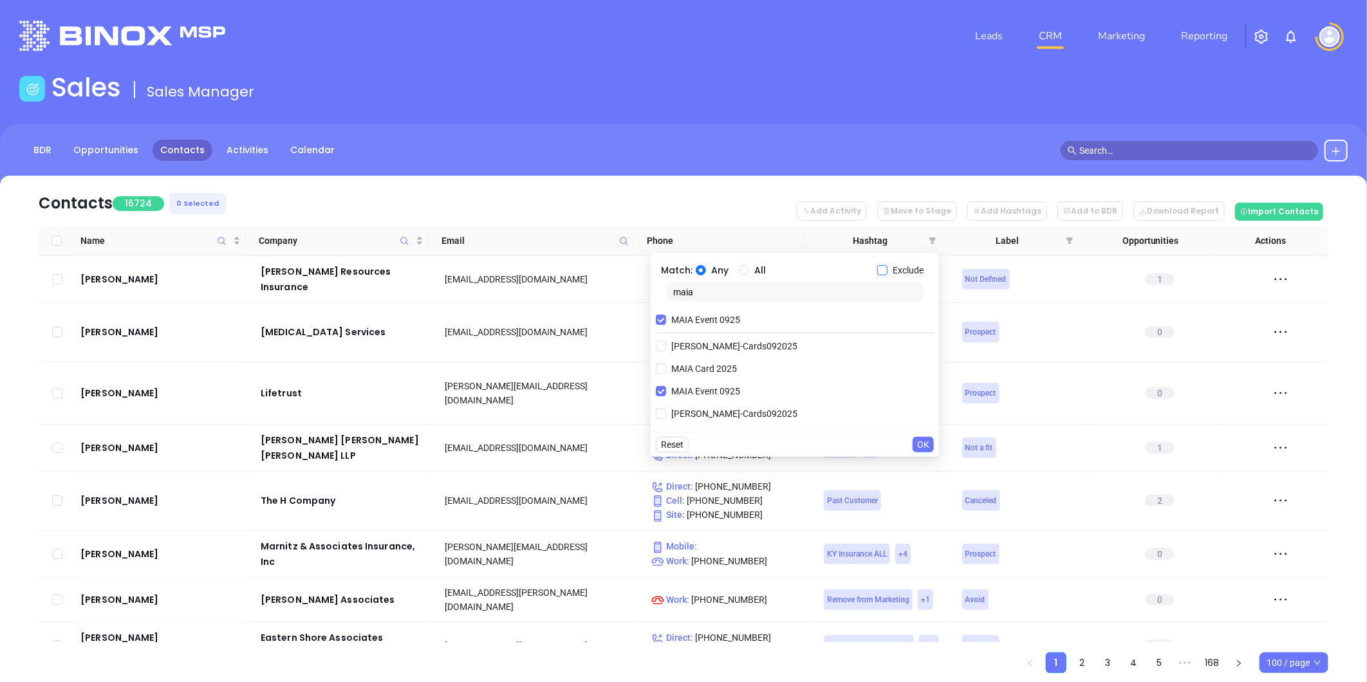
click at [885, 268] on input "Exclude" at bounding box center [882, 270] width 10 height 10
checkbox input "true"
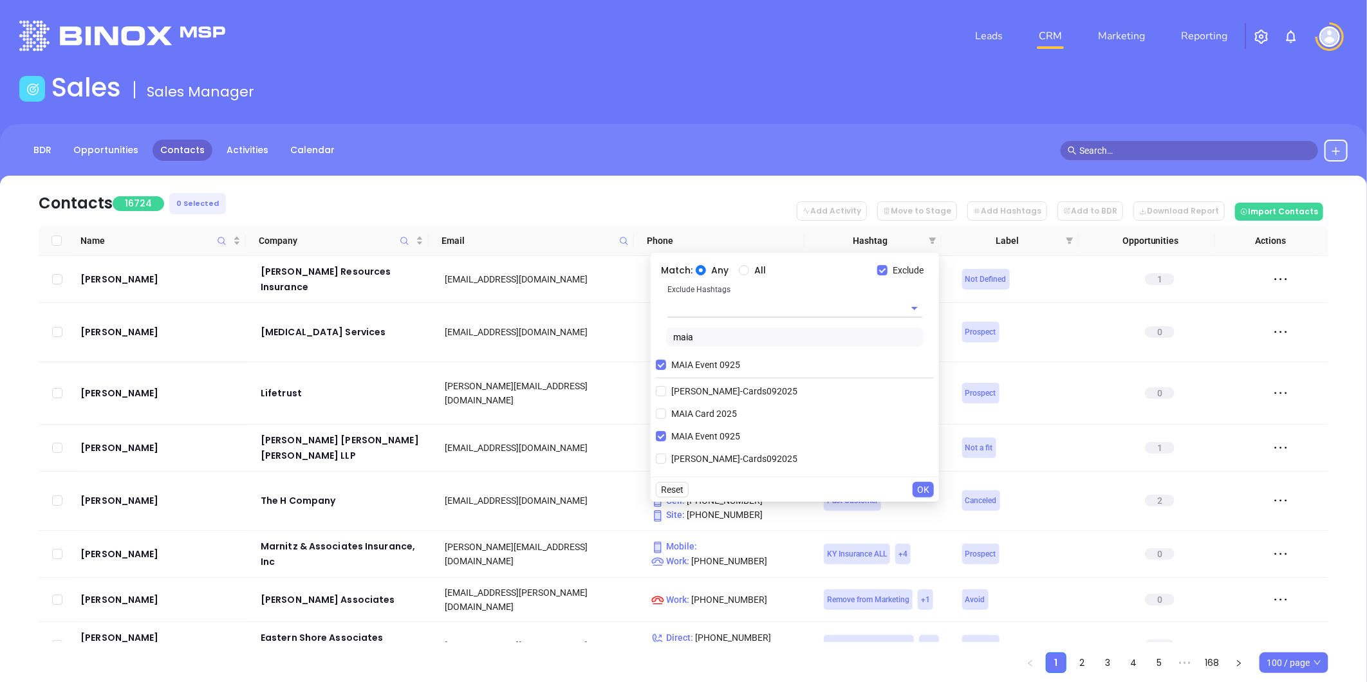
click at [742, 306] on input "text" at bounding box center [776, 308] width 219 height 19
type input "do no"
click at [716, 332] on li "Do not Assign" at bounding box center [794, 337] width 255 height 23
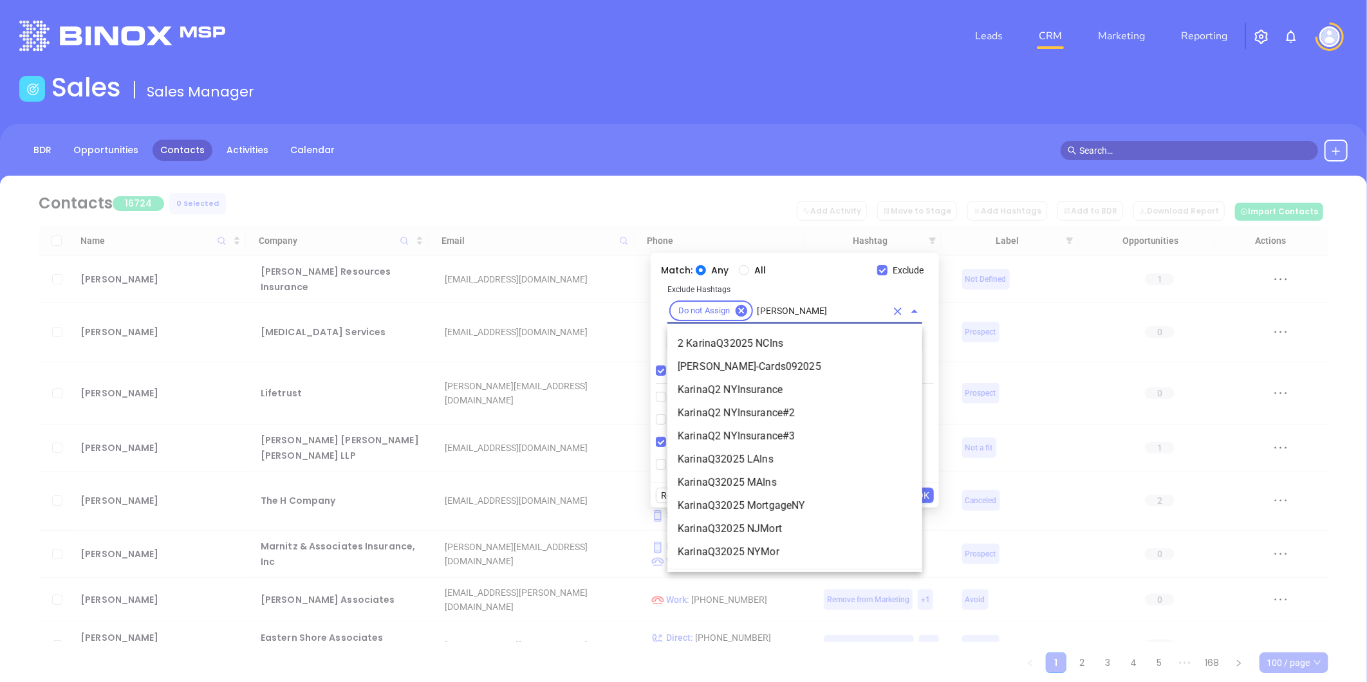
type input "karina"
click at [716, 369] on li "Karina MAIA-Cards092025" at bounding box center [794, 366] width 255 height 23
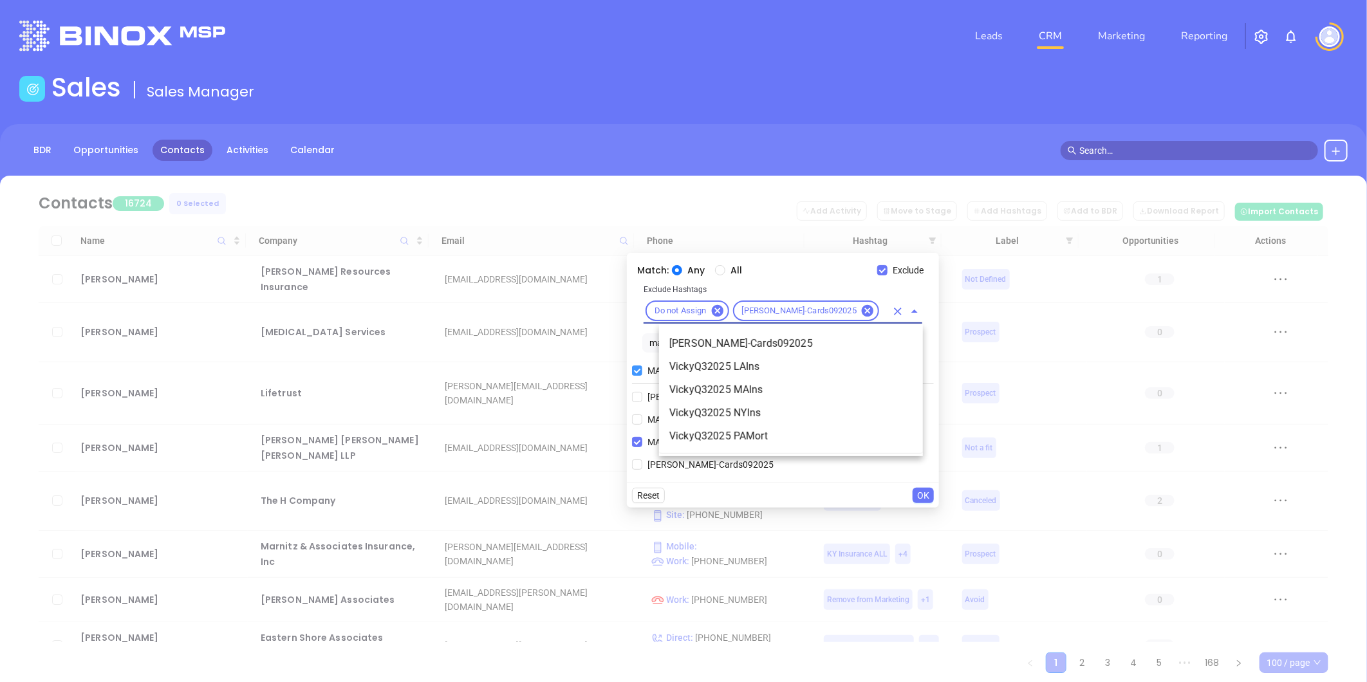
type input "vick"
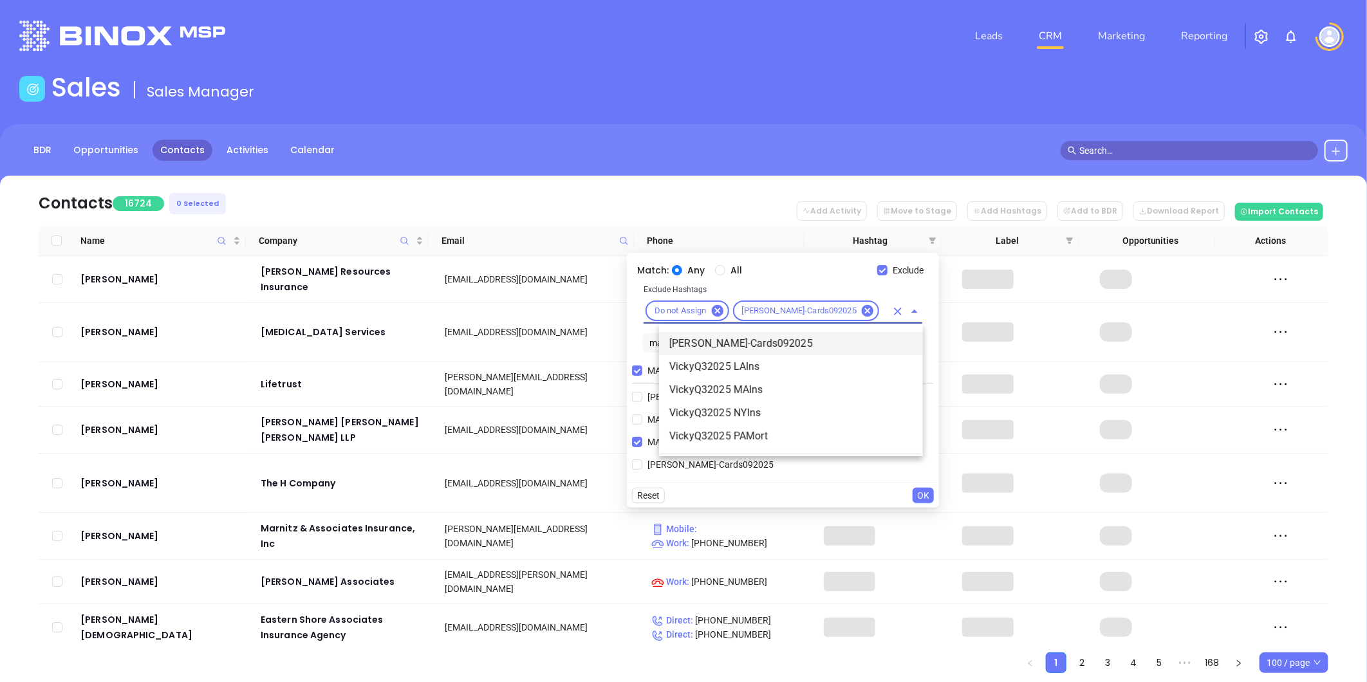
click at [734, 332] on li "Vicky MAIA-Cards092025" at bounding box center [791, 343] width 264 height 23
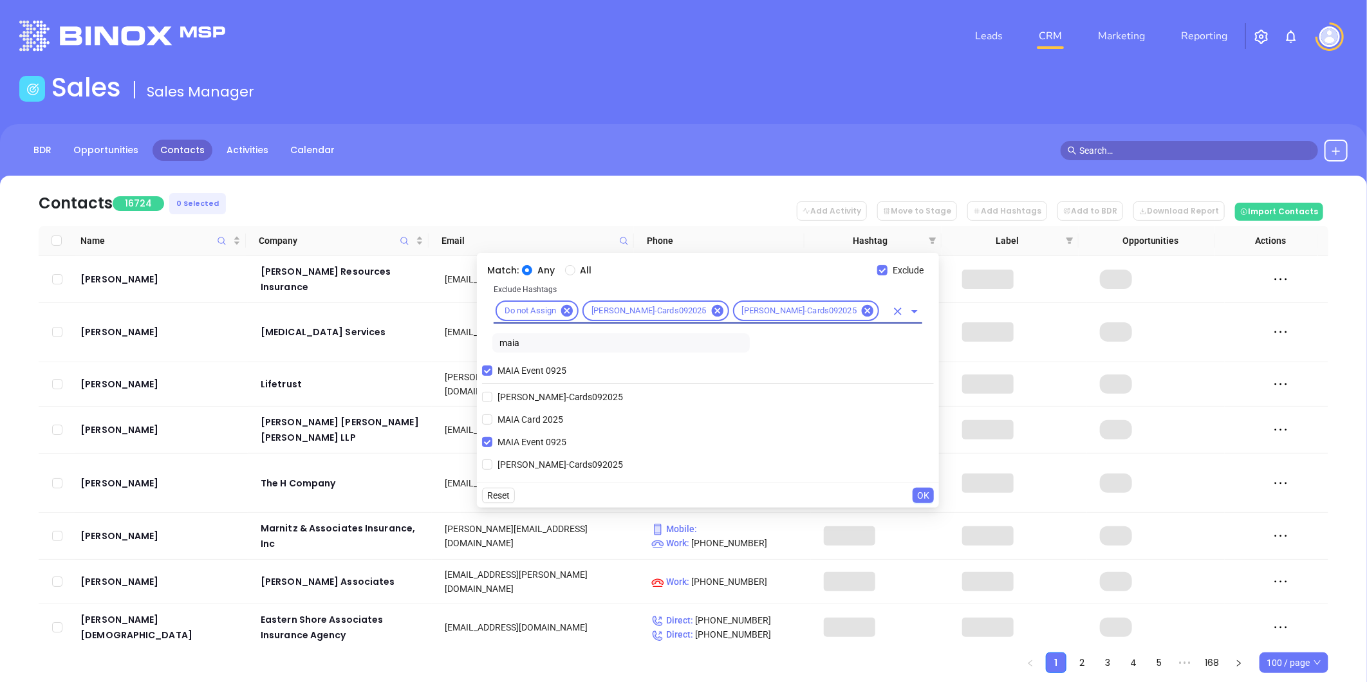
scroll to position [0, 0]
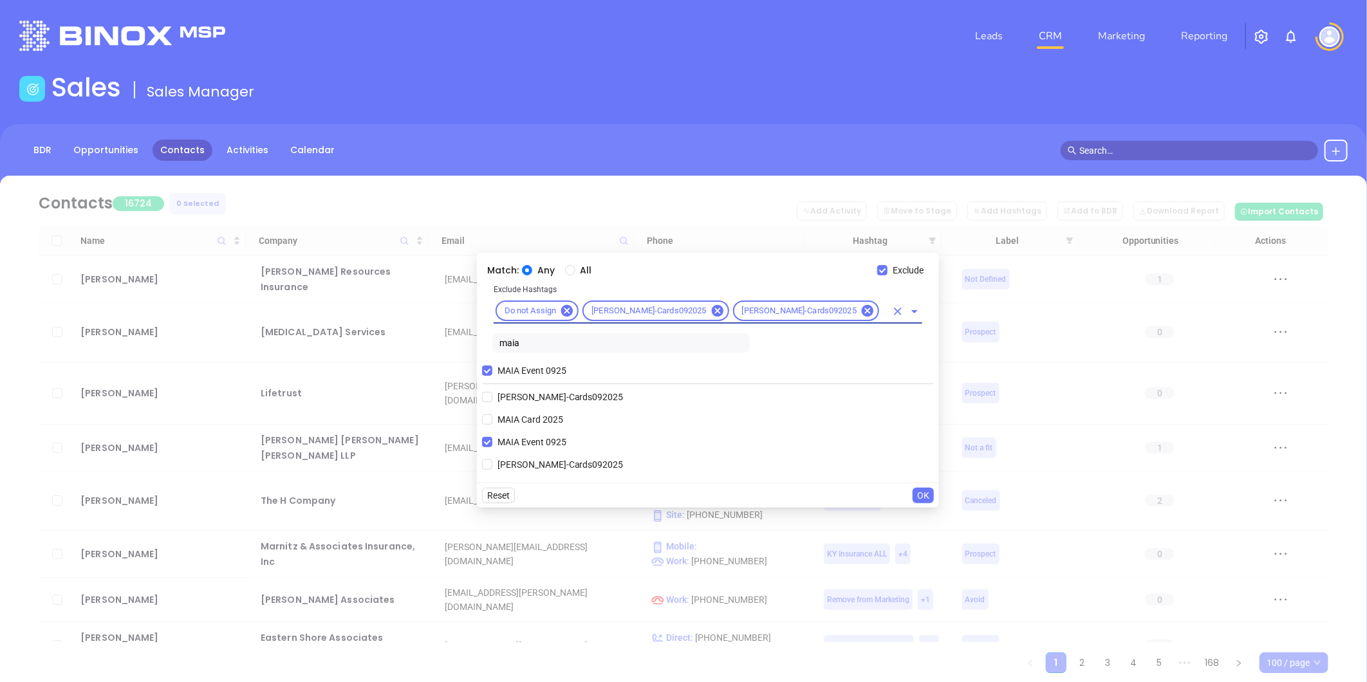
click at [884, 310] on input "text" at bounding box center [883, 311] width 5 height 16
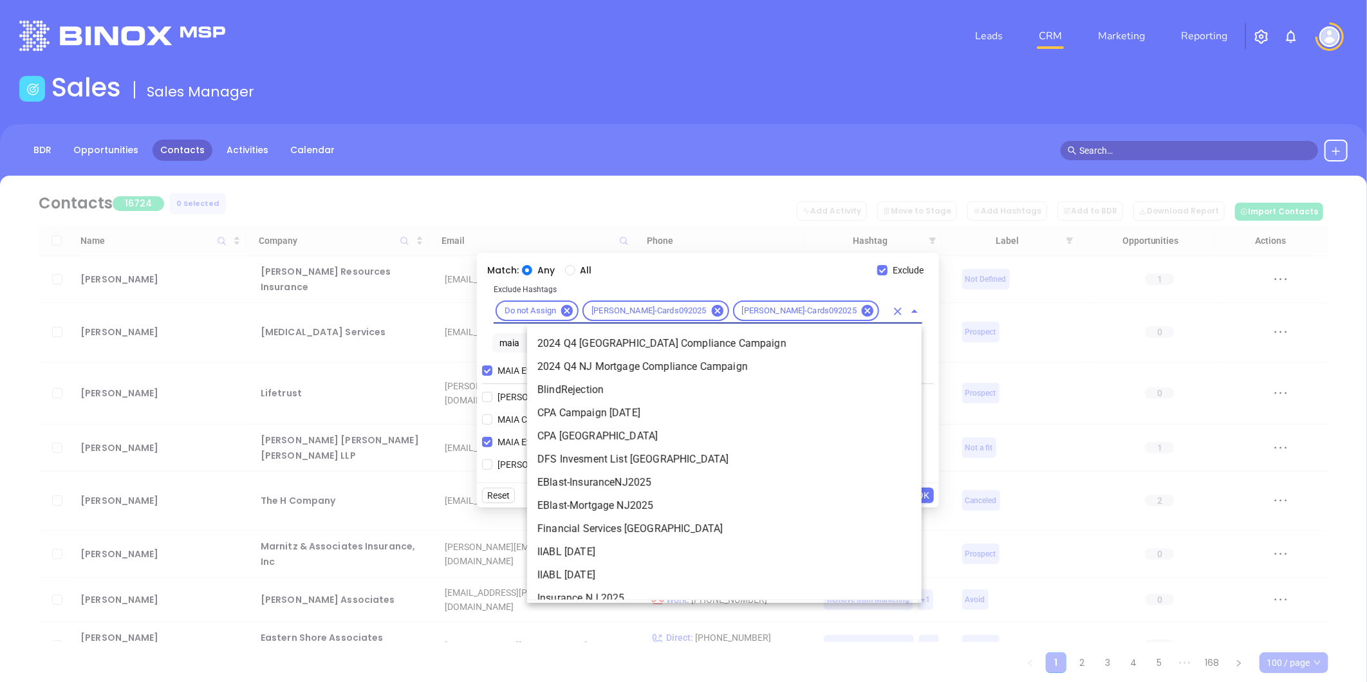
type input "jv"
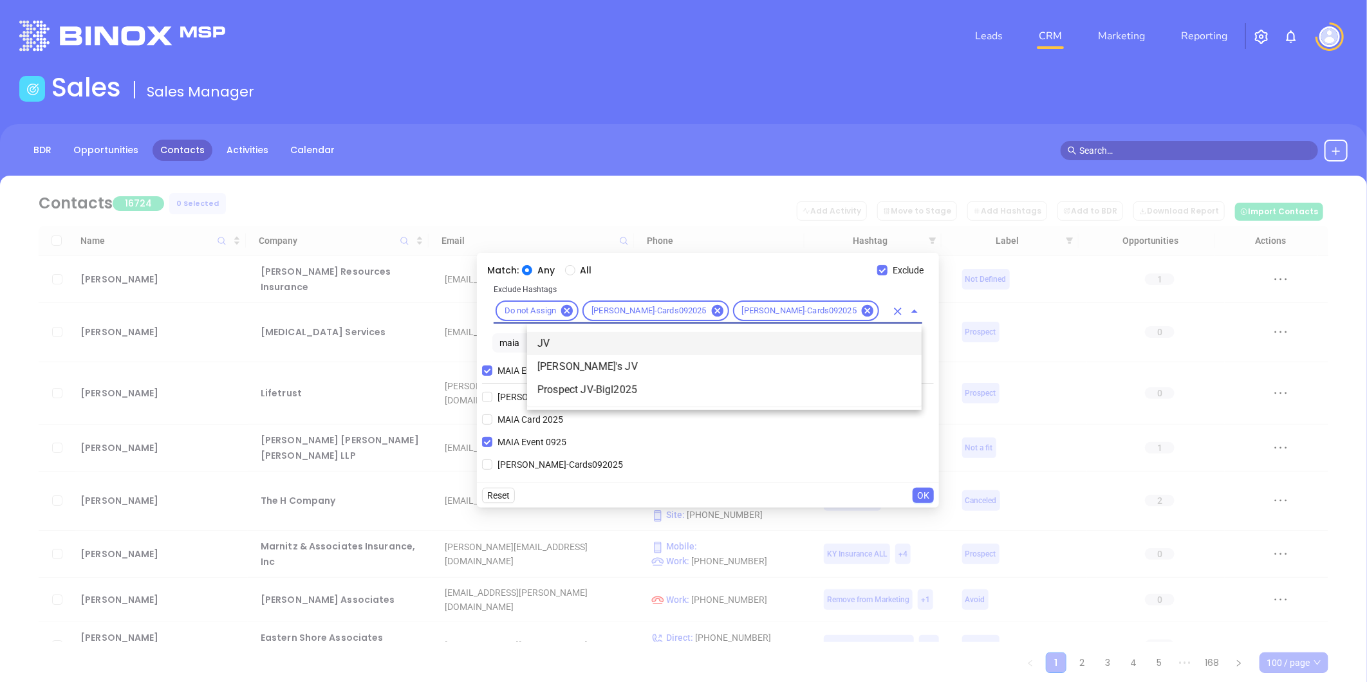
click at [555, 340] on li "JV" at bounding box center [724, 343] width 394 height 23
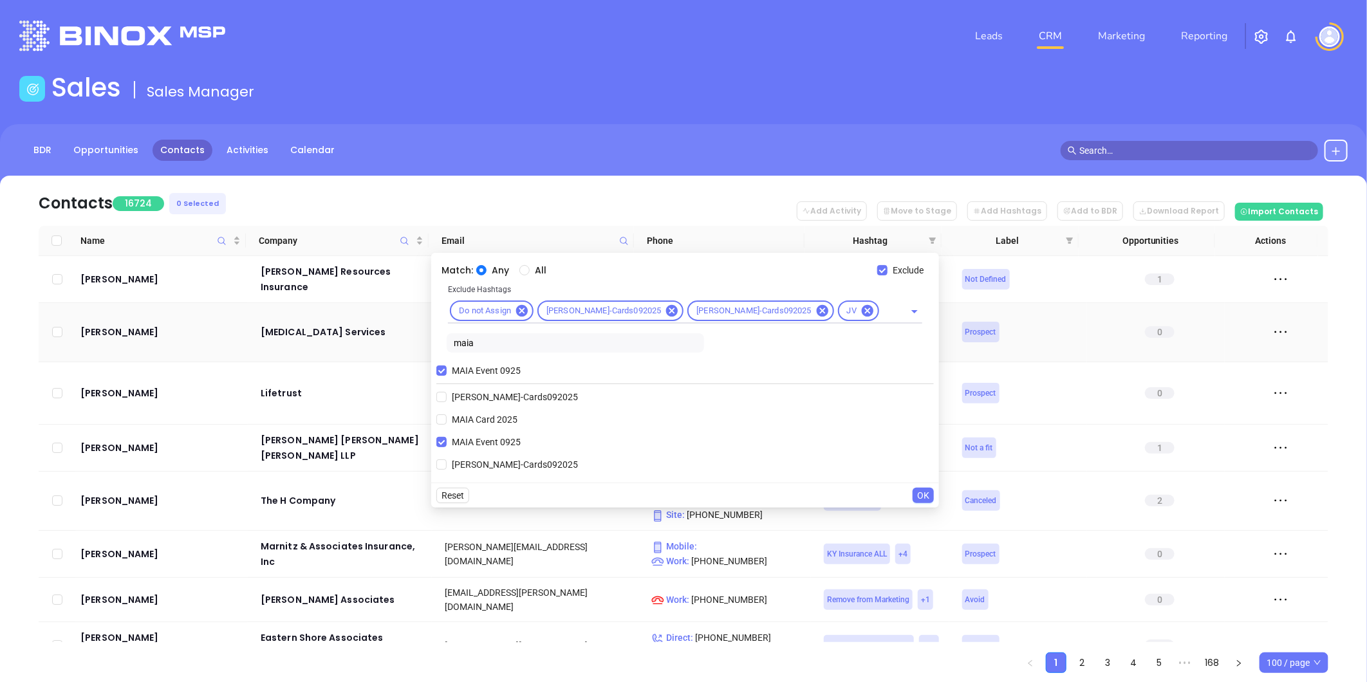
drag, startPoint x: 523, startPoint y: 348, endPoint x: 456, endPoint y: 342, distance: 67.2
click at [456, 342] on body "Leads CRM Marketing Reporting Financial Leads Leads Sales Sales Manager BDR Opp…" at bounding box center [683, 341] width 1367 height 682
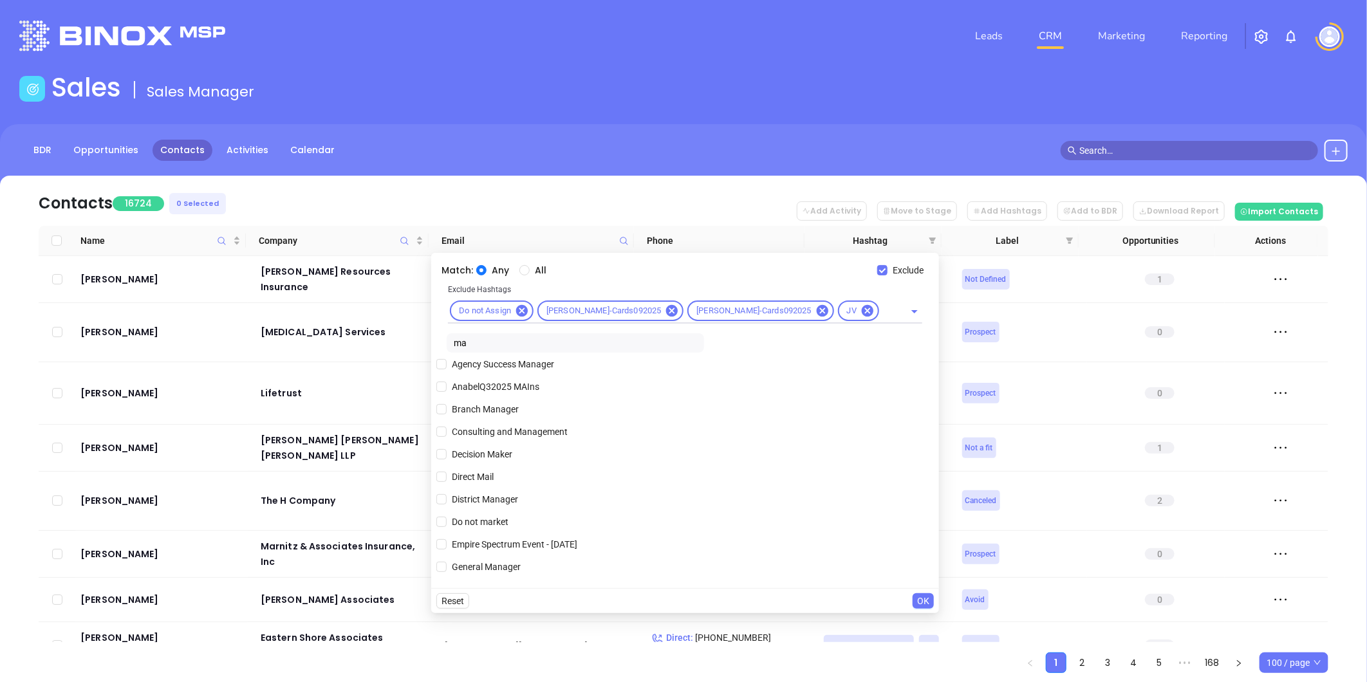
scroll to position [214, 0]
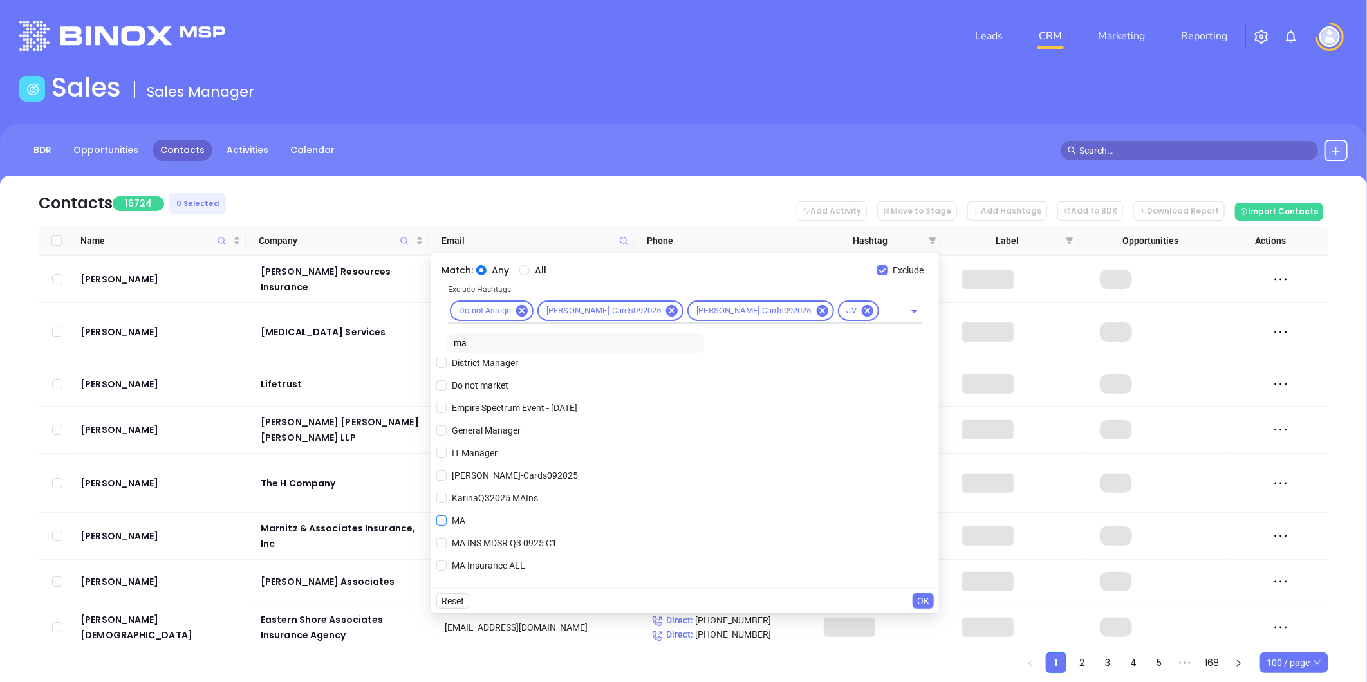
type input "ma"
click at [447, 516] on input "MA" at bounding box center [441, 520] width 10 height 10
checkbox input "true"
click at [530, 272] on input "All" at bounding box center [524, 270] width 10 height 10
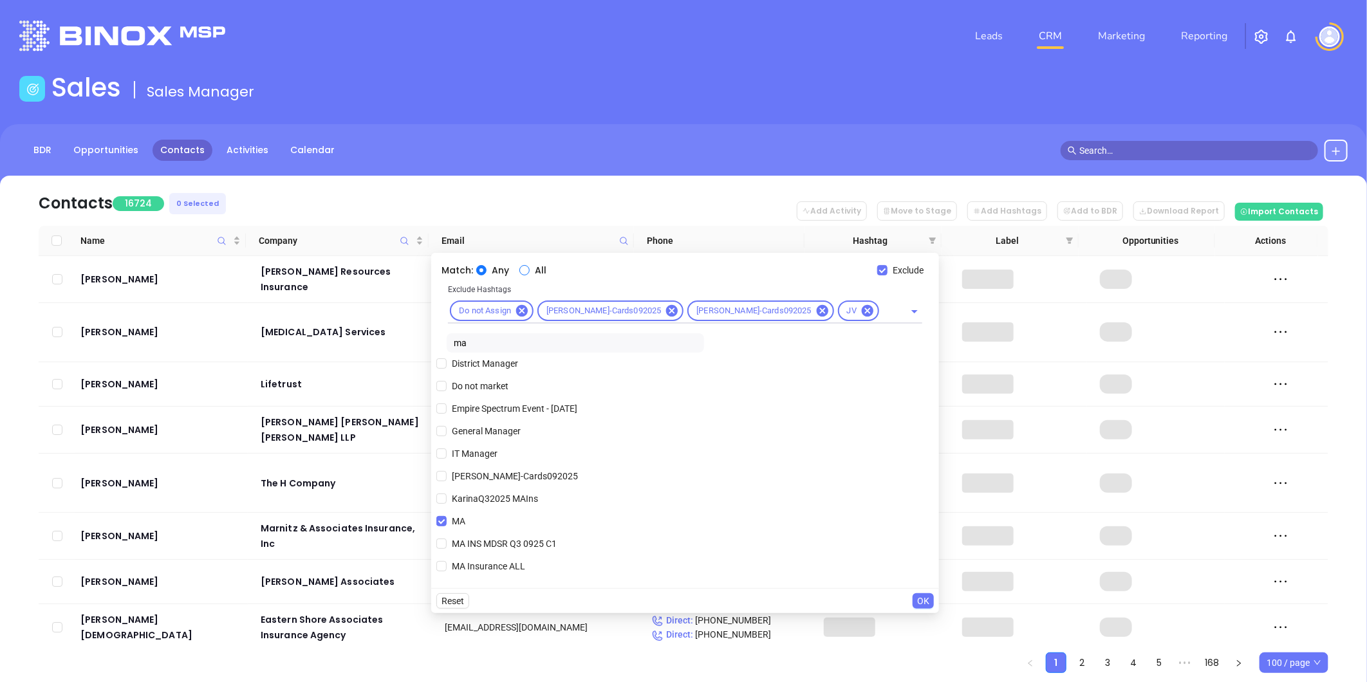
radio input "true"
click at [921, 596] on span "OK" at bounding box center [923, 601] width 12 height 14
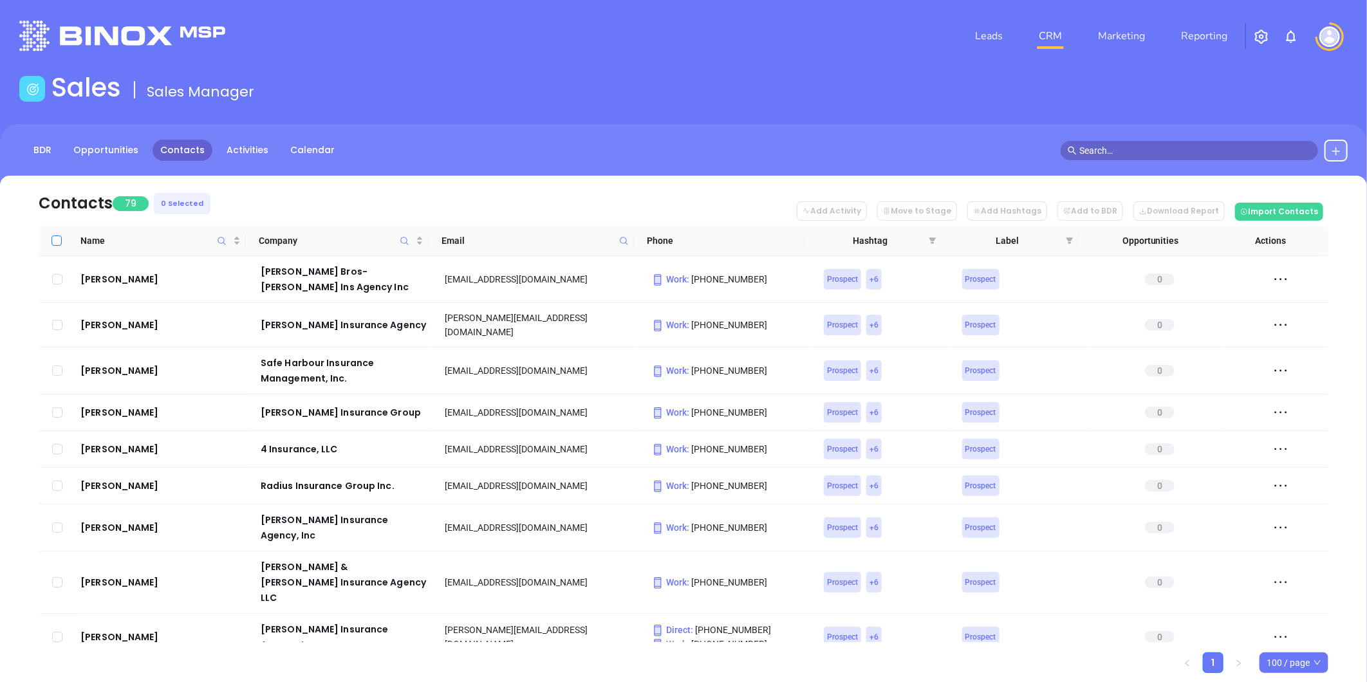
click at [60, 243] on input "Select all" at bounding box center [56, 241] width 10 height 10
checkbox input "true"
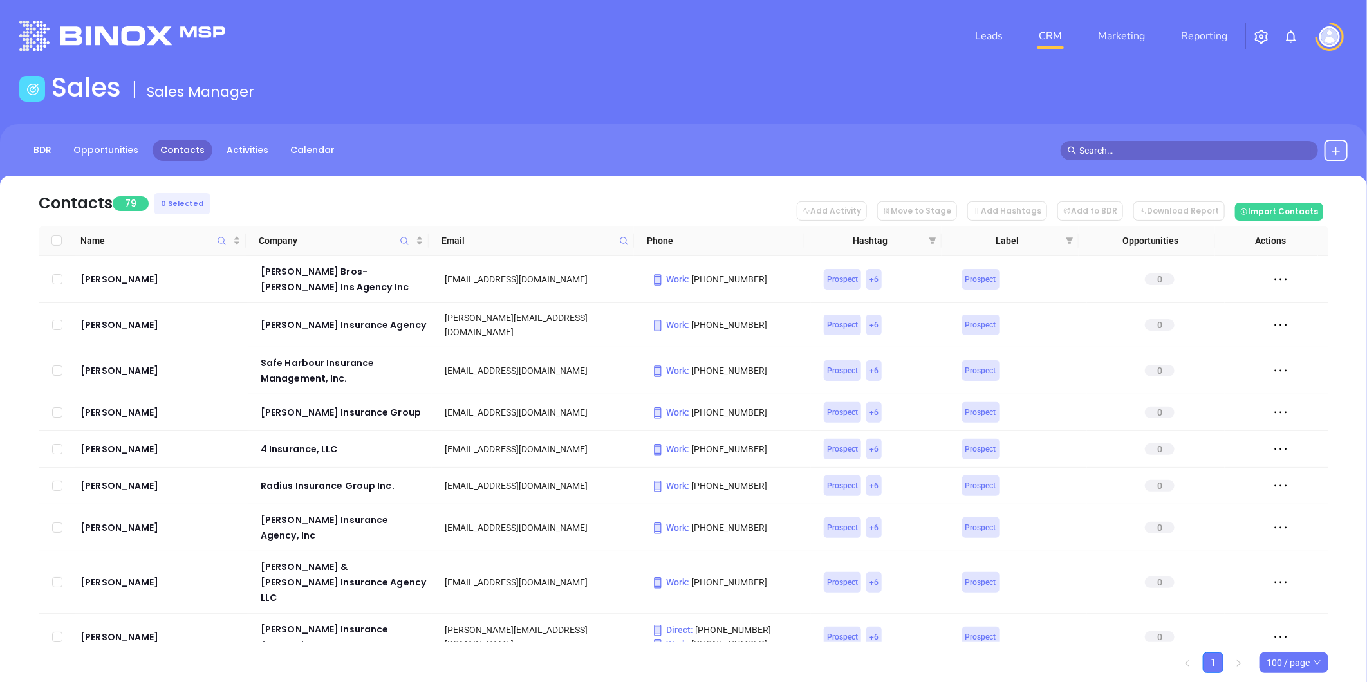
checkbox input "true"
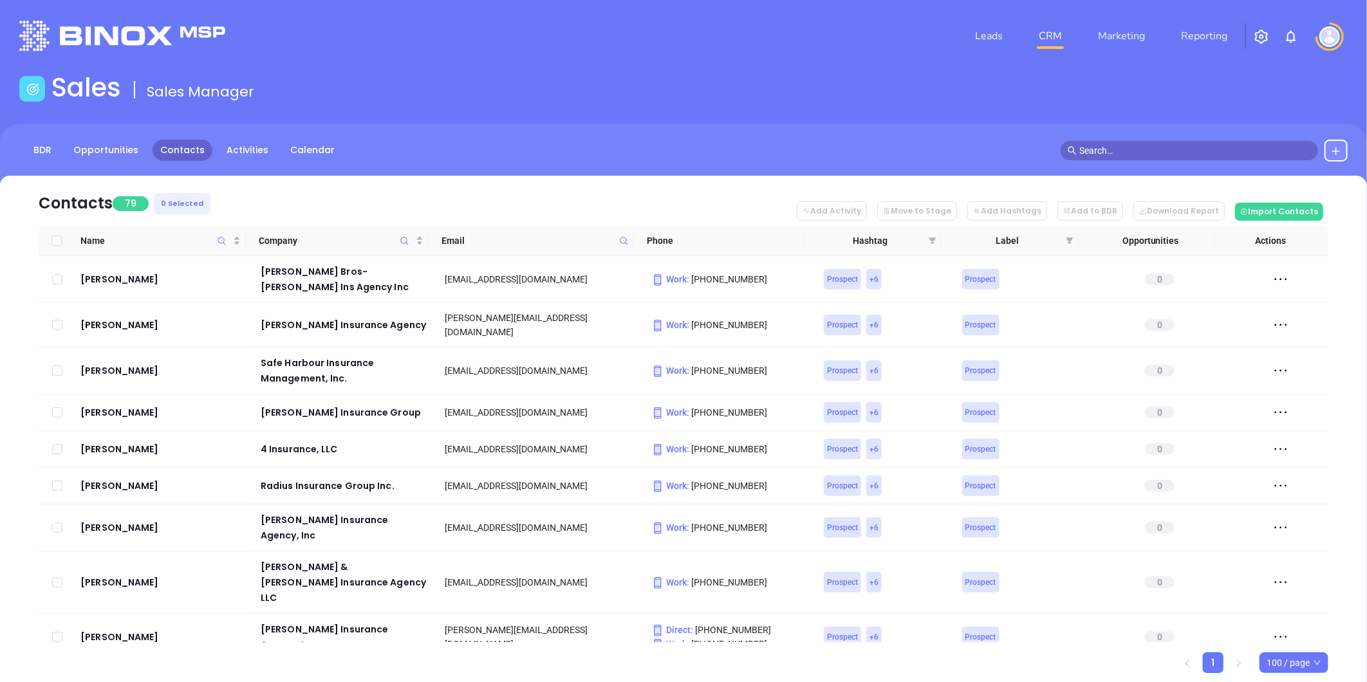
checkbox input "true"
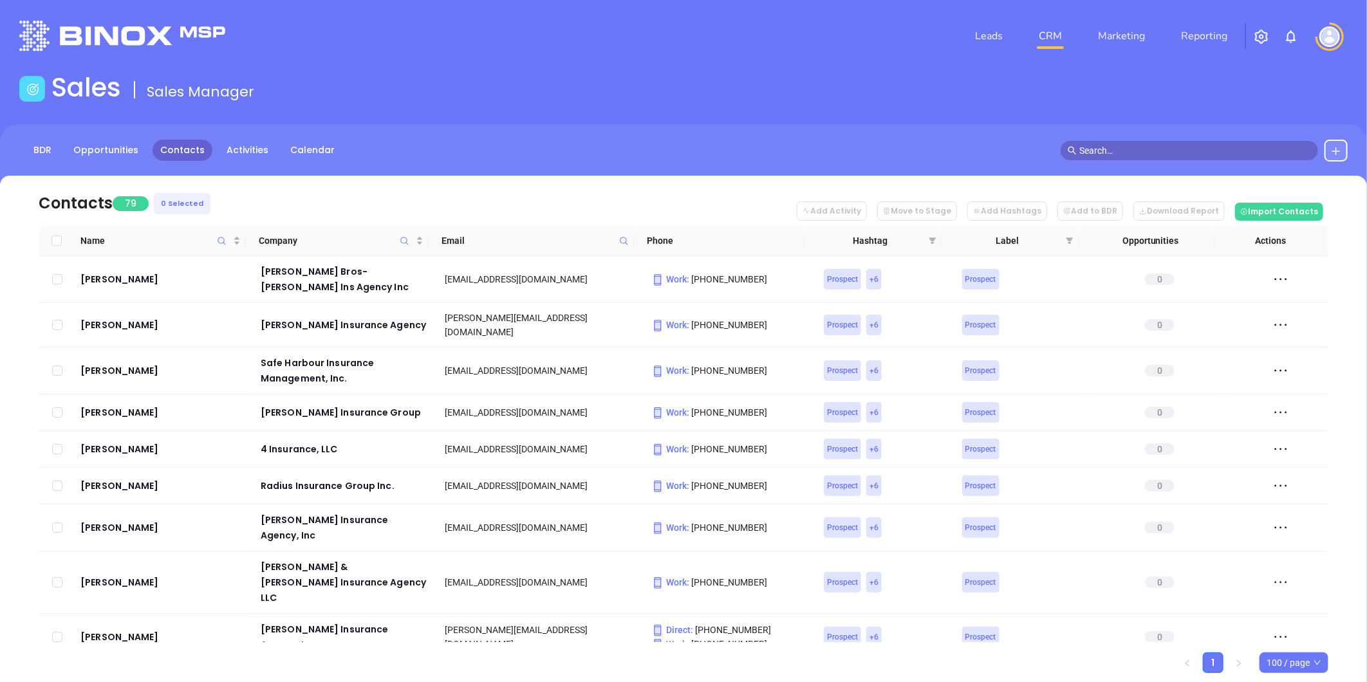
checkbox input "true"
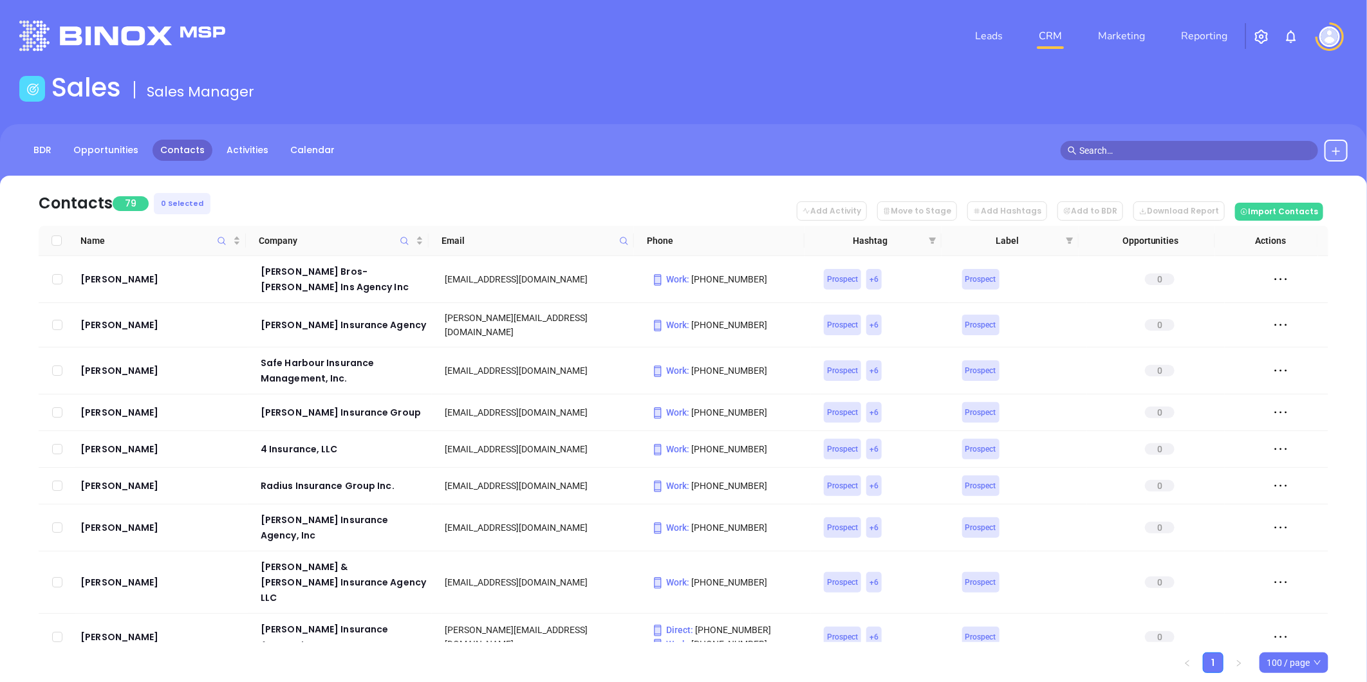
checkbox input "true"
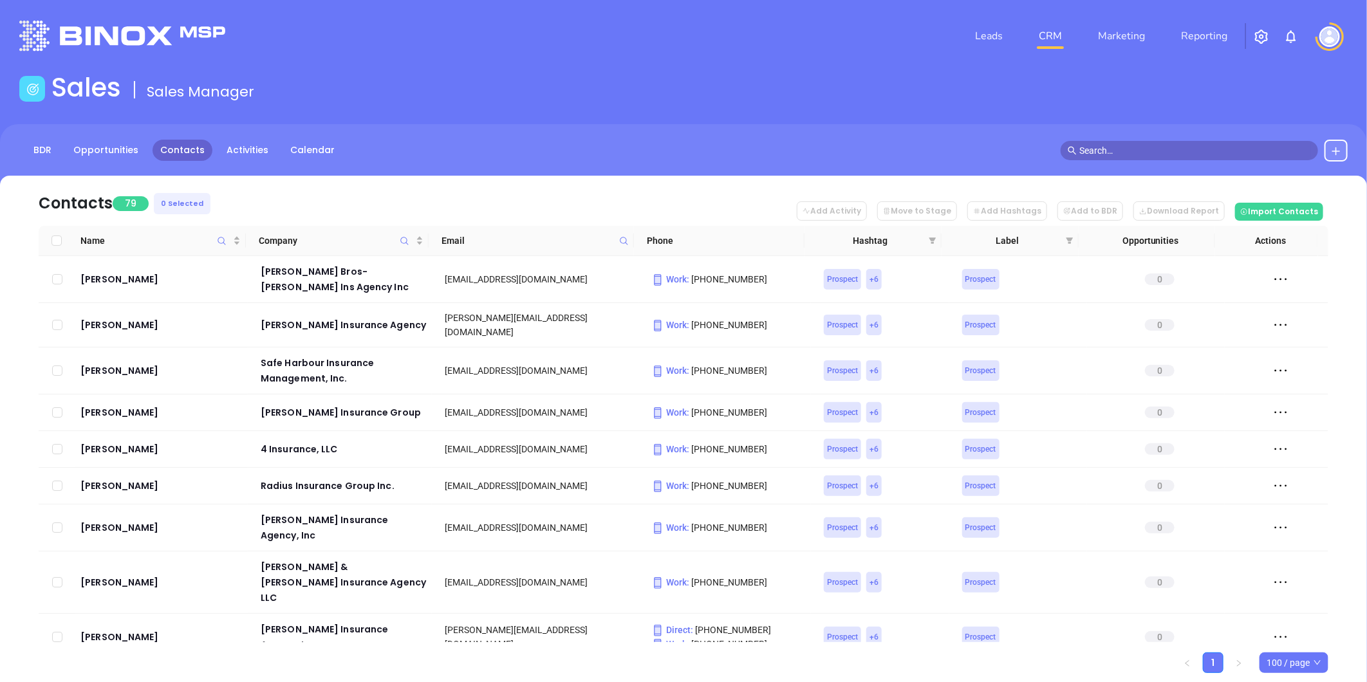
checkbox input "true"
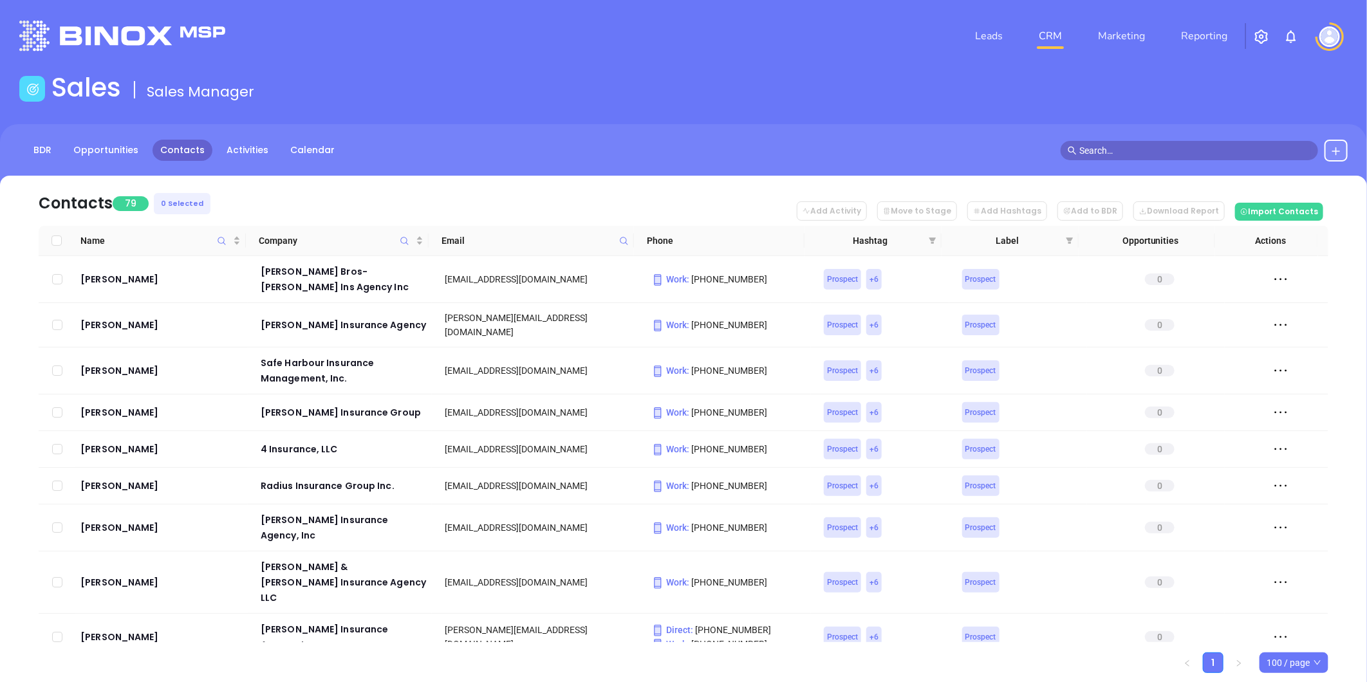
checkbox input "true"
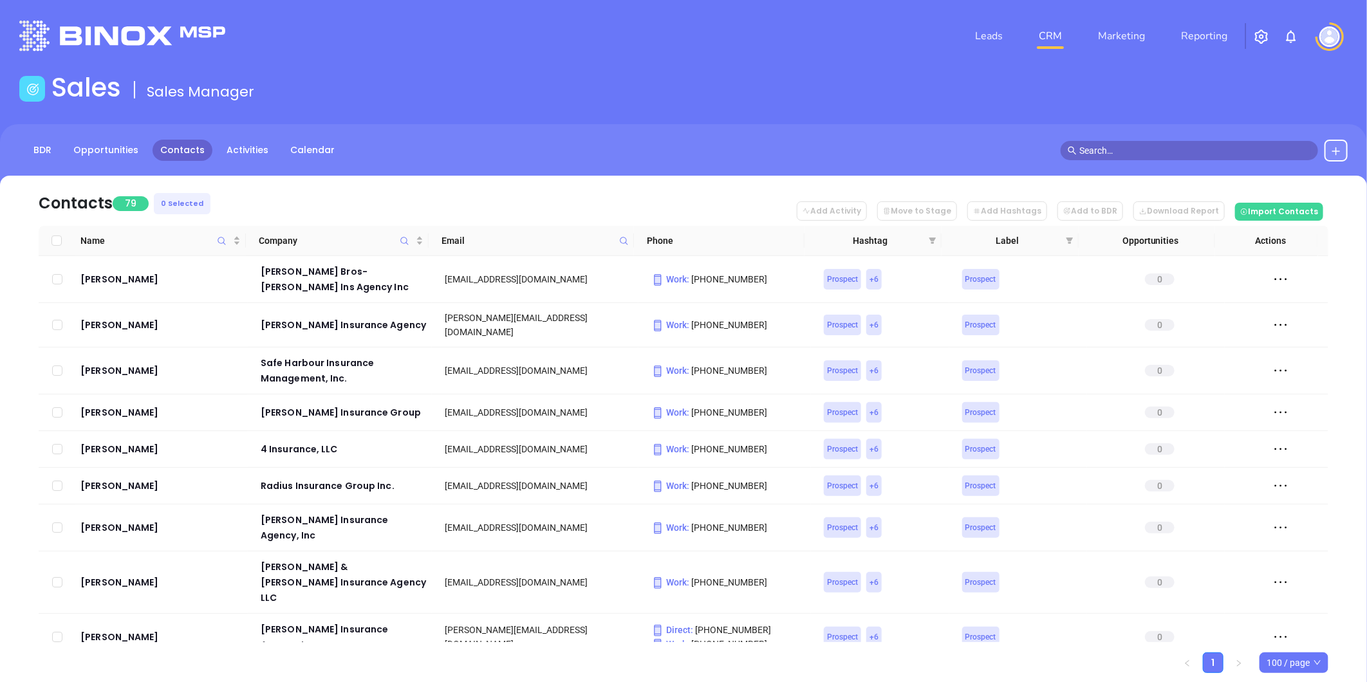
checkbox input "true"
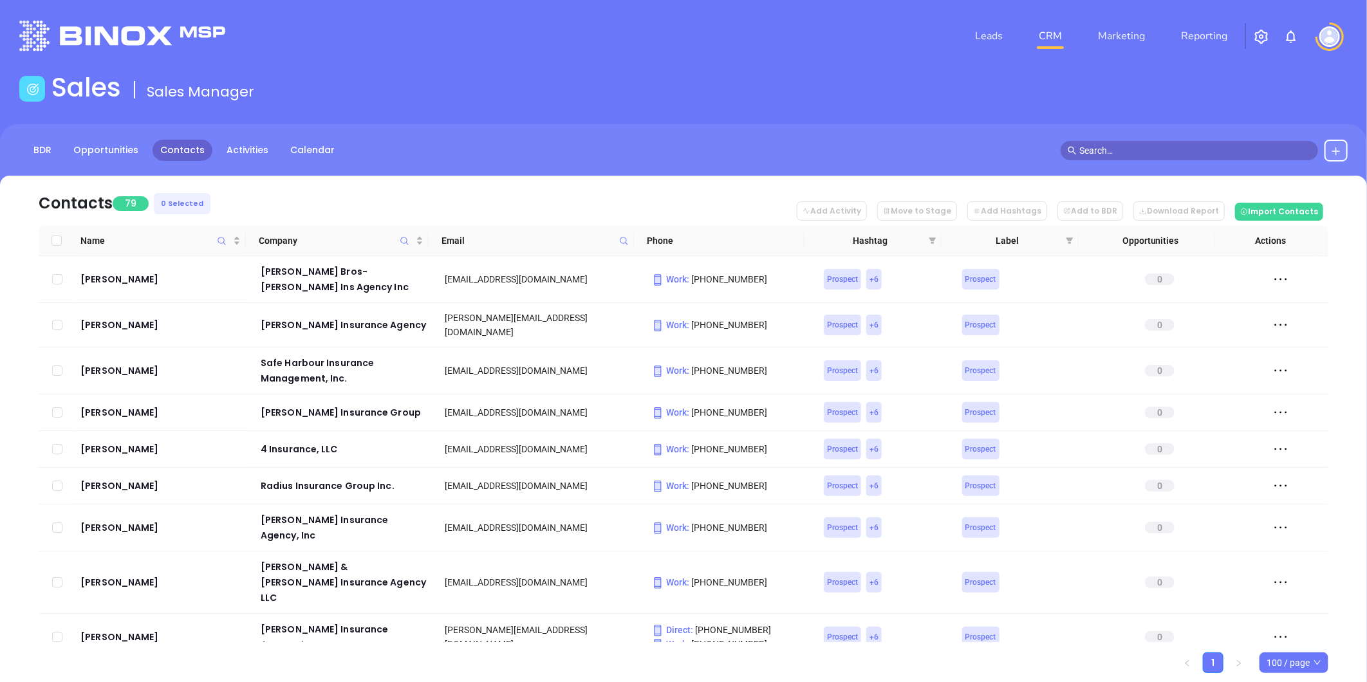
checkbox input "true"
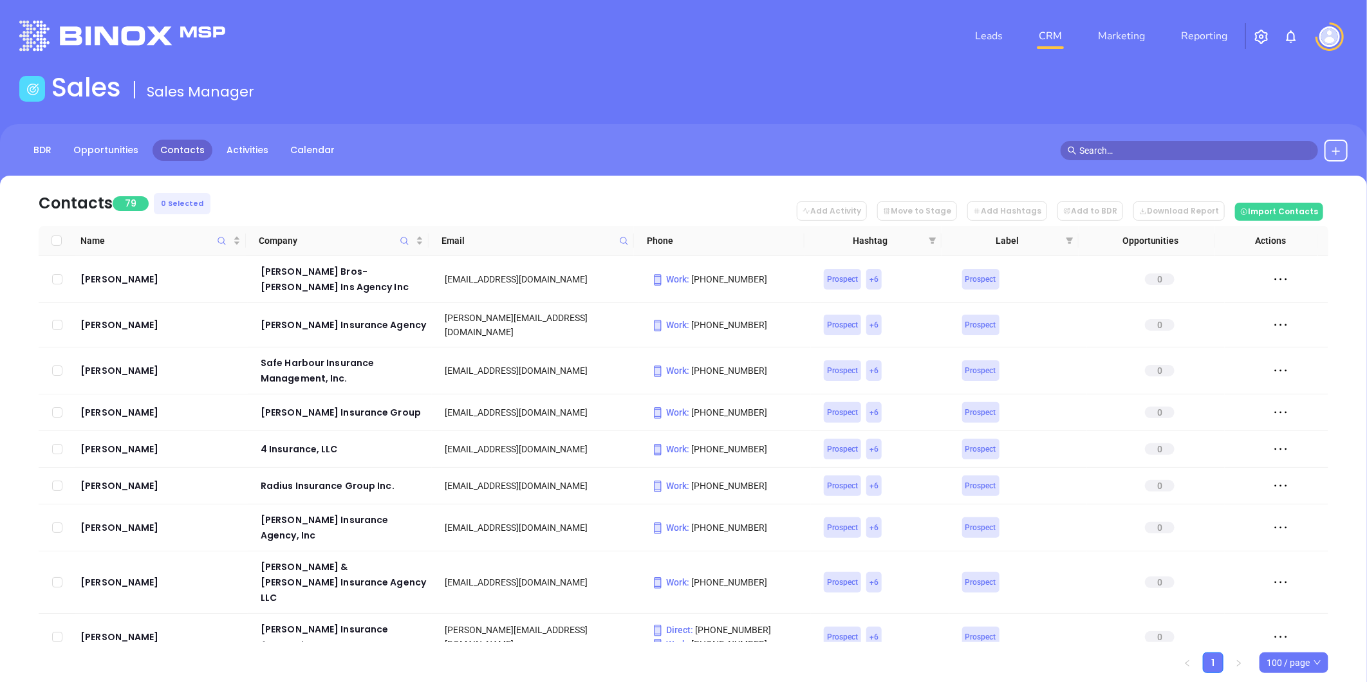
checkbox input "true"
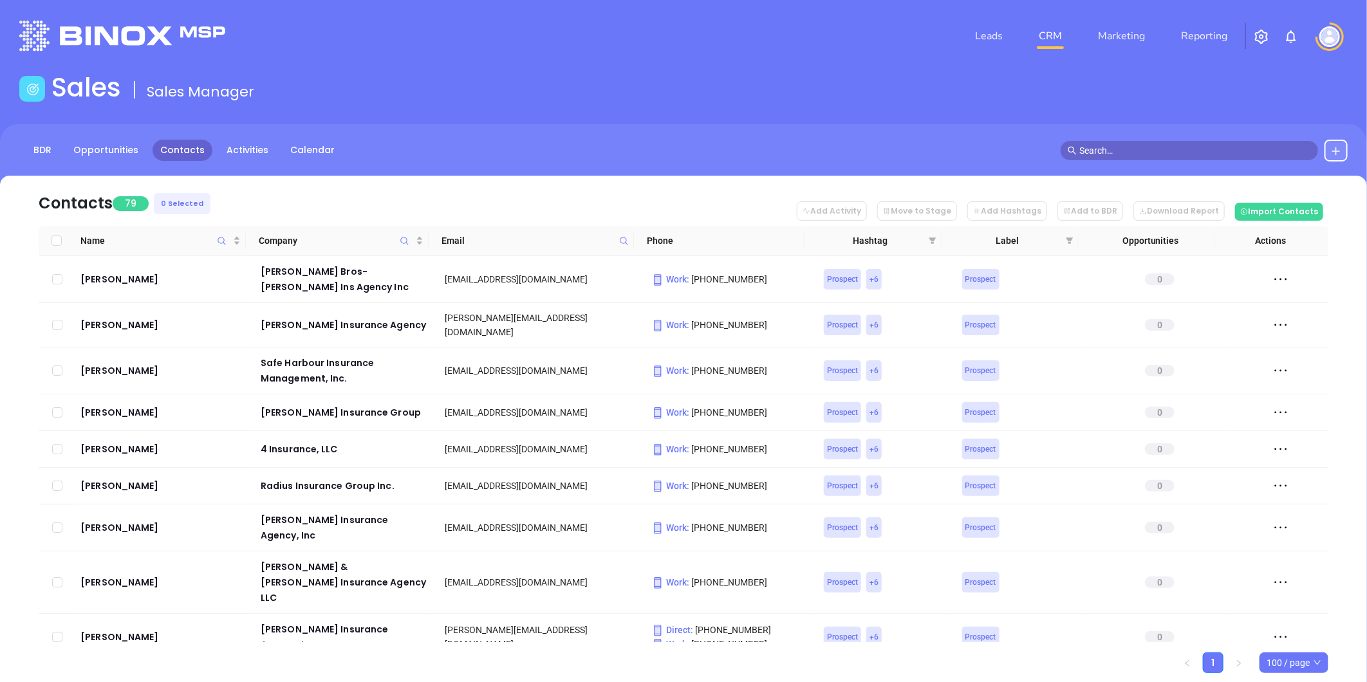
checkbox input "true"
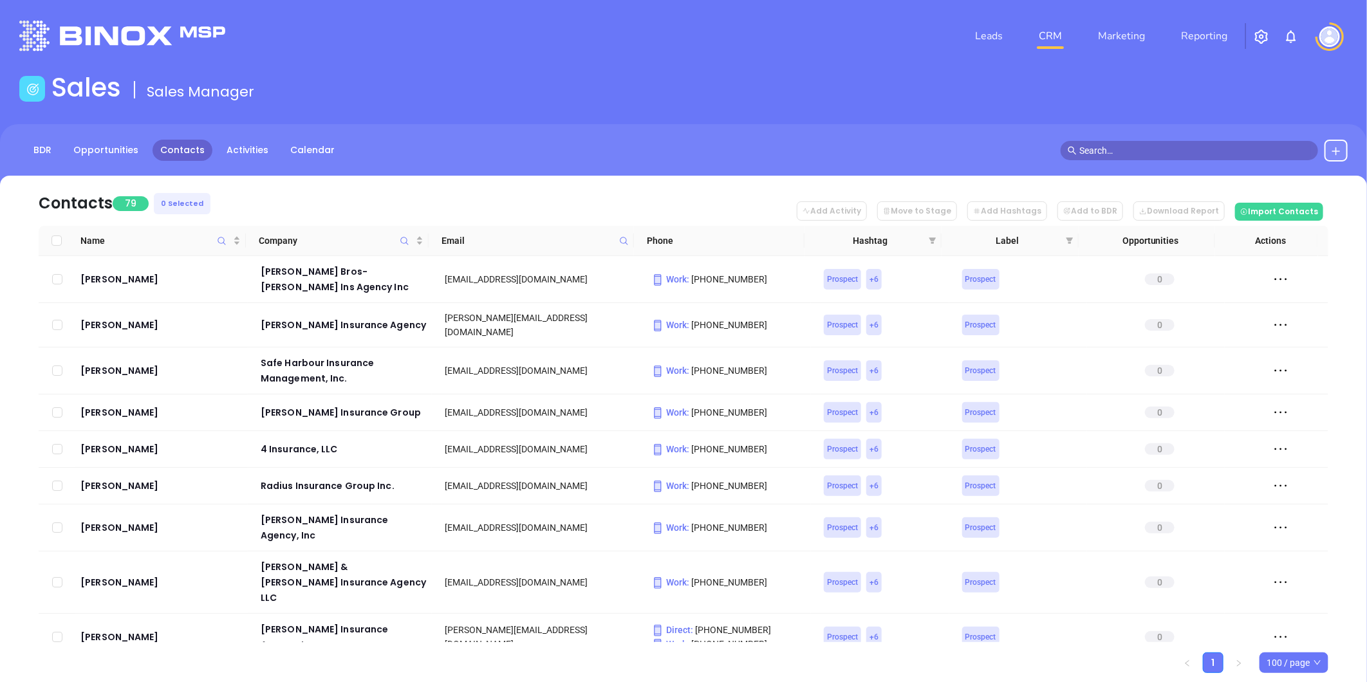
checkbox input "true"
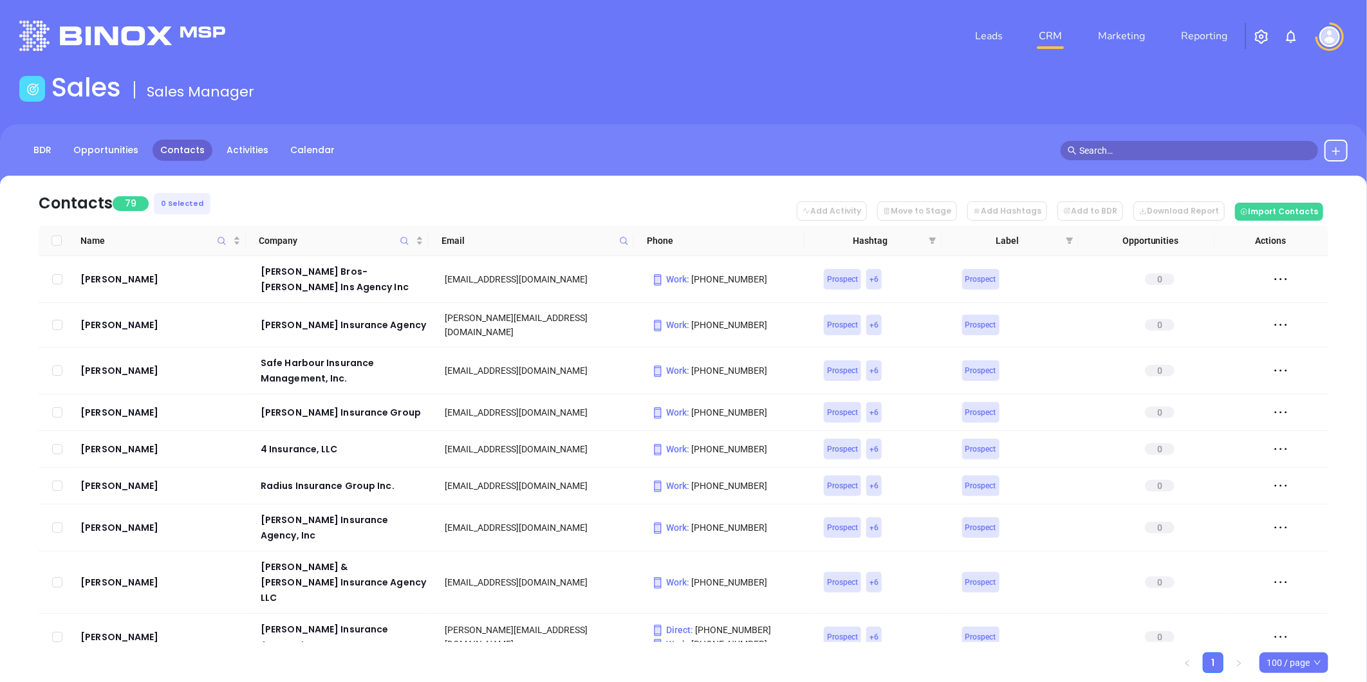
checkbox input "true"
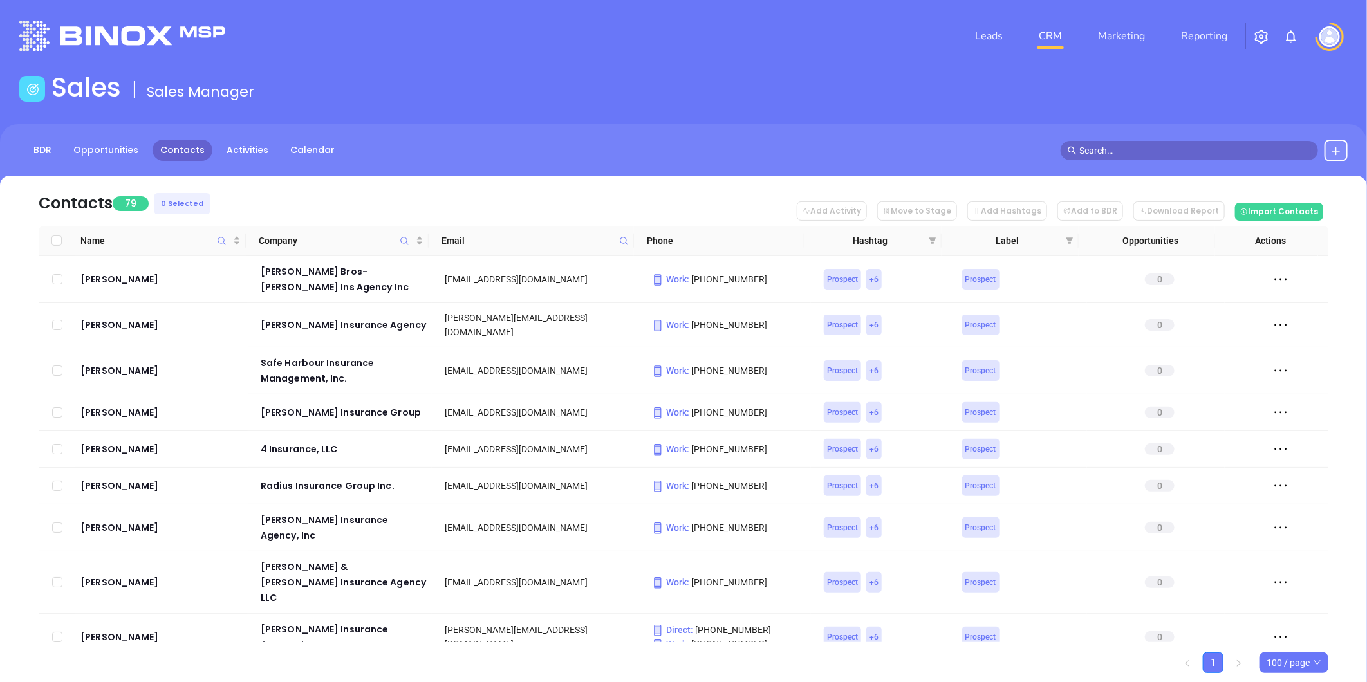
checkbox input "true"
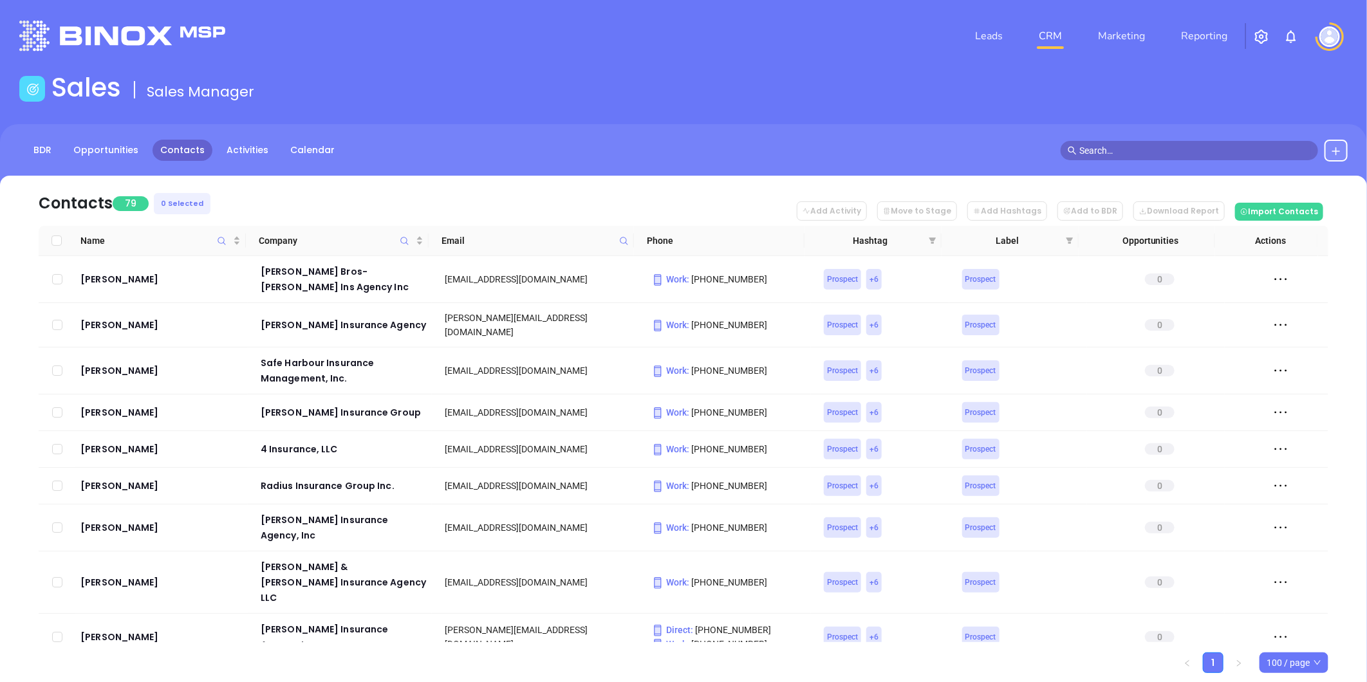
checkbox input "true"
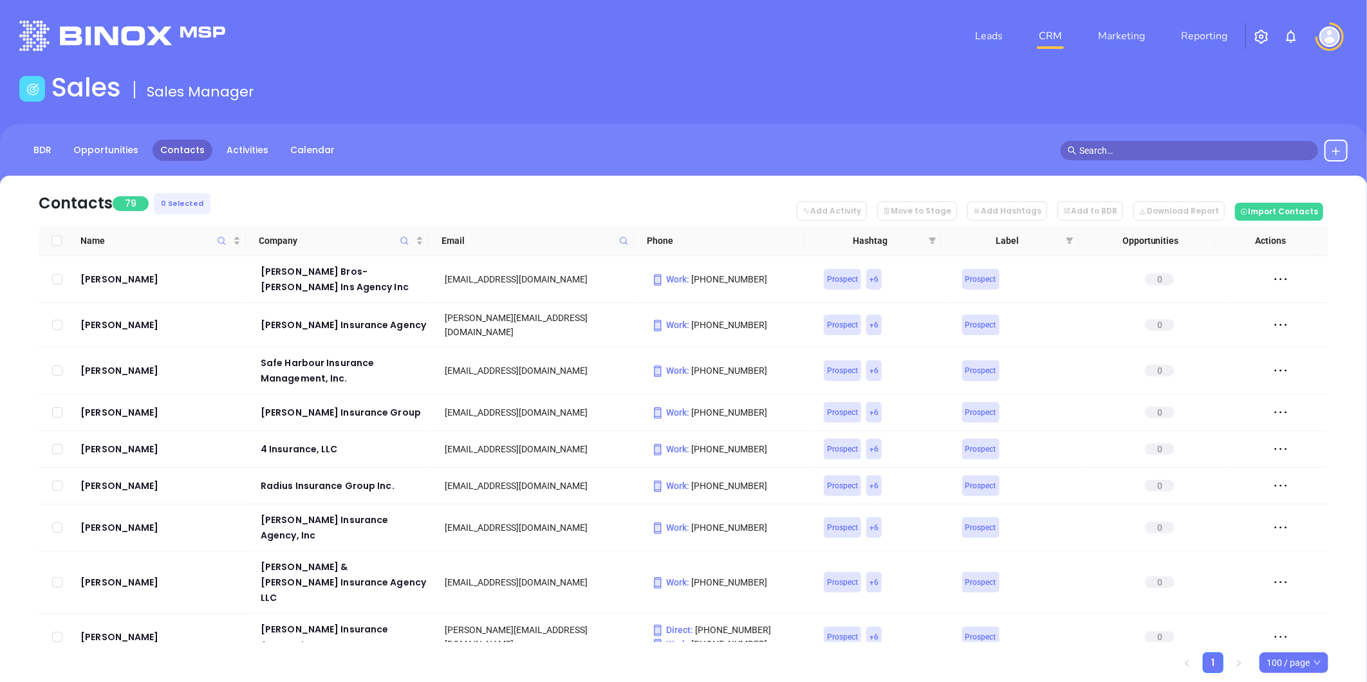
checkbox input "true"
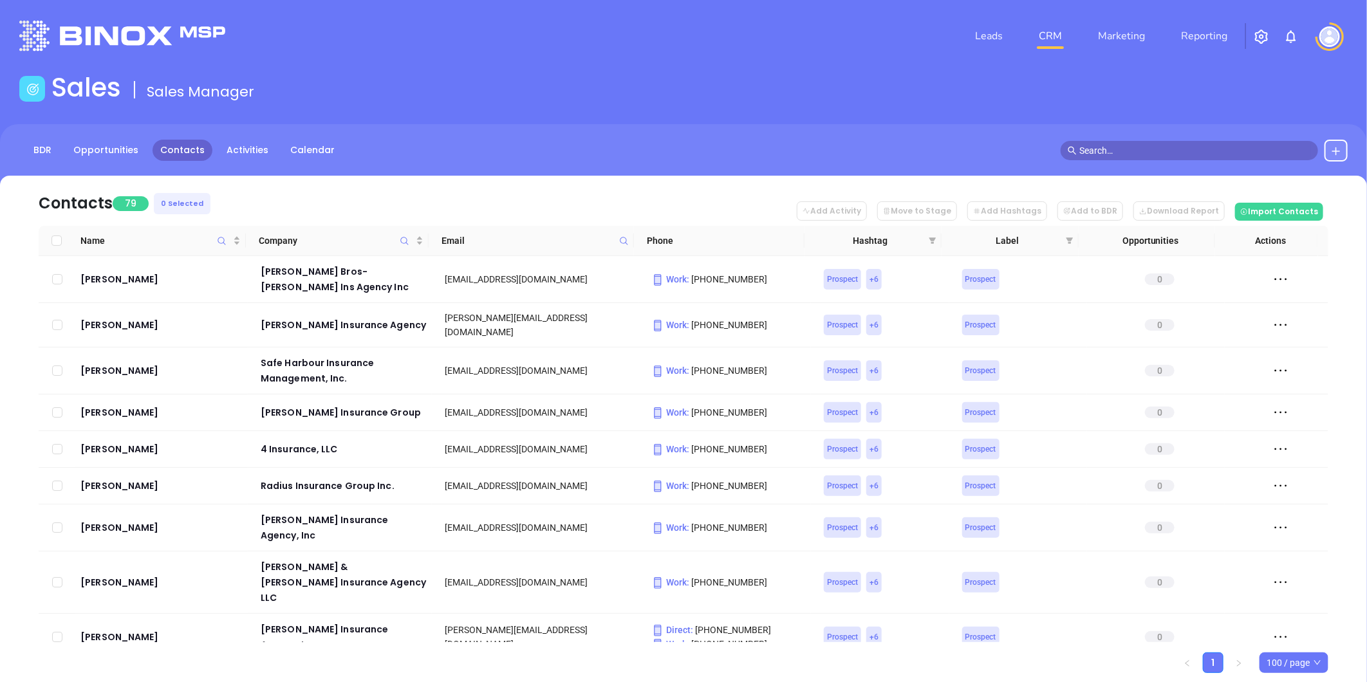
checkbox input "true"
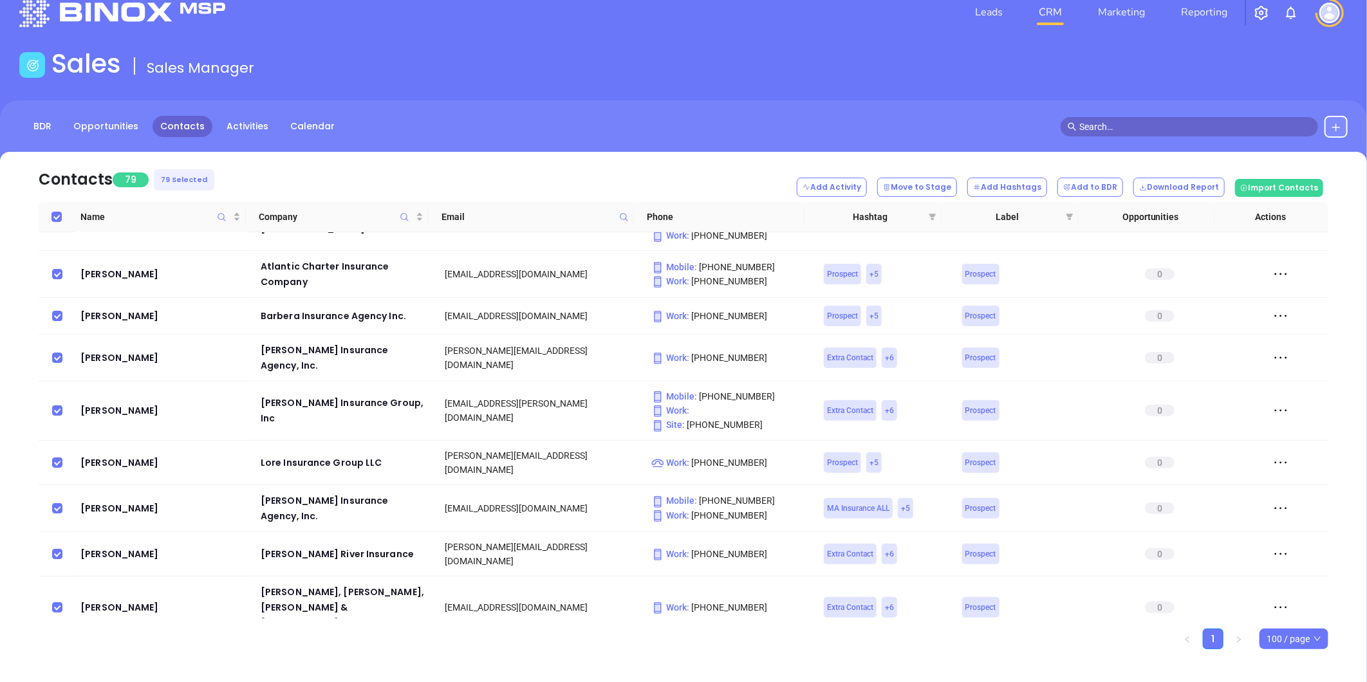
scroll to position [36, 0]
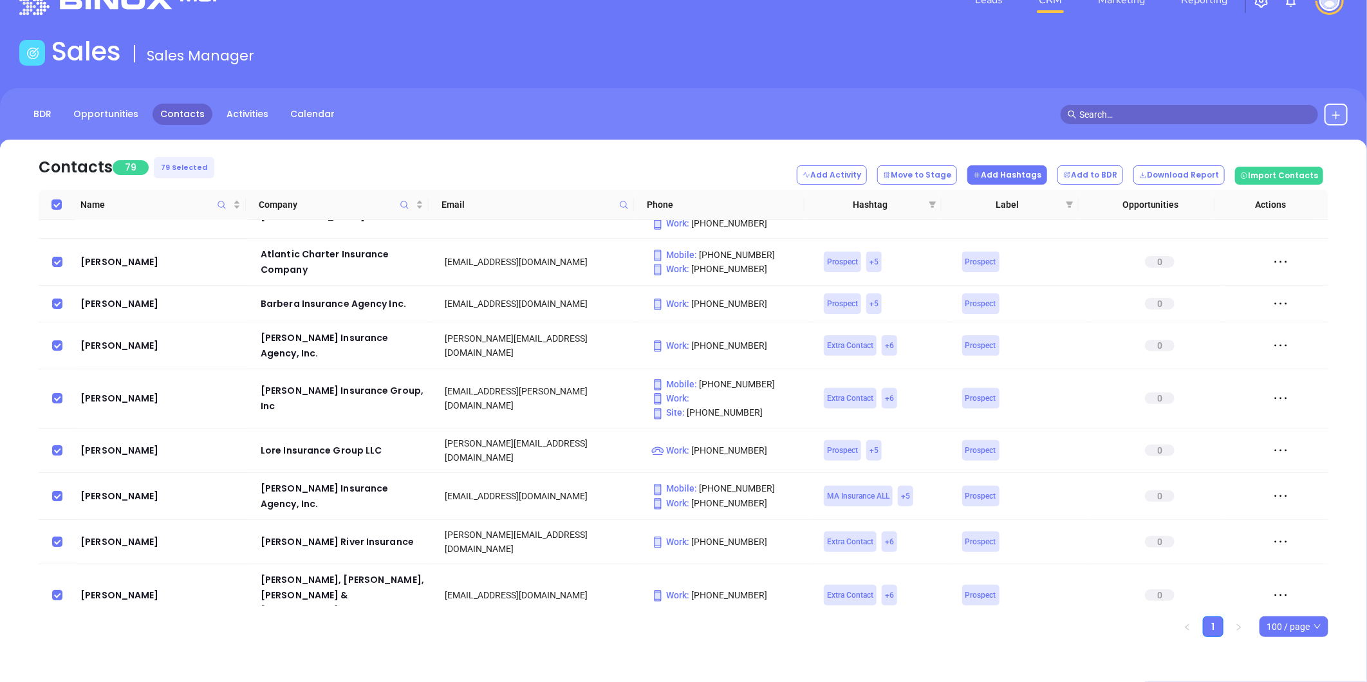
click at [1022, 175] on button "Add Hashtags" at bounding box center [1007, 174] width 80 height 19
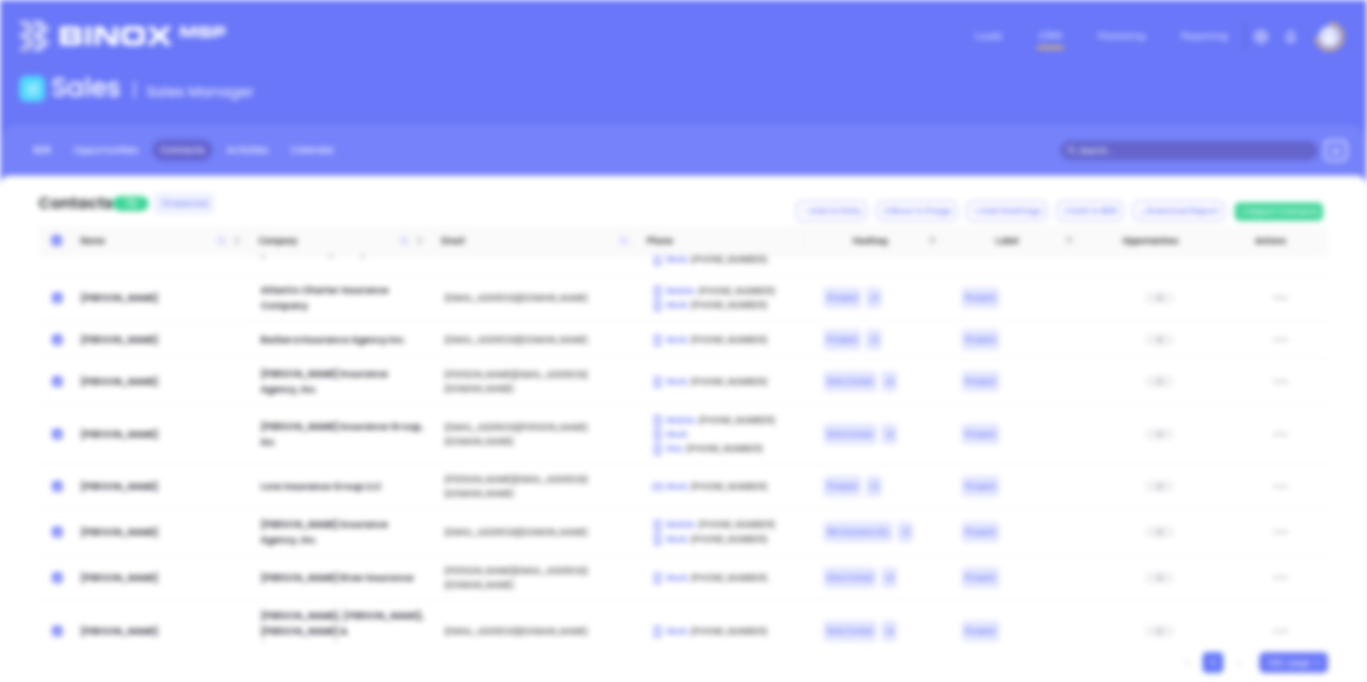
scroll to position [0, 0]
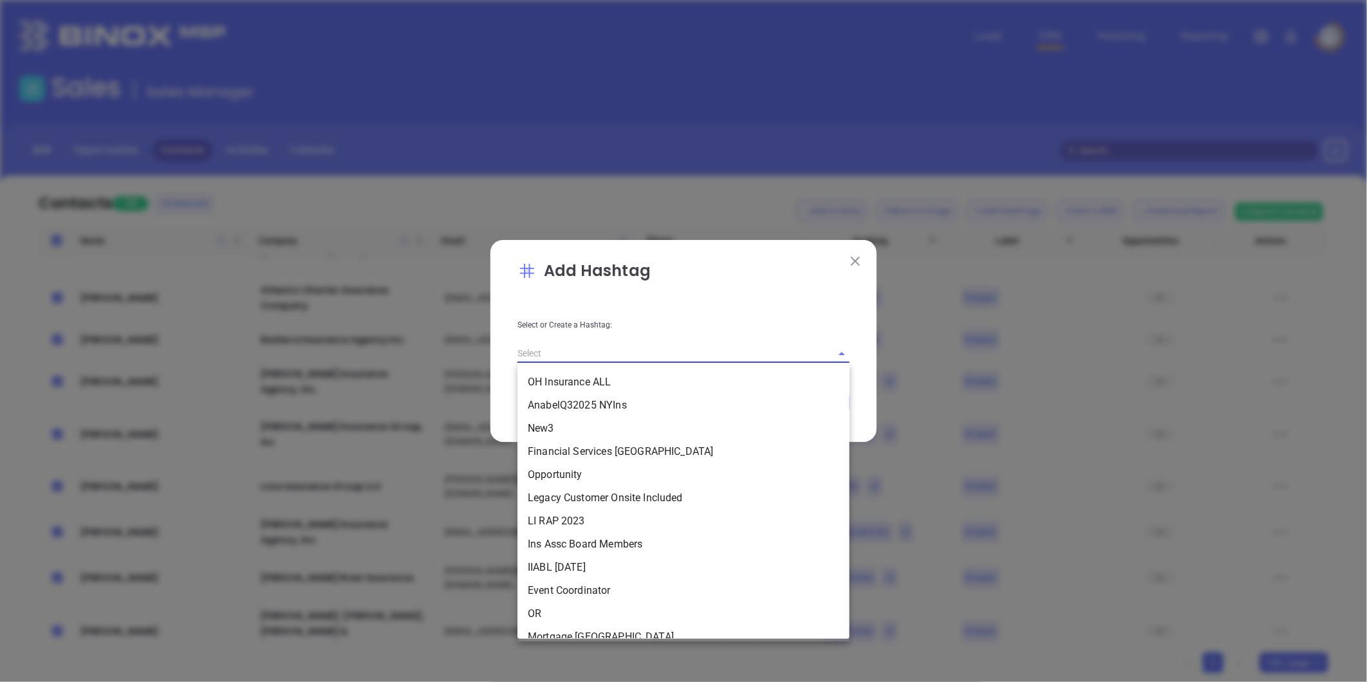
click at [597, 352] on input "text" at bounding box center [665, 353] width 296 height 19
paste input "Anabel MAIA092025"
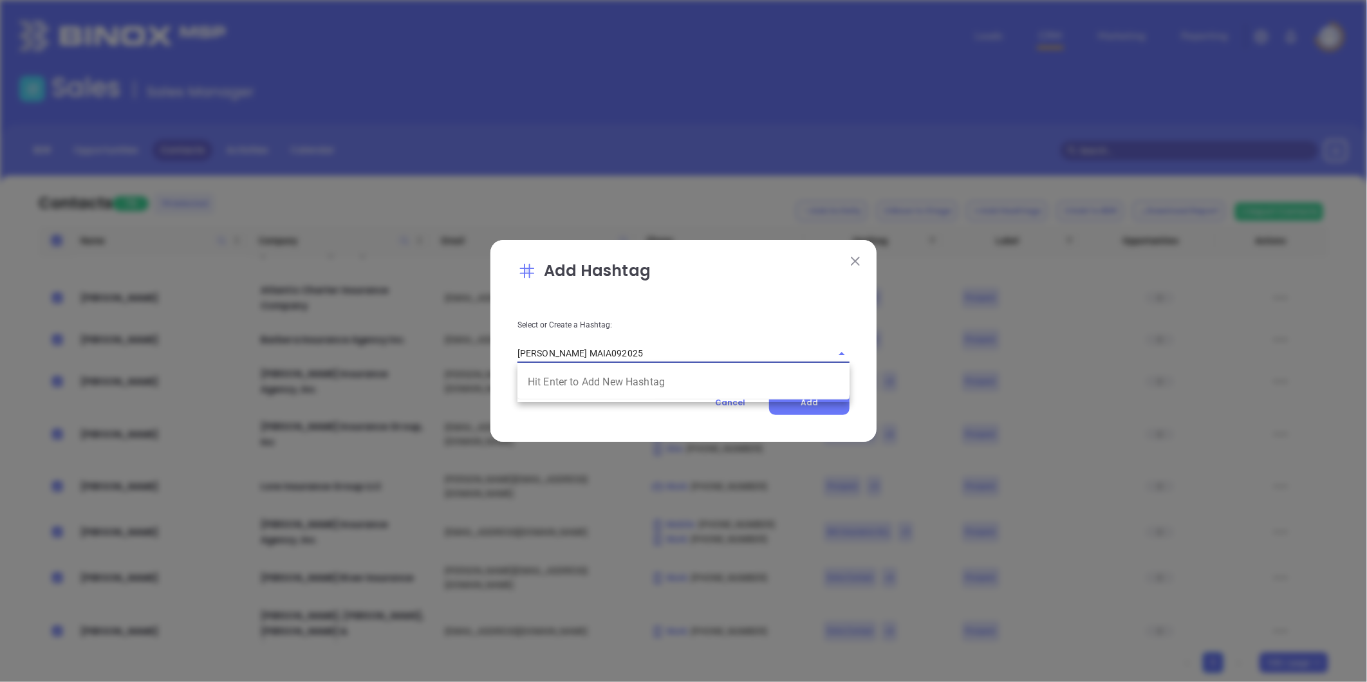
type input "Anabel MAIA092025"
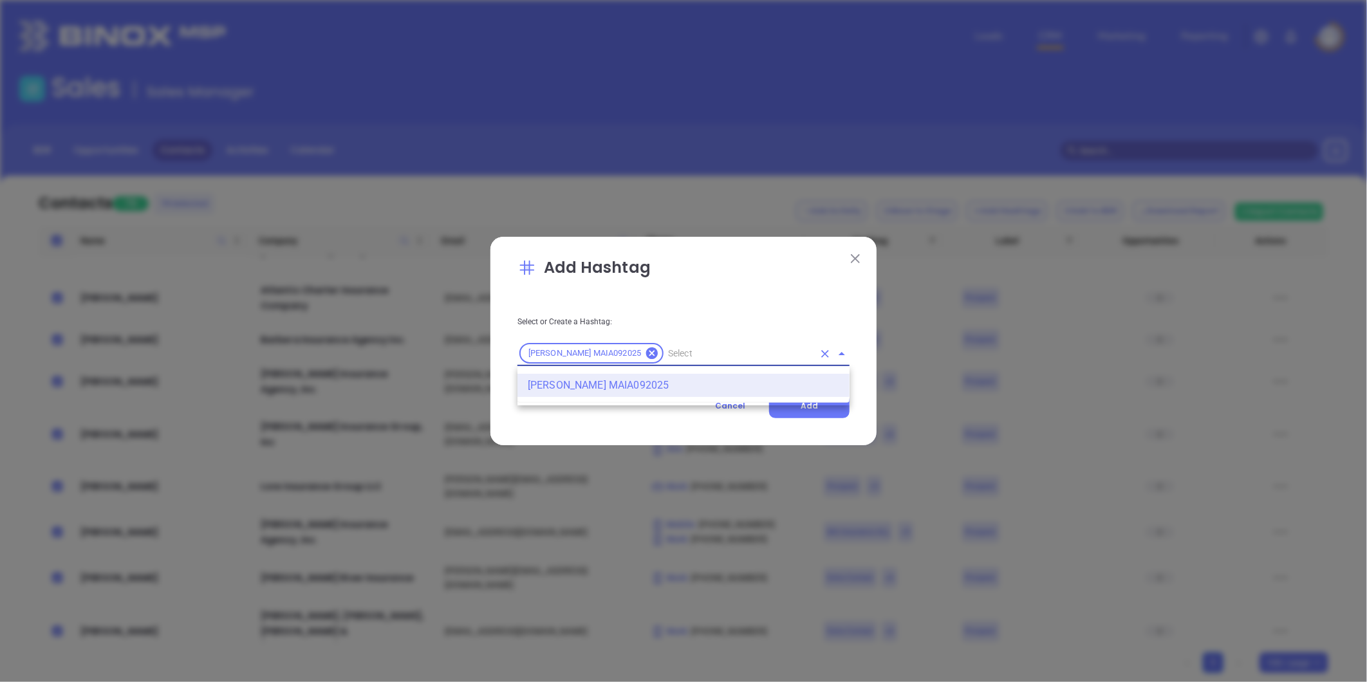
click at [599, 378] on li "Anabel MAIA092025" at bounding box center [683, 385] width 332 height 23
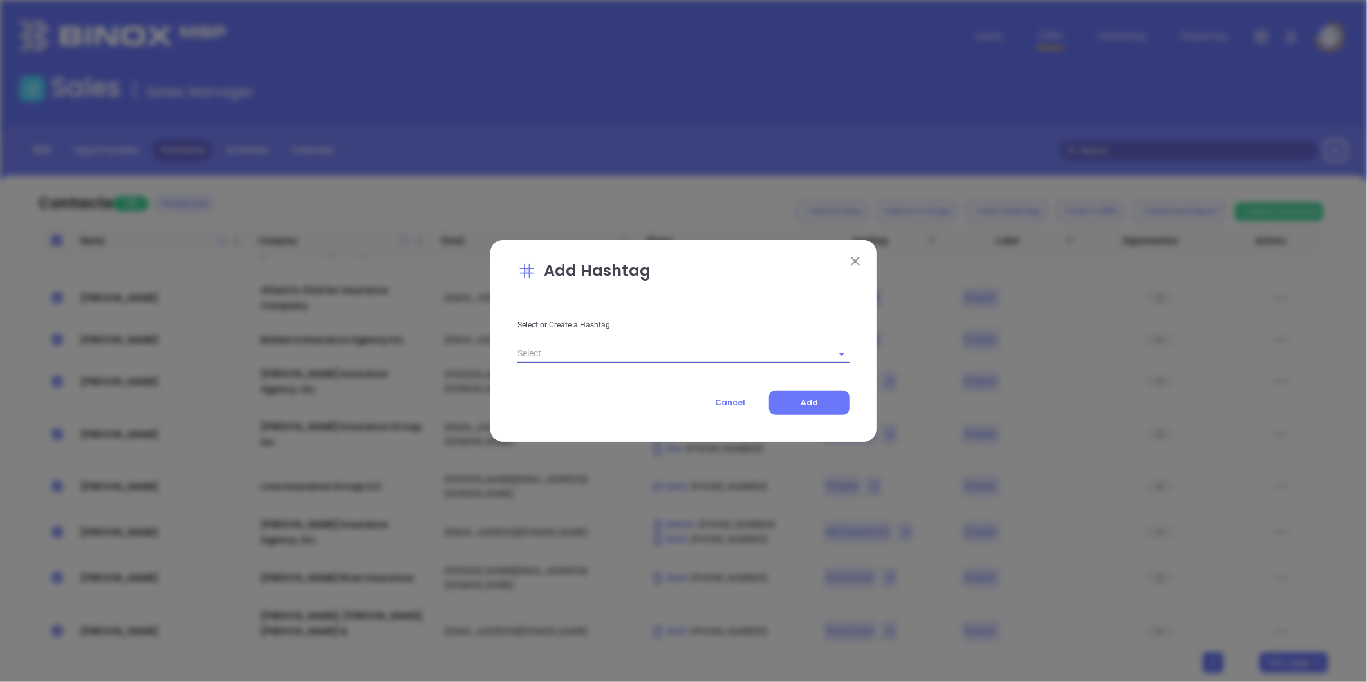
click at [580, 332] on div "Select or Create a Hashtag:" at bounding box center [683, 331] width 347 height 65
click at [571, 353] on input "text" at bounding box center [665, 353] width 296 height 19
click at [580, 381] on li "Anabel MAIA092025" at bounding box center [683, 382] width 332 height 23
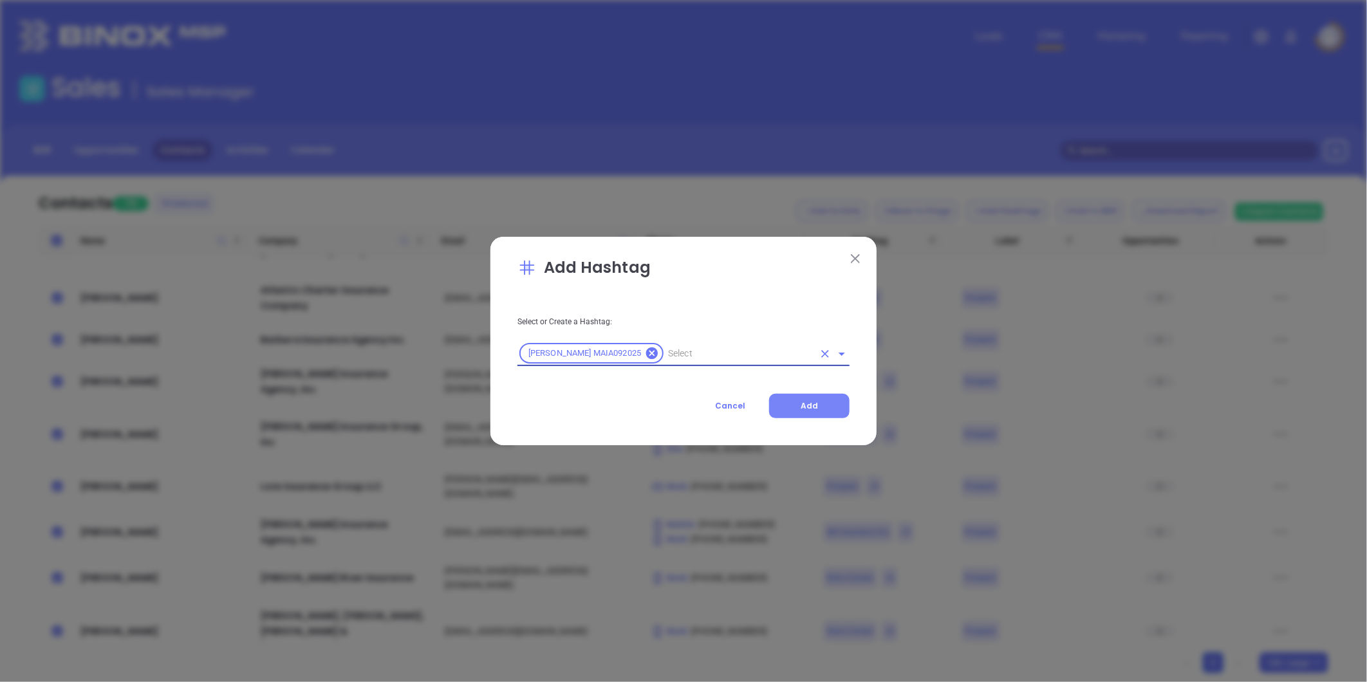
click at [800, 406] on button "Add" at bounding box center [809, 406] width 80 height 24
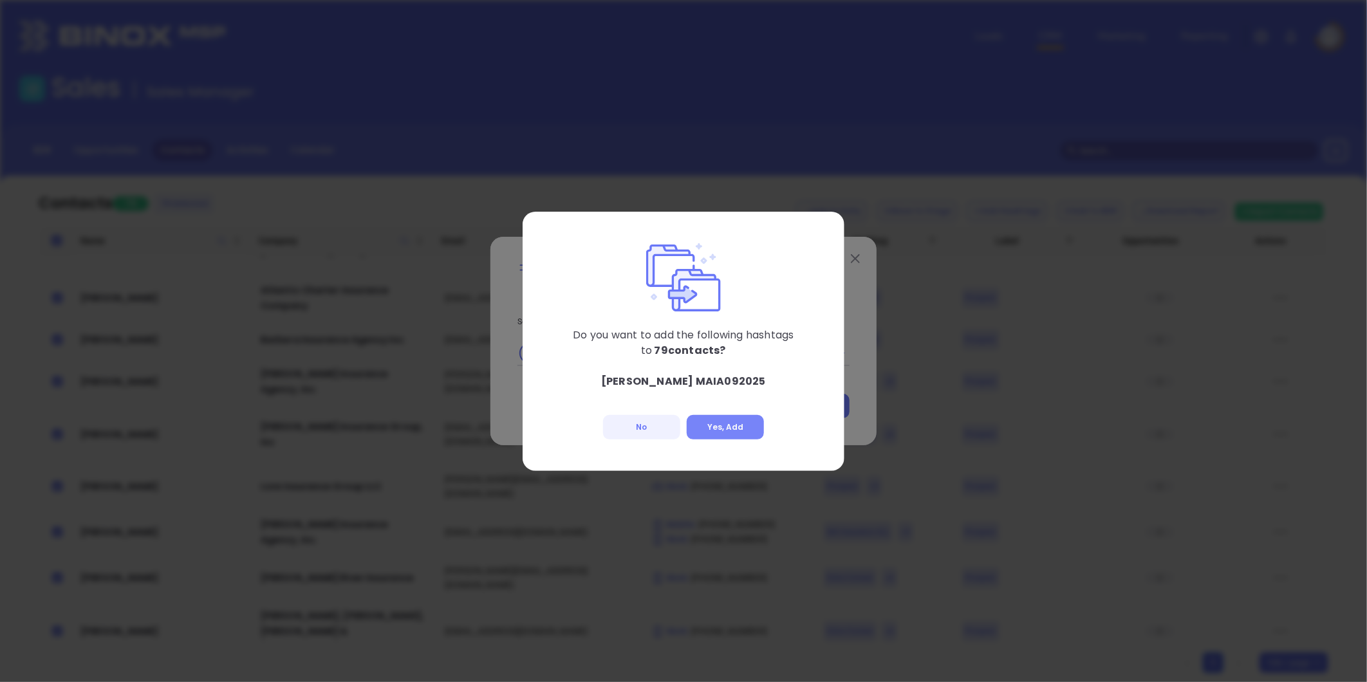
click at [728, 423] on button "Yes, Add" at bounding box center [725, 427] width 77 height 24
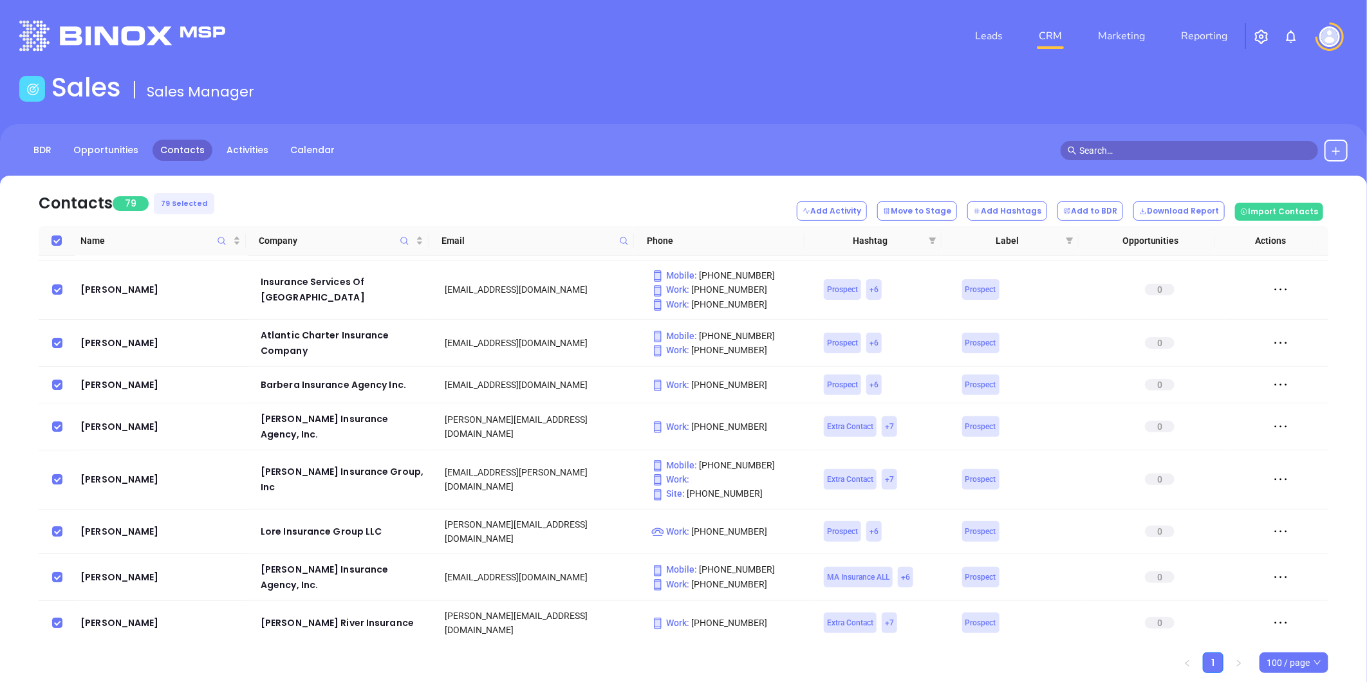
scroll to position [3131, 0]
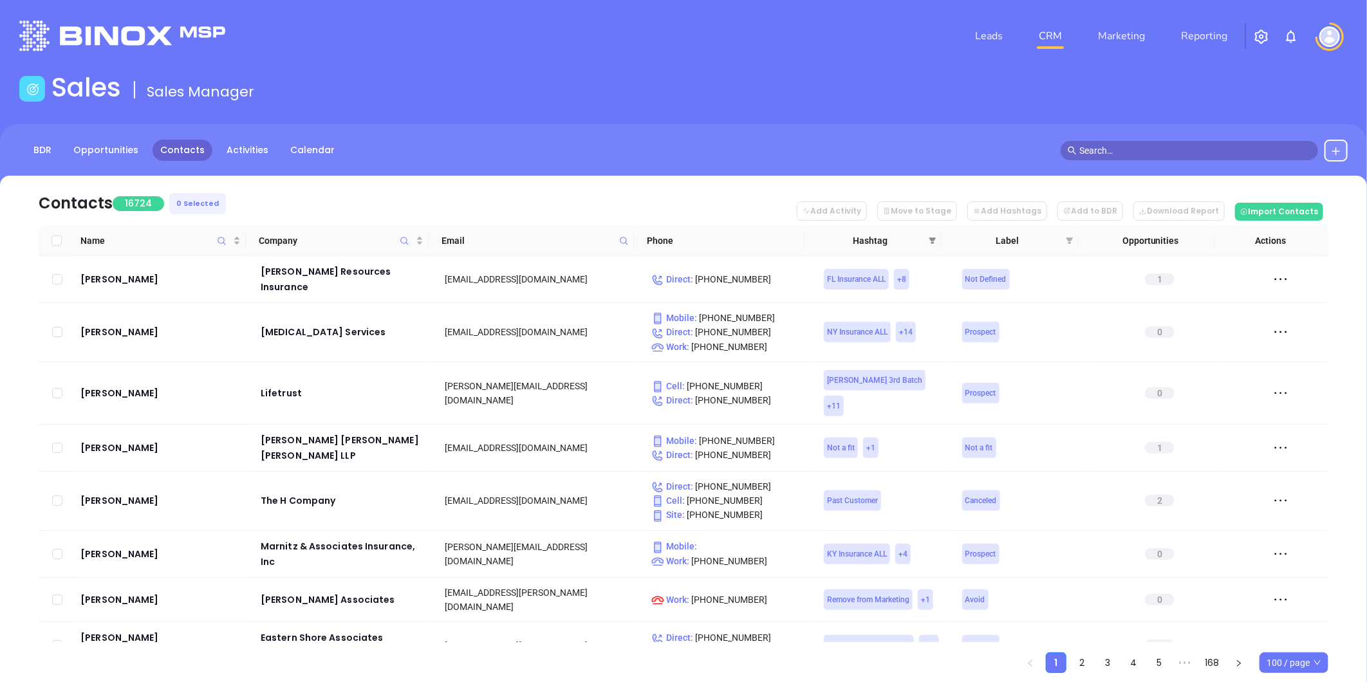
click at [929, 237] on icon "filter" at bounding box center [933, 241] width 8 height 8
click at [933, 239] on icon "filter" at bounding box center [932, 240] width 7 height 6
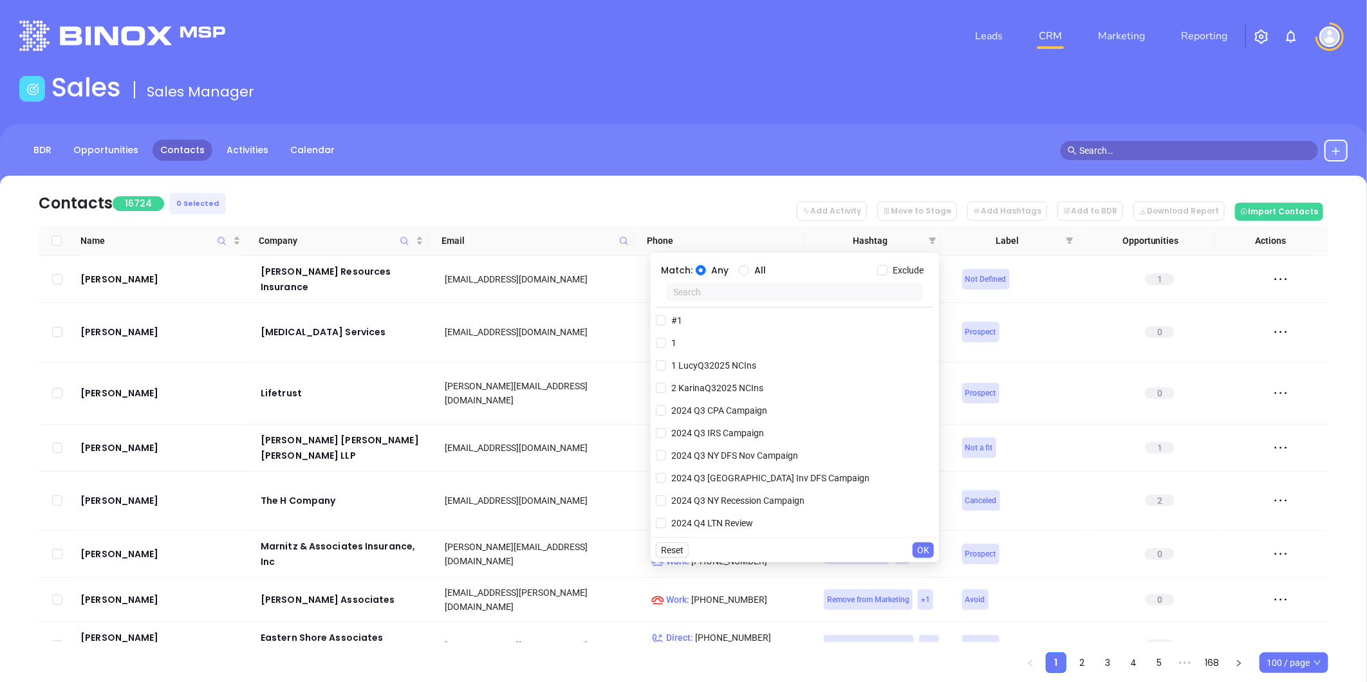
click at [844, 291] on input "text" at bounding box center [794, 292] width 257 height 19
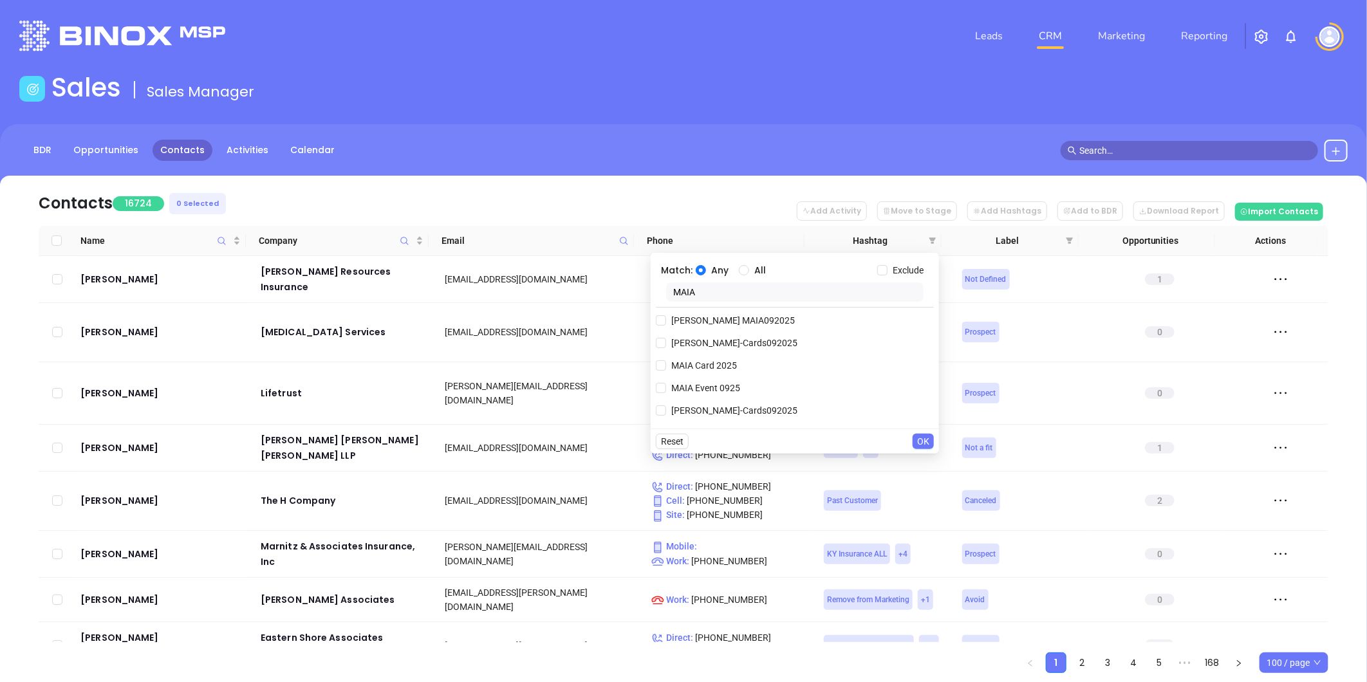
type input "MAIA"
